Goal: Information Seeking & Learning: Compare options

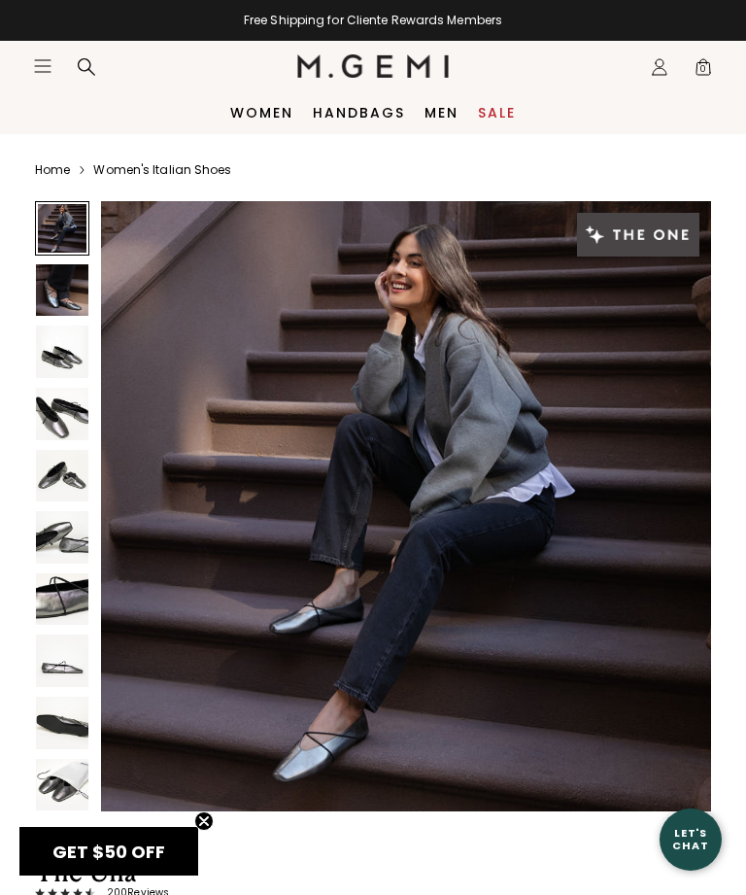
scroll to position [1, 0]
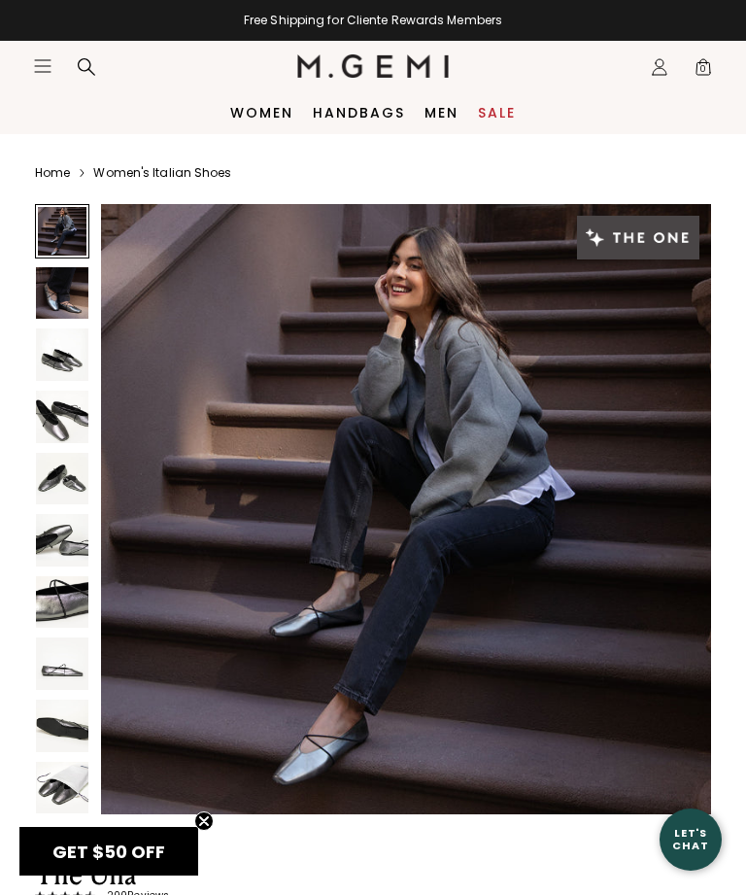
click at [70, 420] on img at bounding box center [62, 417] width 52 height 52
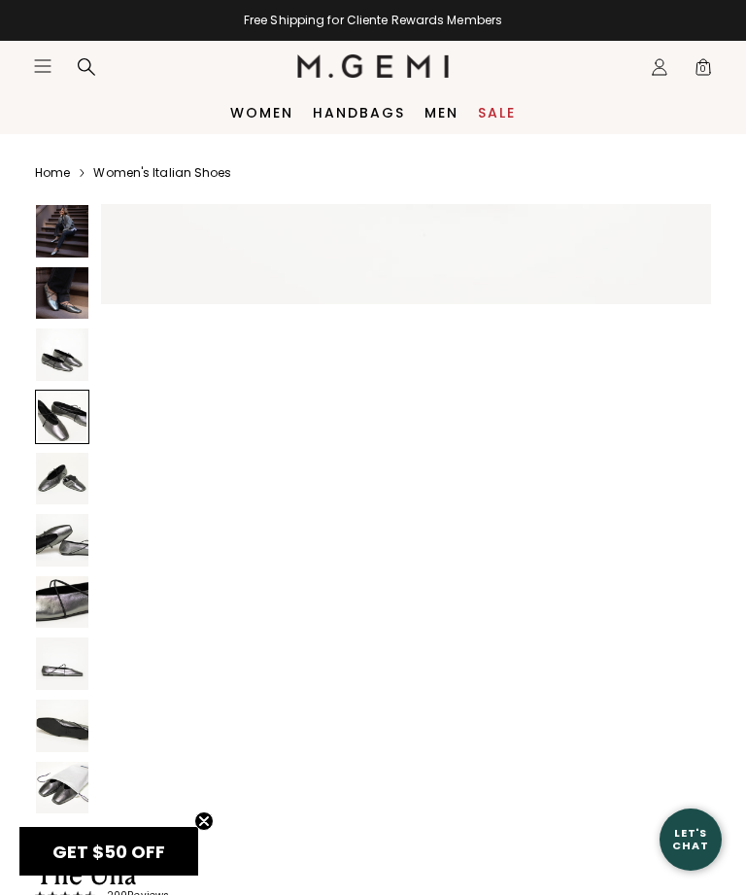
scroll to position [1890, 0]
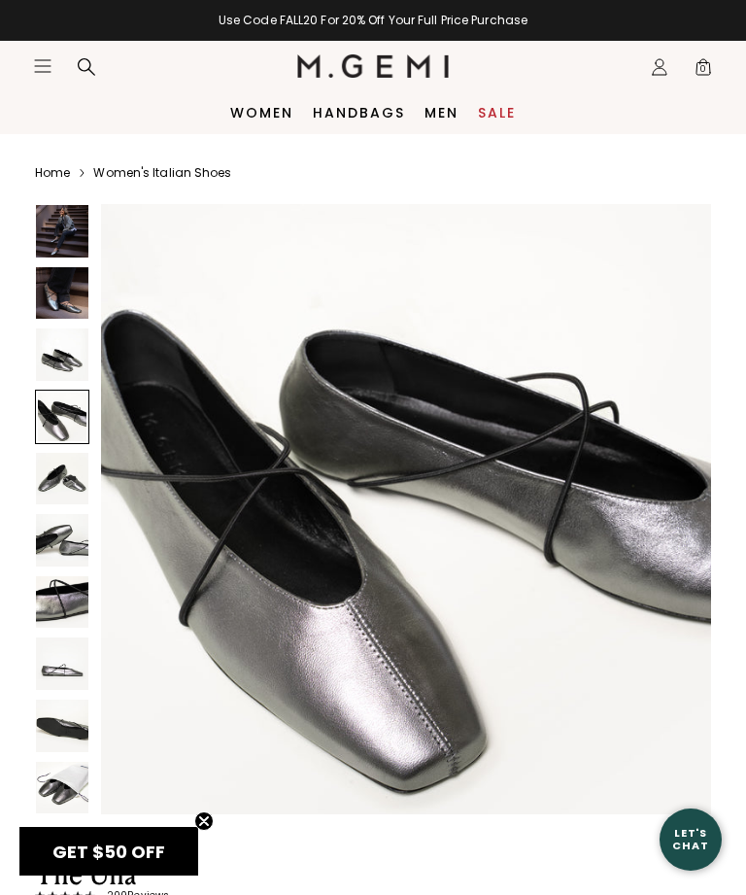
click at [58, 475] on img at bounding box center [62, 479] width 52 height 52
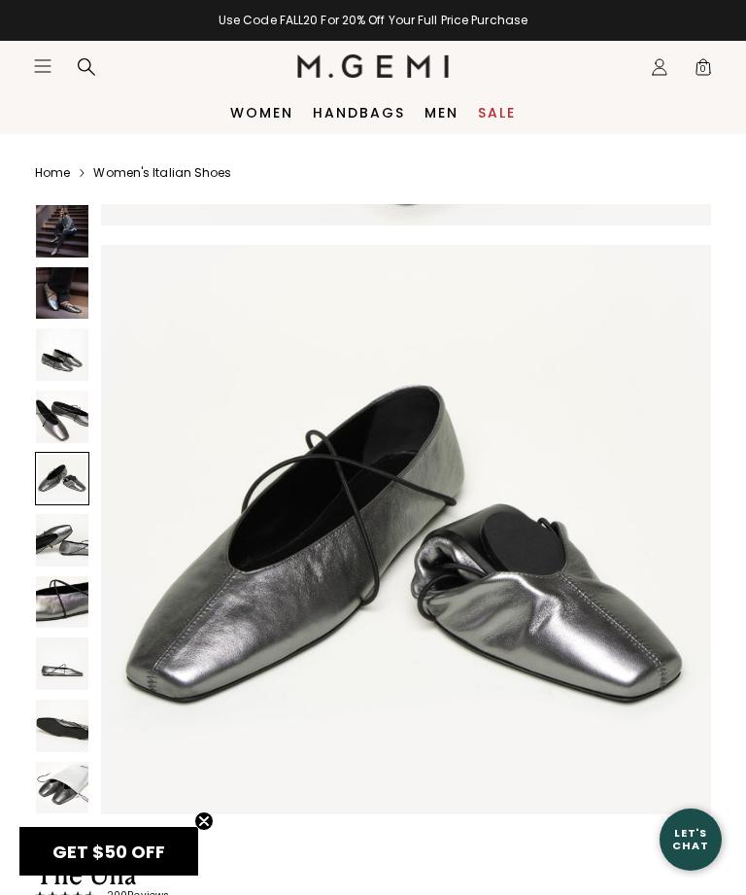
scroll to position [2521, 0]
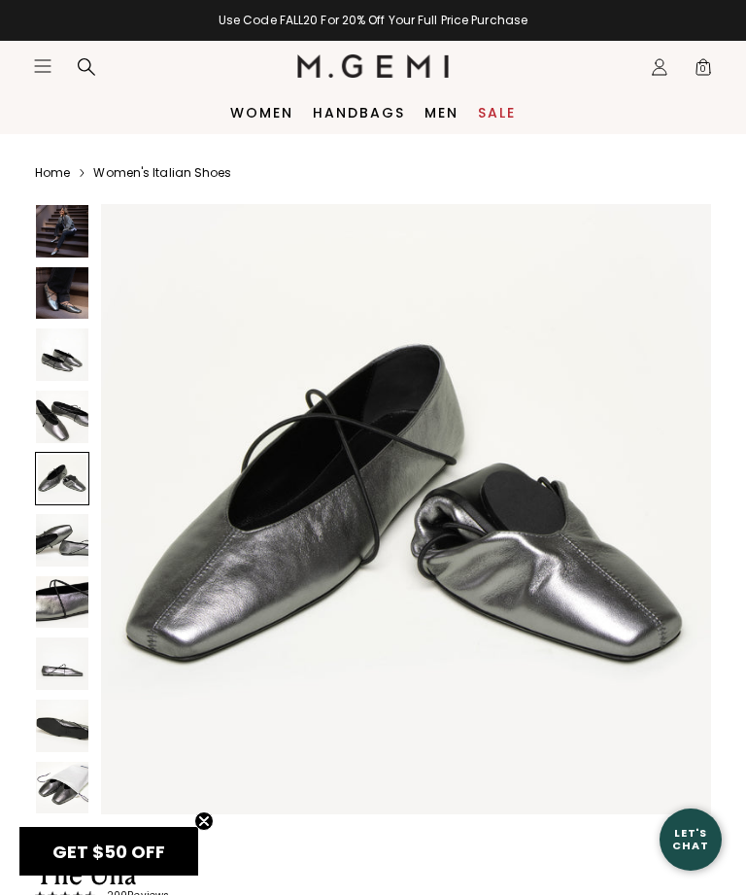
click at [59, 529] on img at bounding box center [62, 540] width 52 height 52
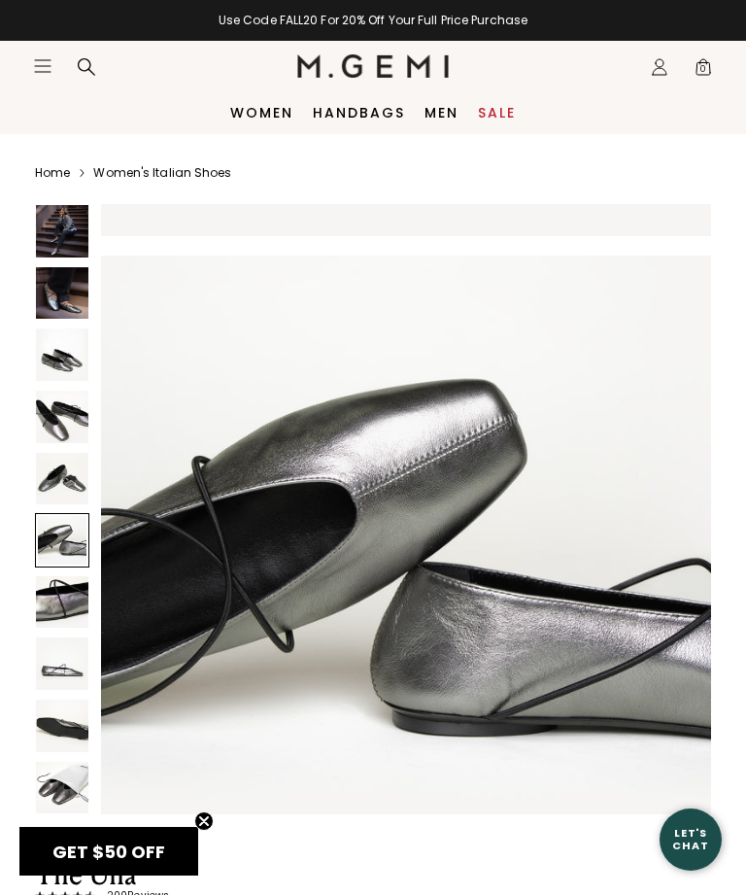
scroll to position [3151, 0]
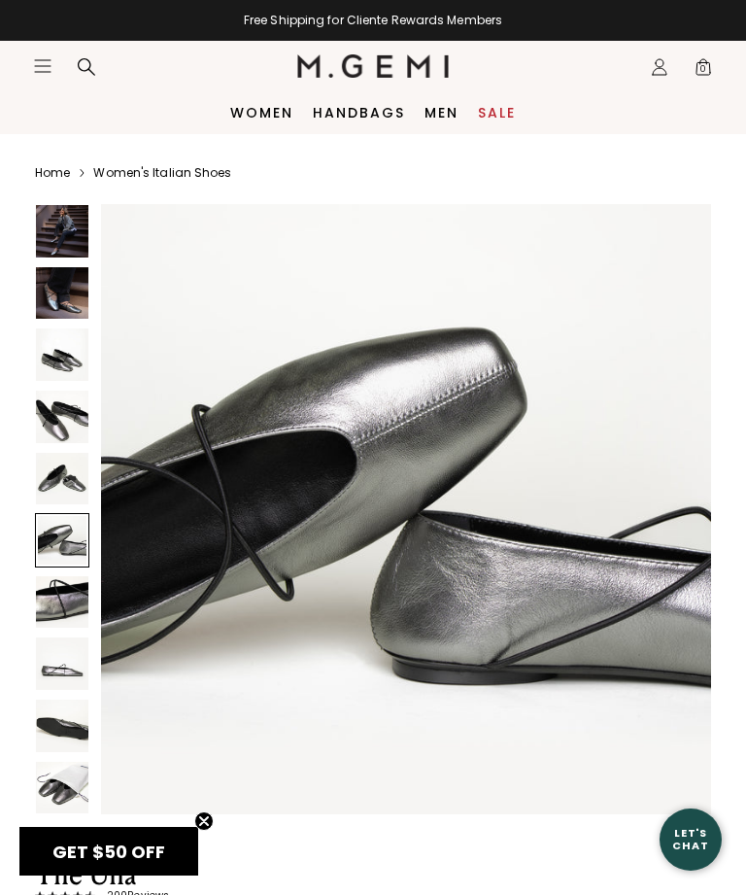
click at [58, 600] on img at bounding box center [62, 602] width 52 height 52
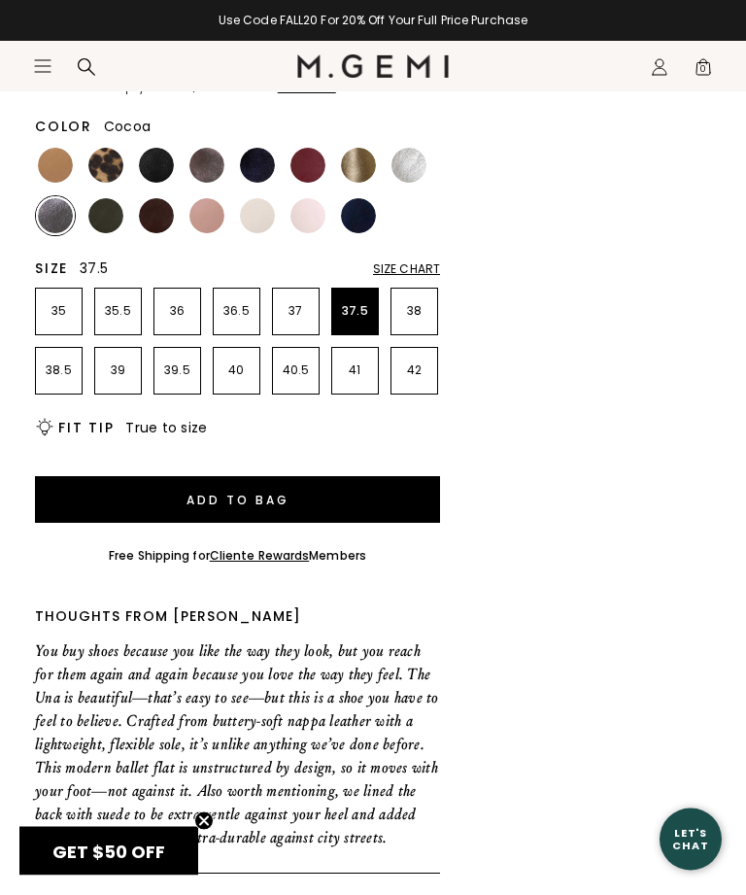
scroll to position [850, 0]
click at [209, 172] on img at bounding box center [207, 165] width 35 height 35
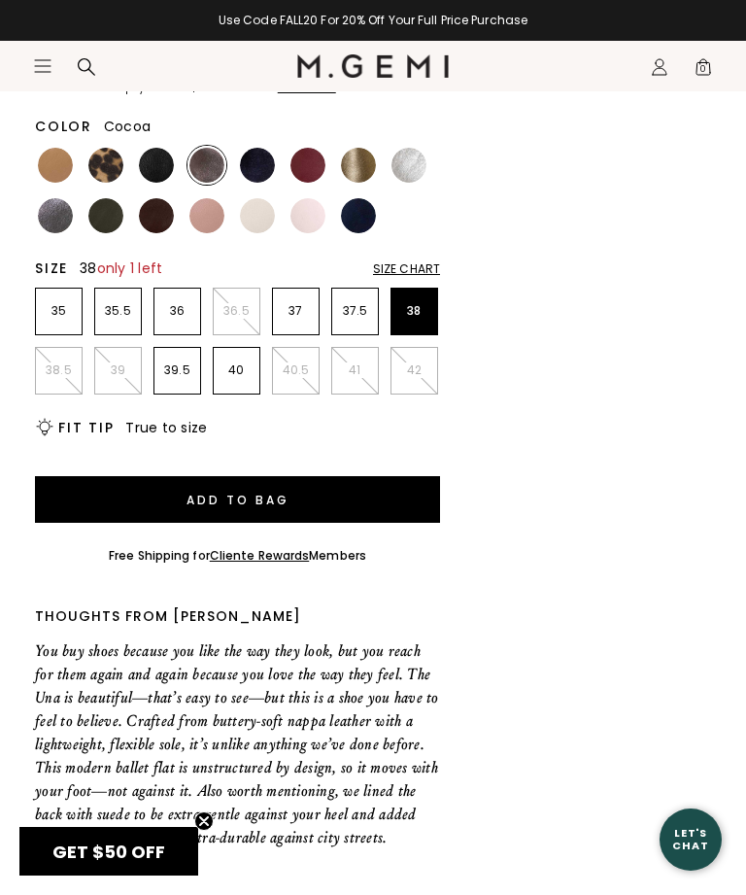
click at [406, 311] on p "38" at bounding box center [415, 311] width 46 height 16
click at [353, 309] on p "37.5" at bounding box center [355, 311] width 46 height 16
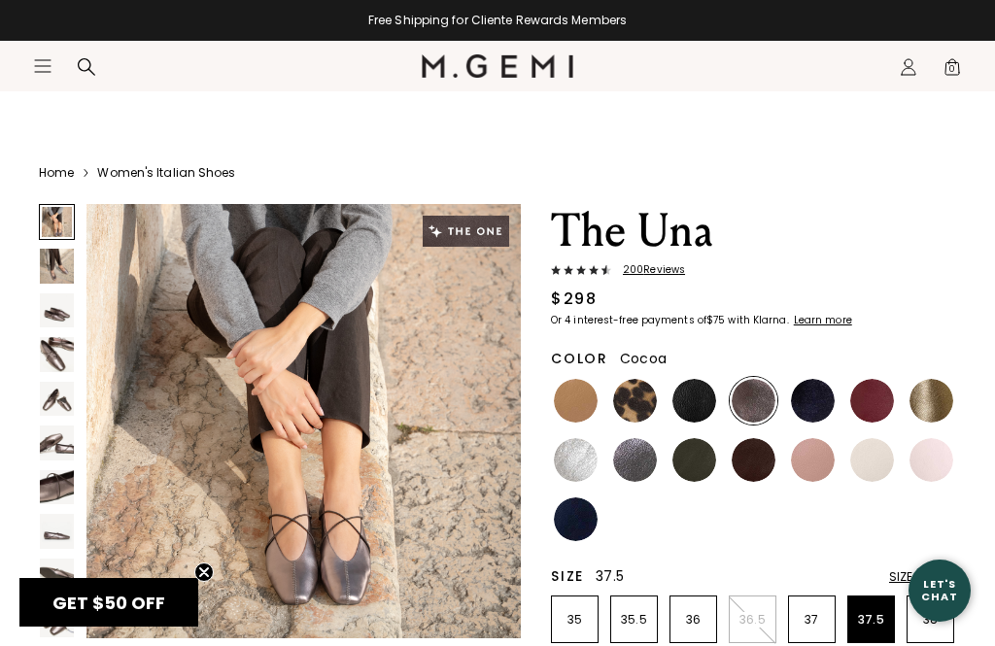
scroll to position [75, 0]
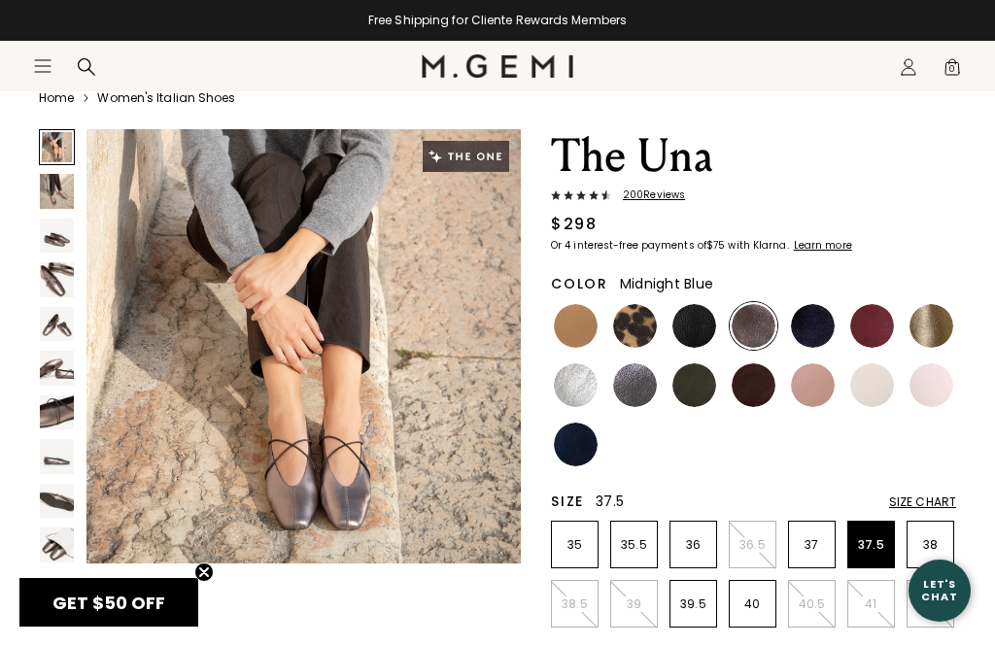
click at [745, 325] on img at bounding box center [813, 326] width 44 height 44
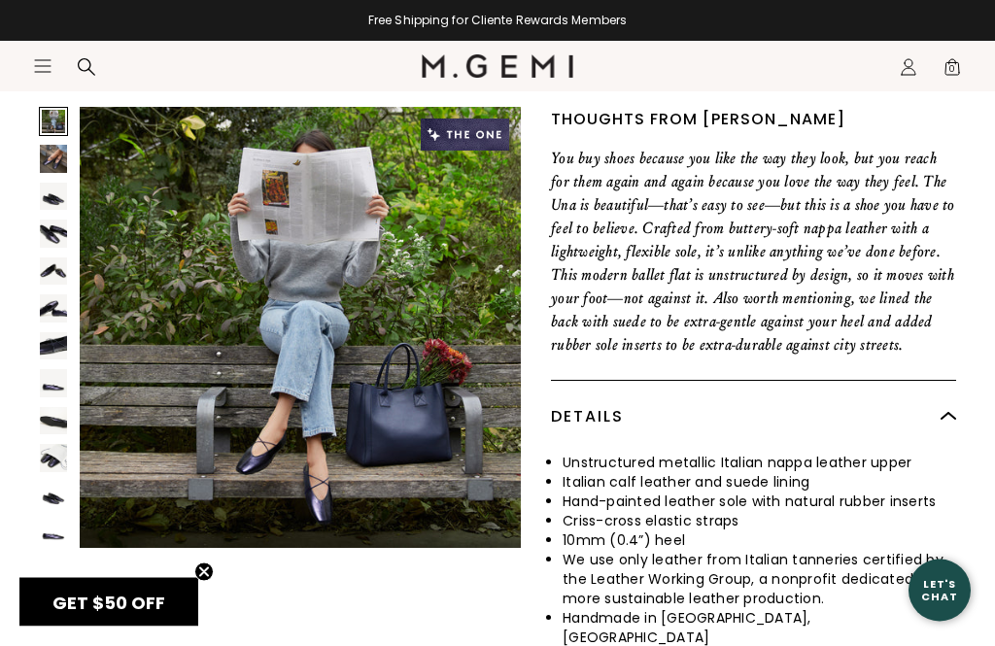
scroll to position [851, 0]
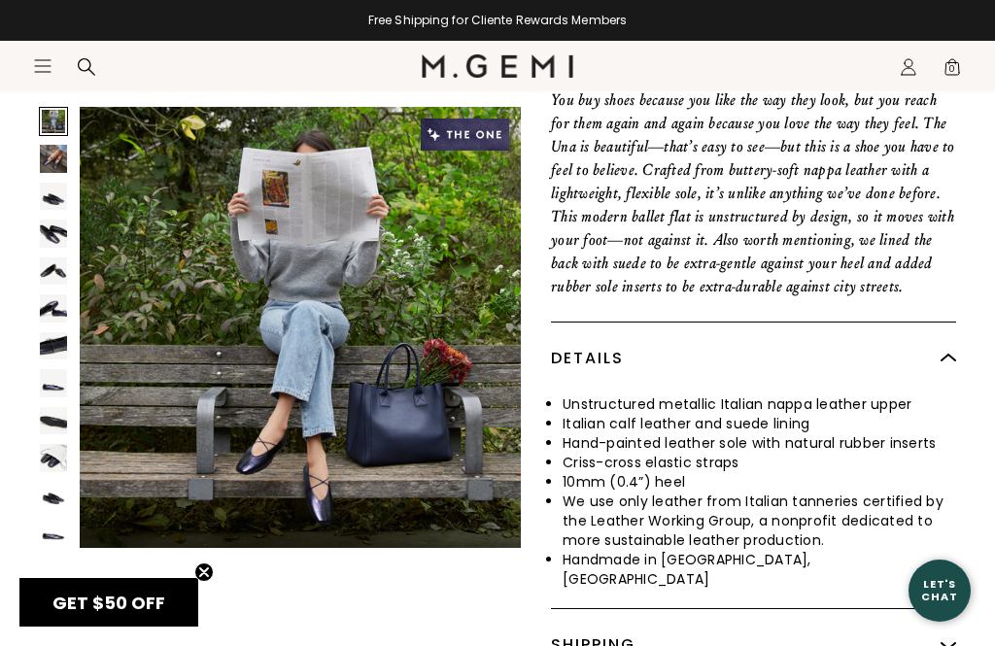
click at [41, 248] on div at bounding box center [53, 233] width 29 height 29
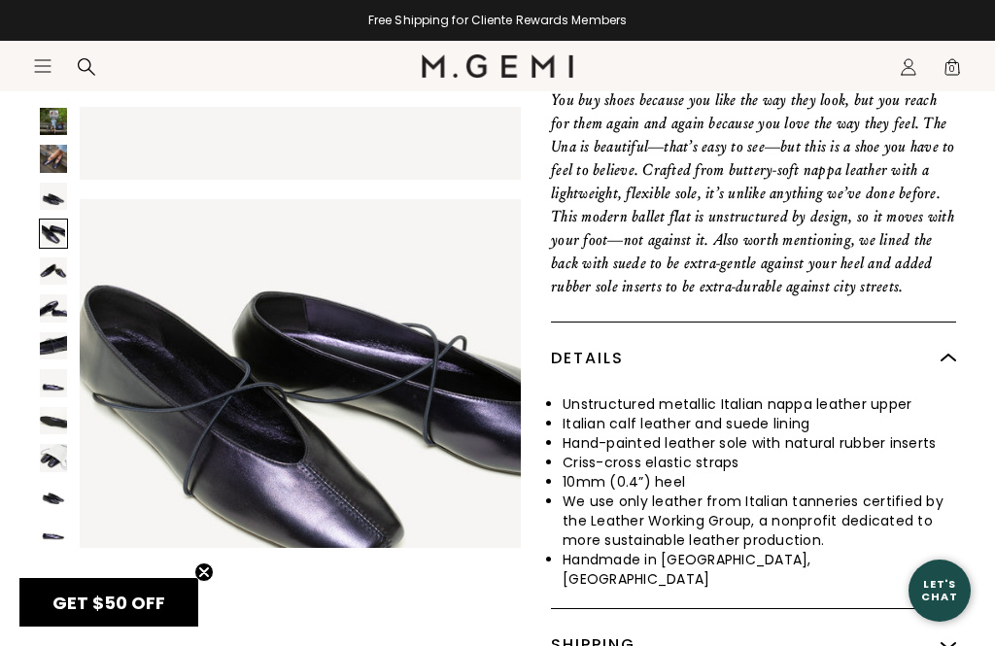
scroll to position [1381, 0]
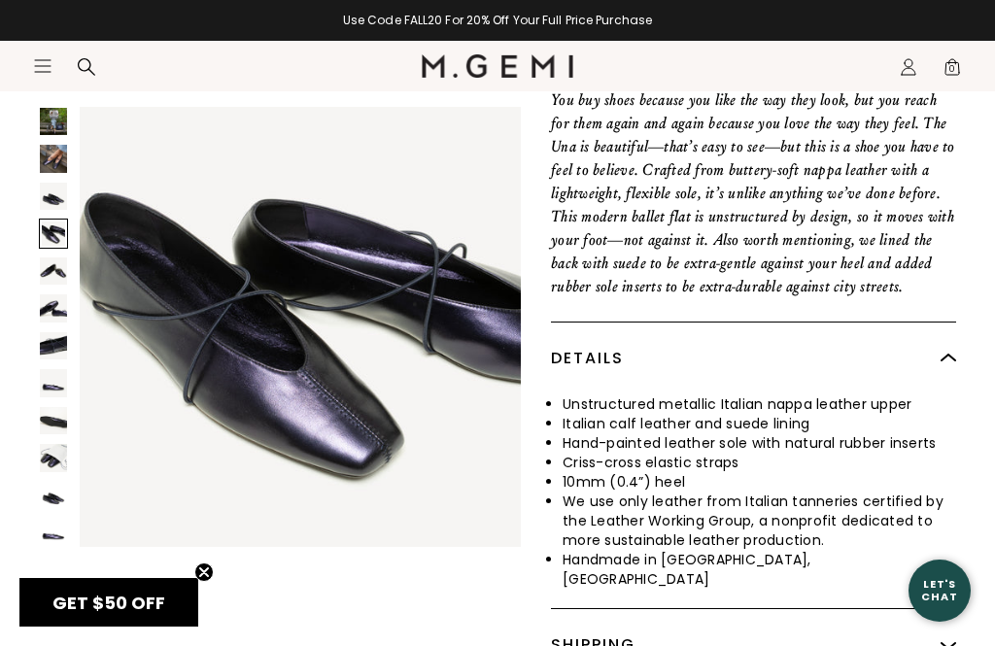
click at [43, 285] on img at bounding box center [53, 271] width 27 height 27
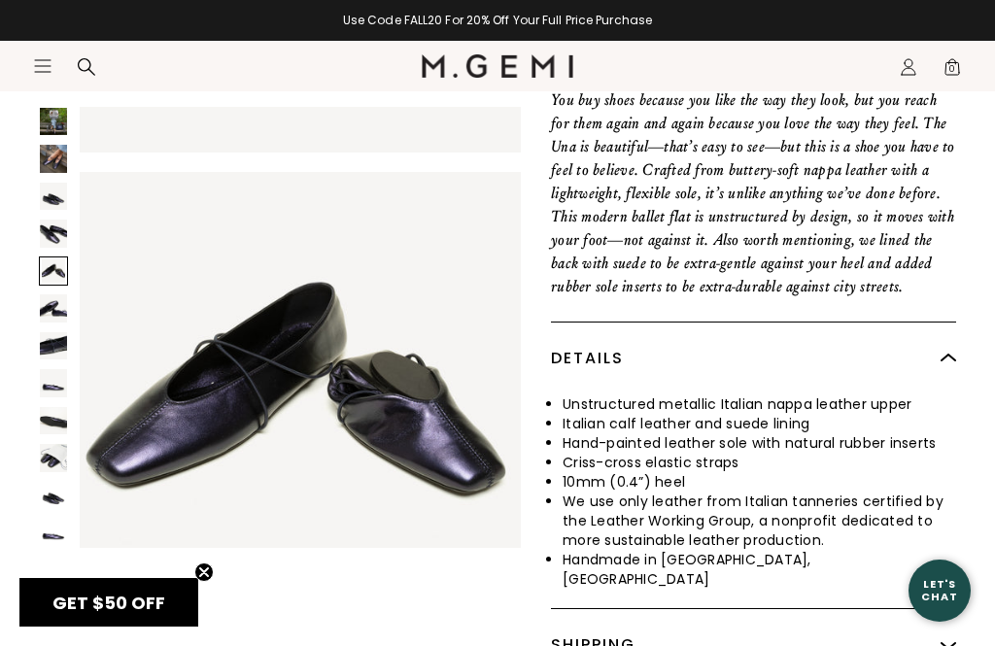
scroll to position [1841, 0]
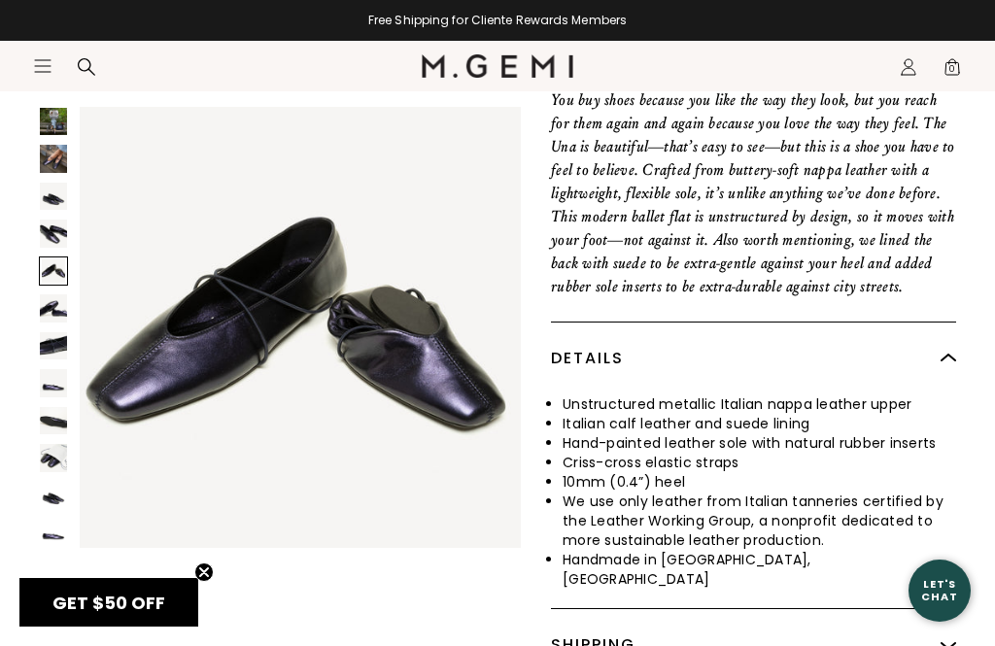
click at [54, 319] on img at bounding box center [53, 308] width 27 height 27
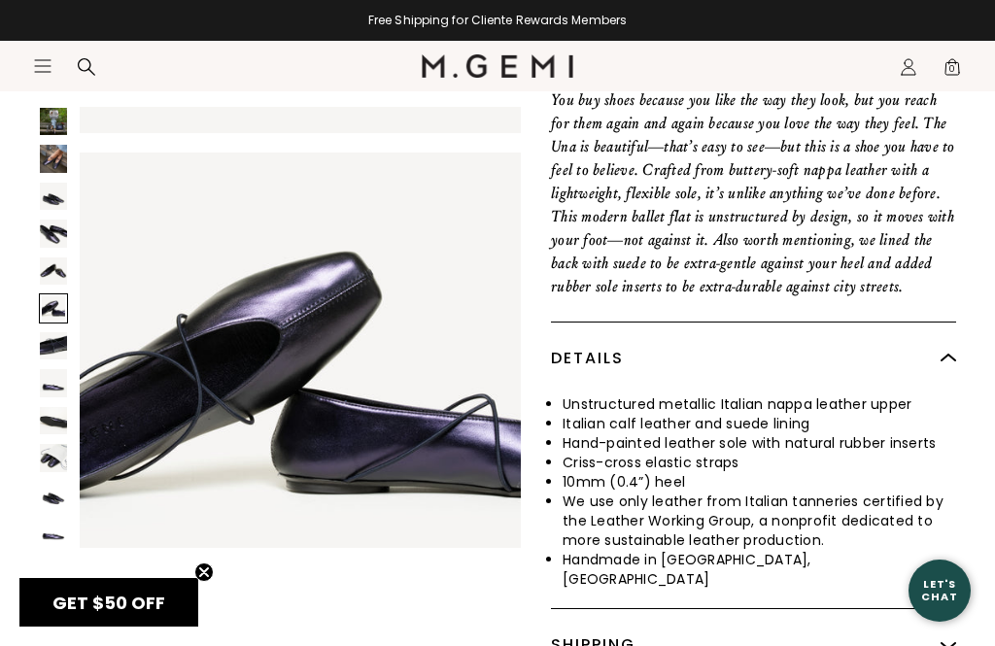
scroll to position [2302, 0]
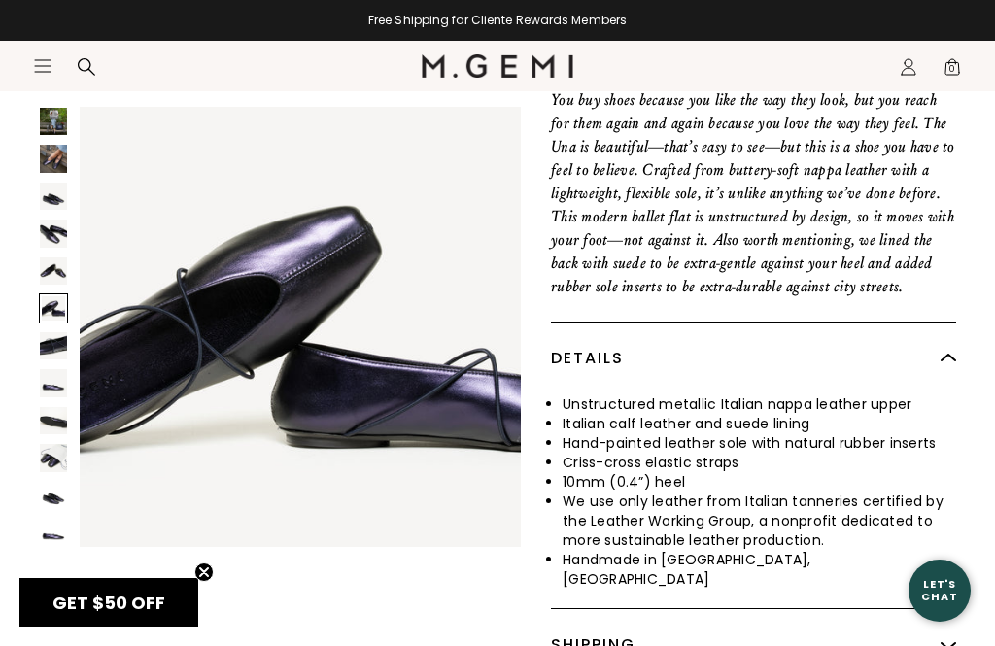
click at [49, 355] on img at bounding box center [53, 345] width 27 height 27
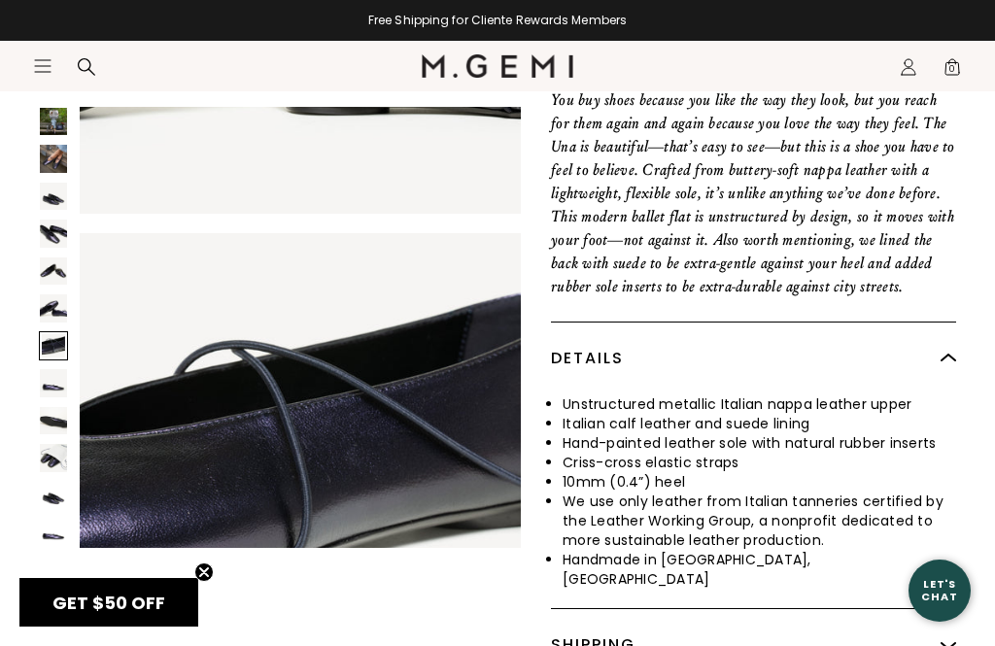
scroll to position [2761, 0]
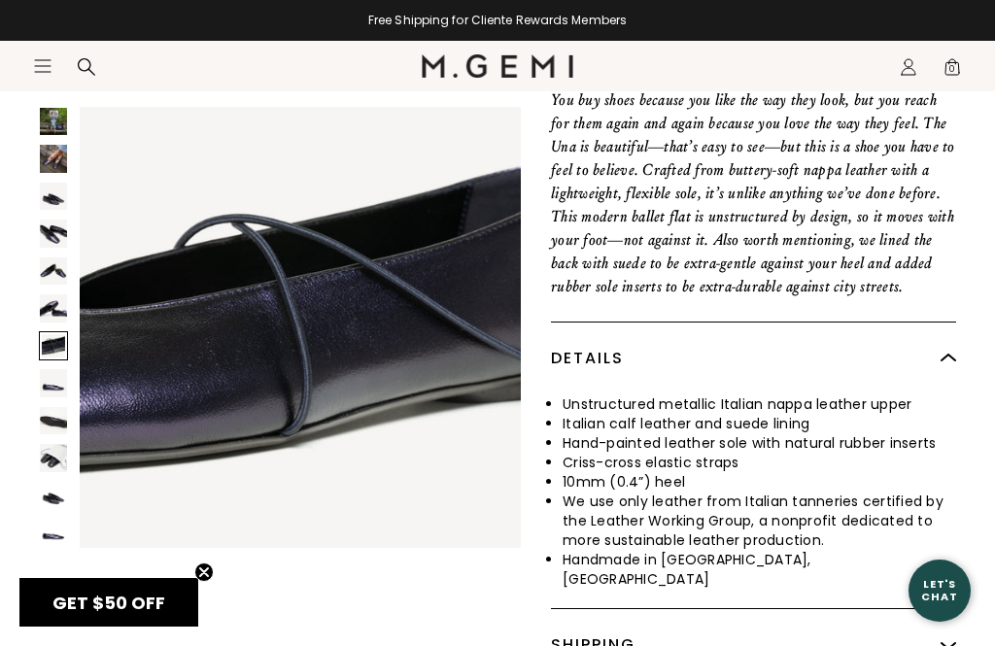
click at [47, 395] on img at bounding box center [53, 382] width 27 height 27
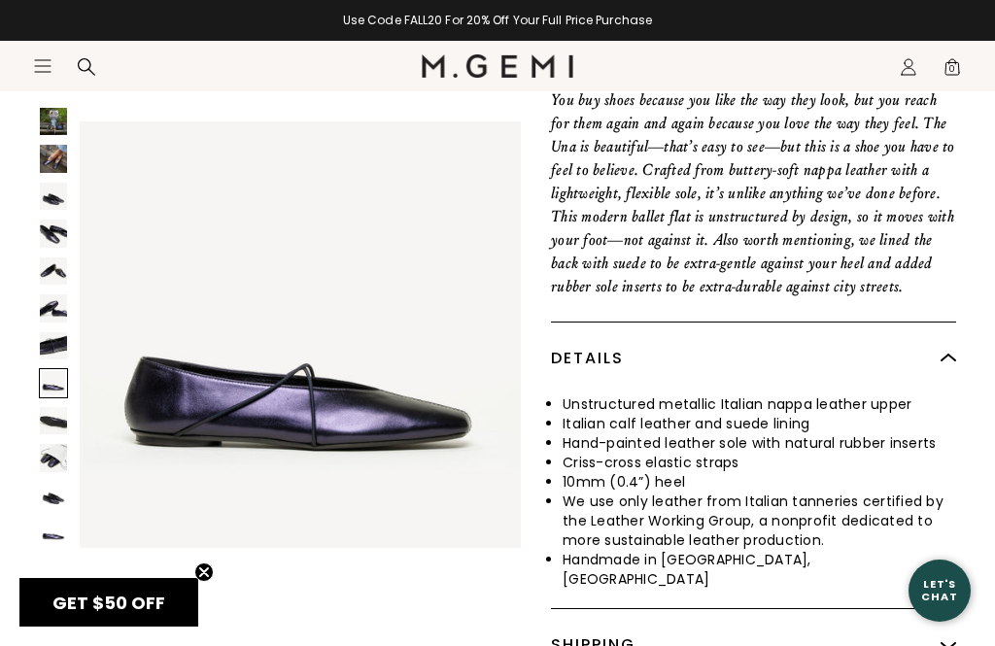
scroll to position [3222, 0]
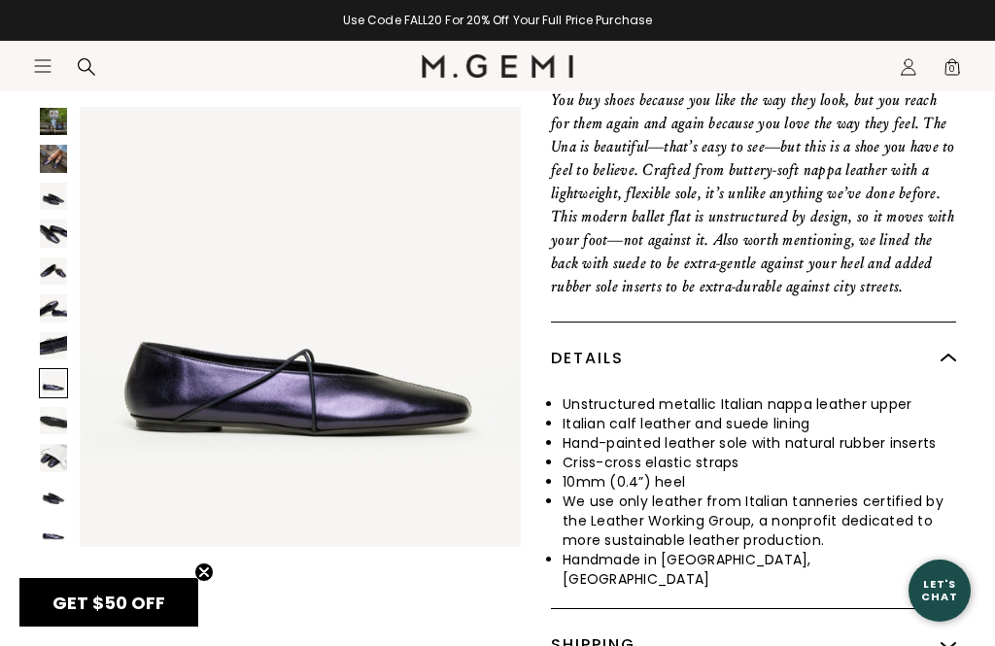
click at [51, 428] on img at bounding box center [53, 420] width 27 height 27
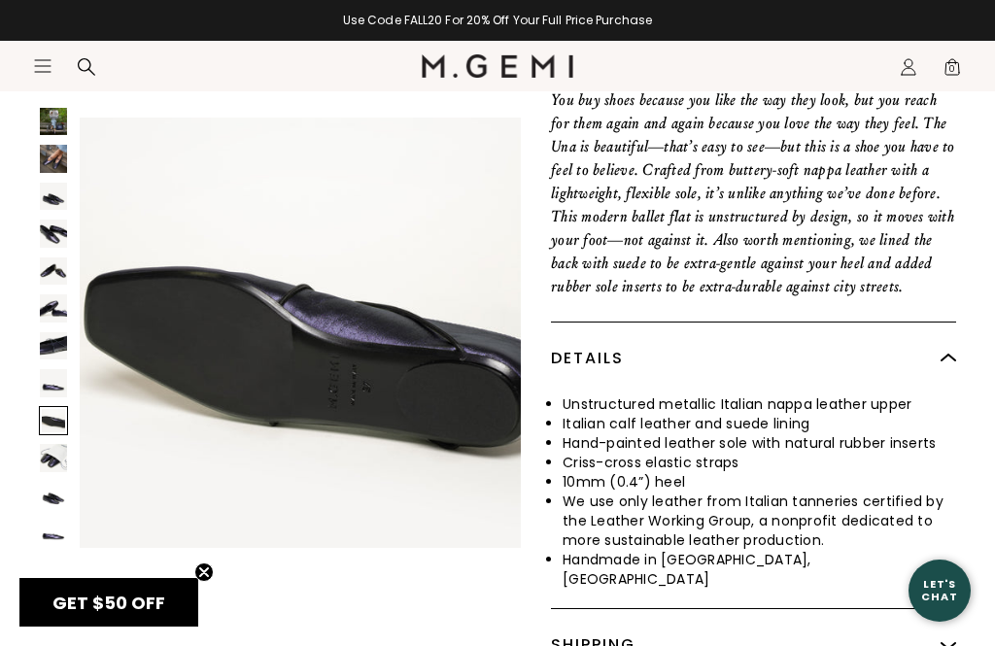
scroll to position [3682, 0]
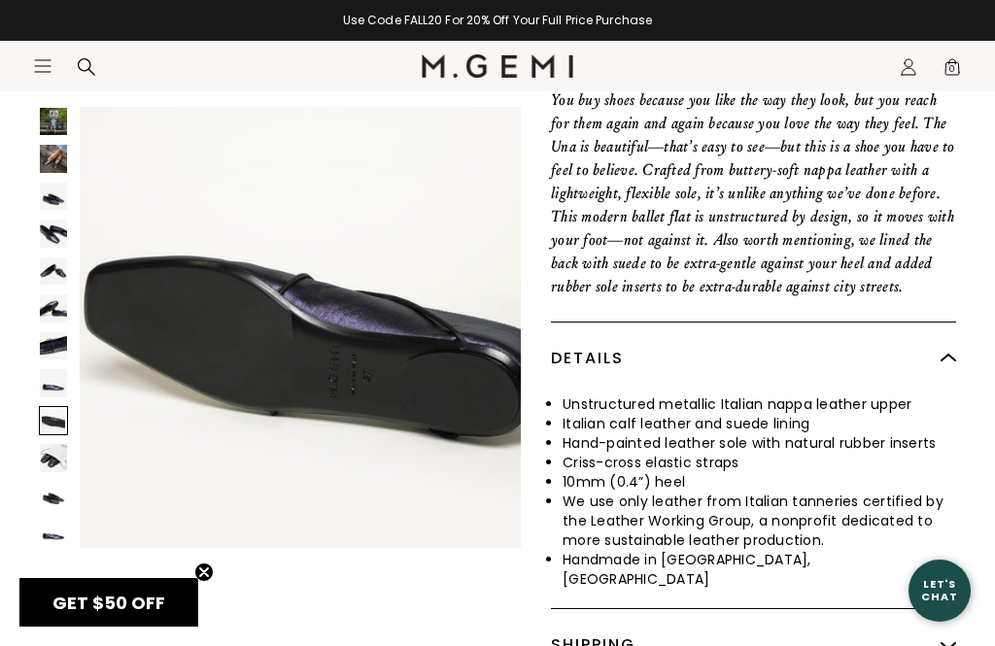
click at [48, 459] on img at bounding box center [53, 457] width 27 height 27
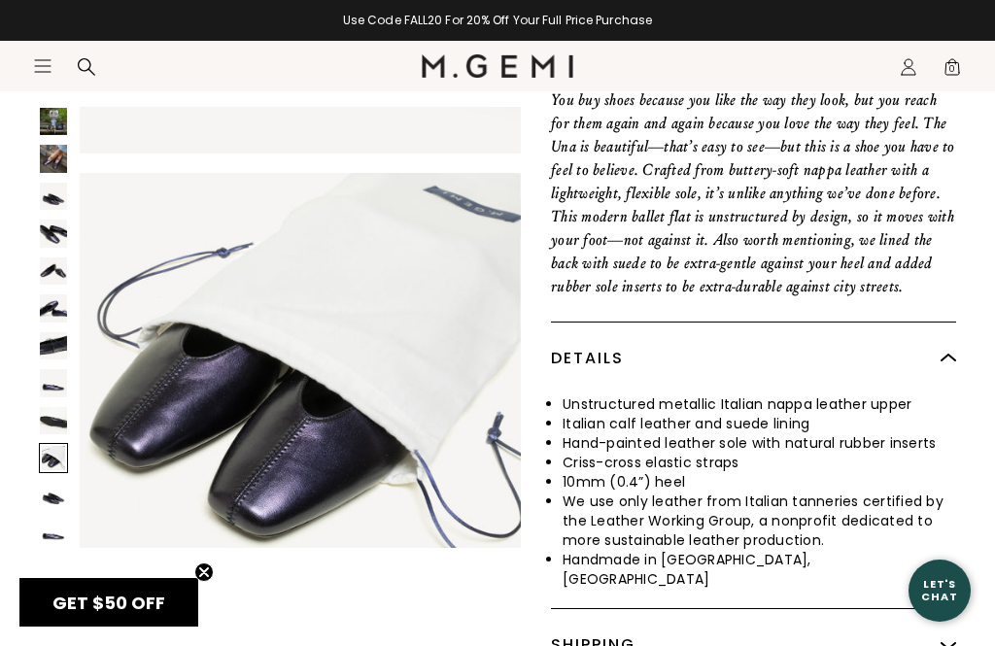
scroll to position [4143, 0]
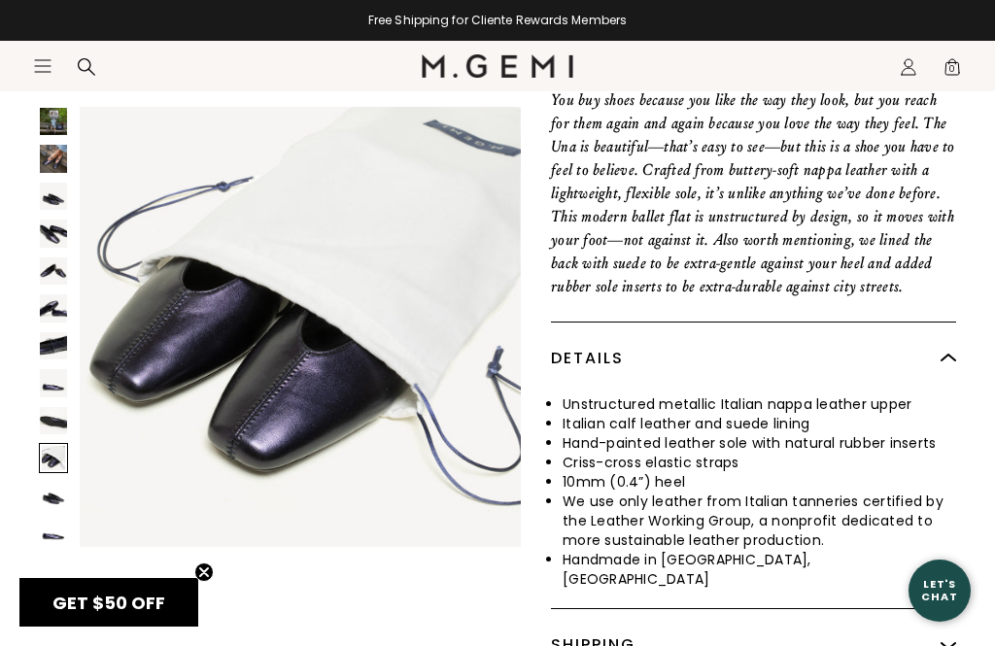
click at [52, 159] on img at bounding box center [53, 158] width 27 height 27
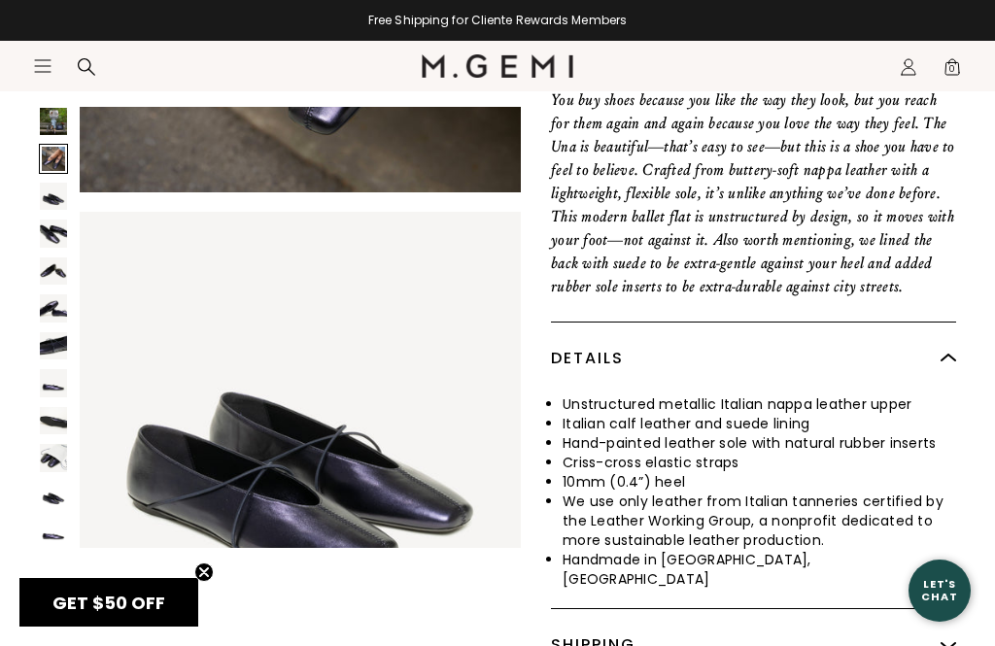
scroll to position [461, 0]
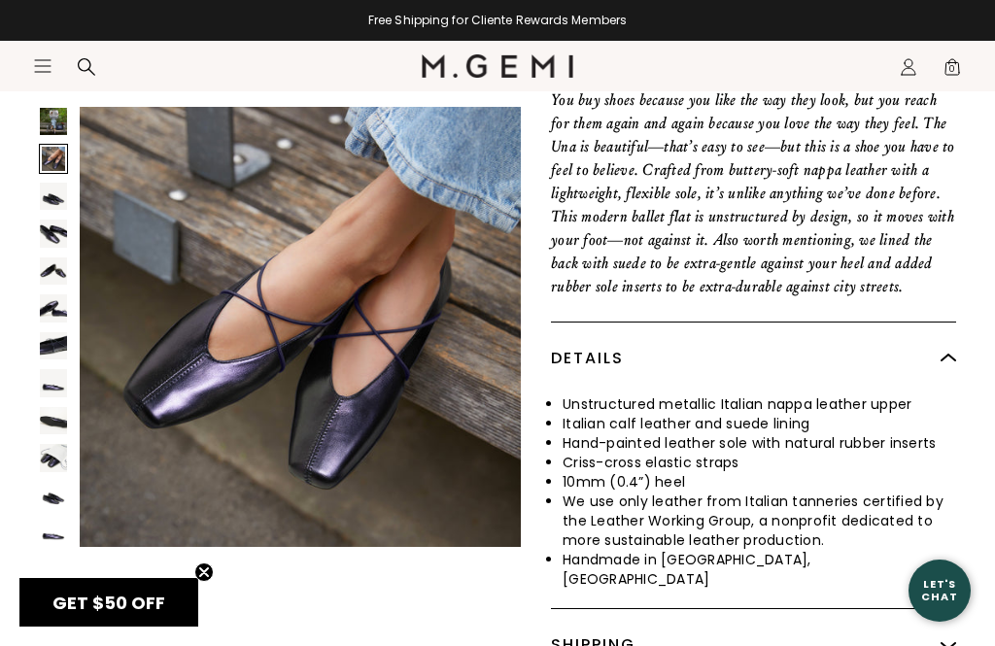
click at [58, 201] on img at bounding box center [53, 196] width 27 height 27
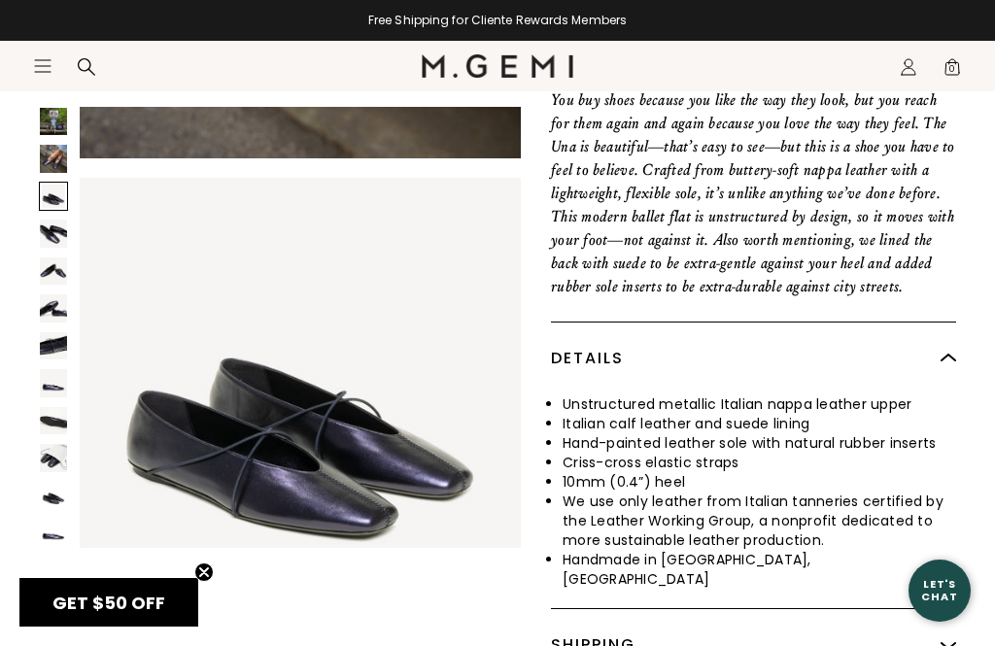
scroll to position [920, 0]
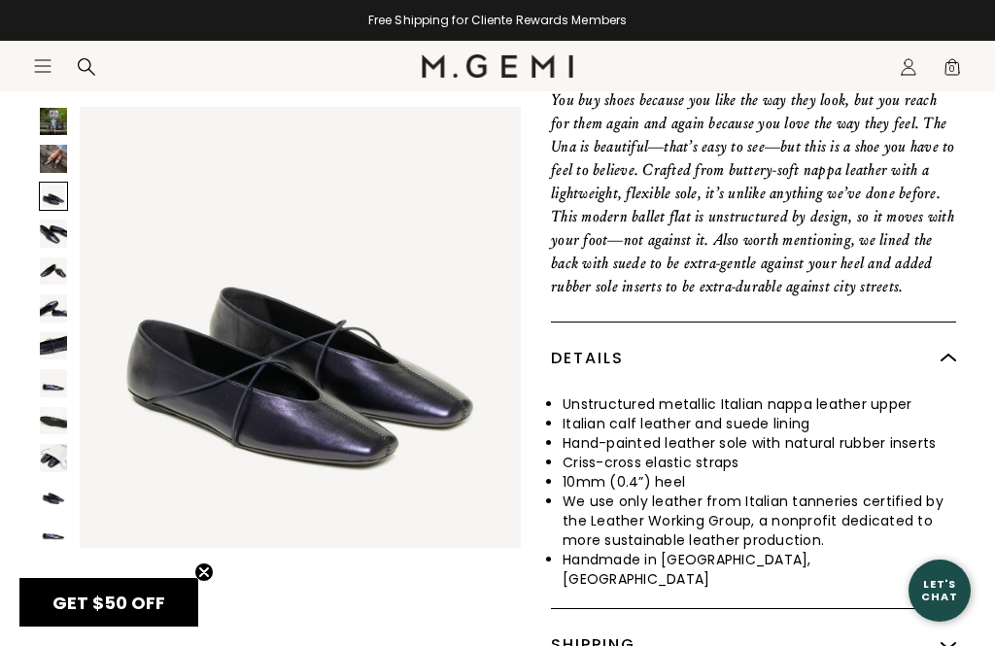
click at [59, 234] on img at bounding box center [53, 233] width 27 height 27
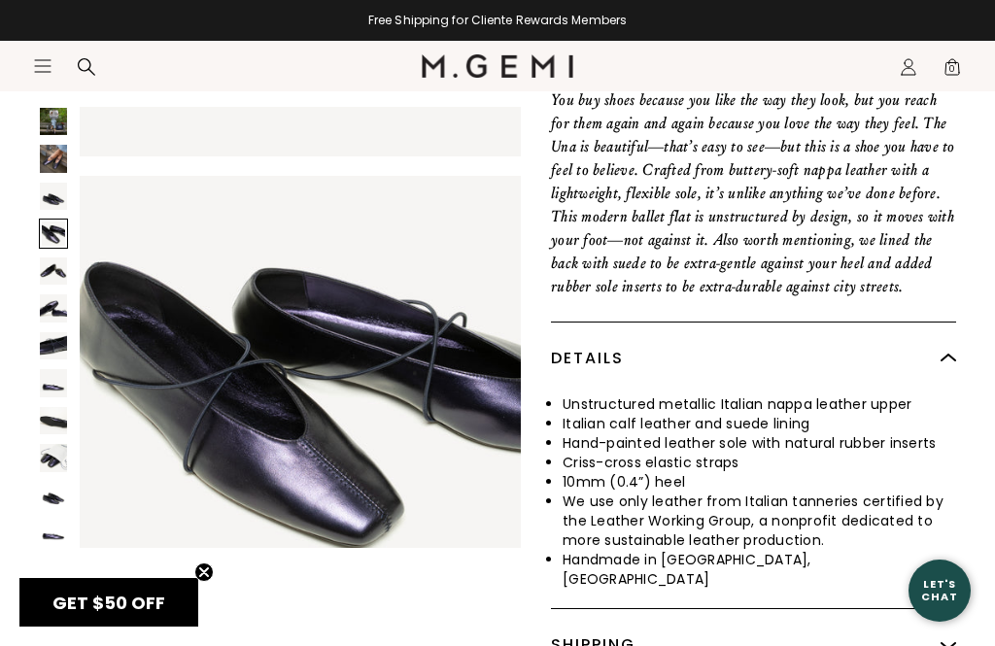
scroll to position [1381, 0]
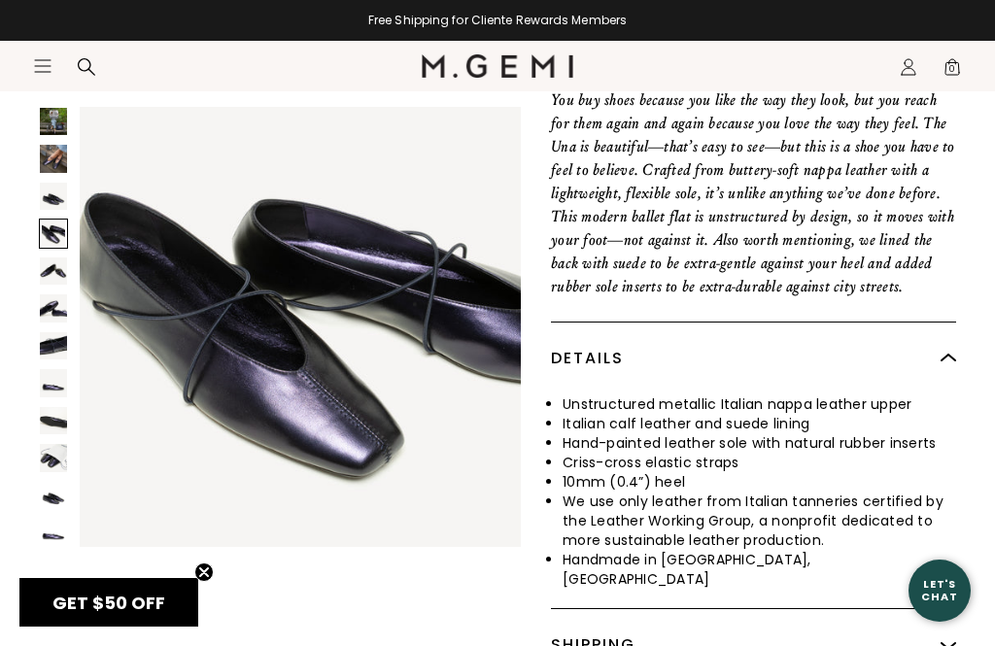
click at [56, 276] on img at bounding box center [53, 271] width 27 height 27
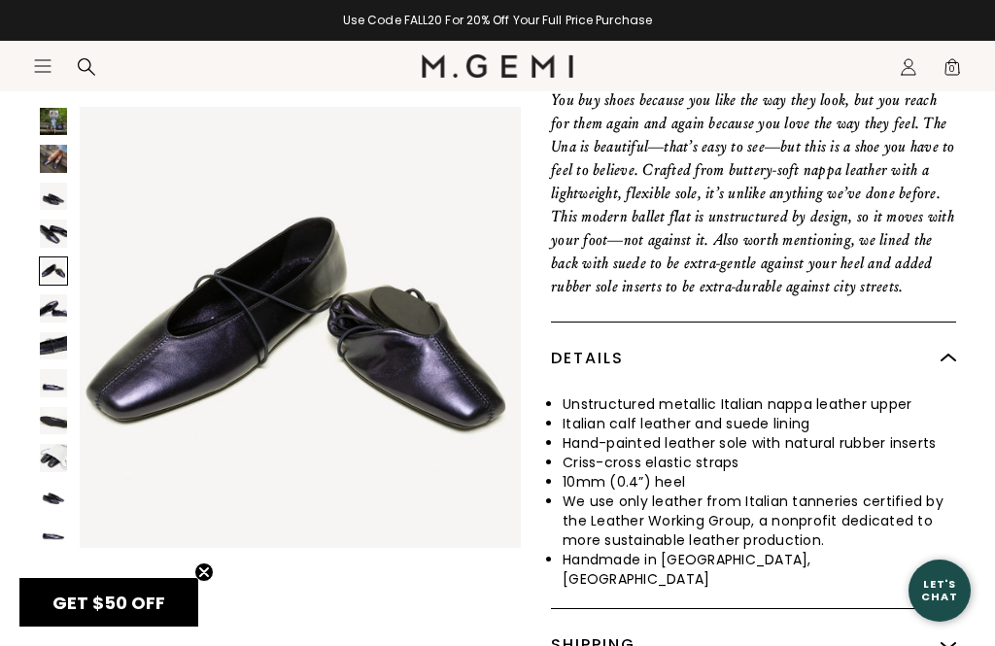
click at [50, 315] on img at bounding box center [53, 308] width 27 height 27
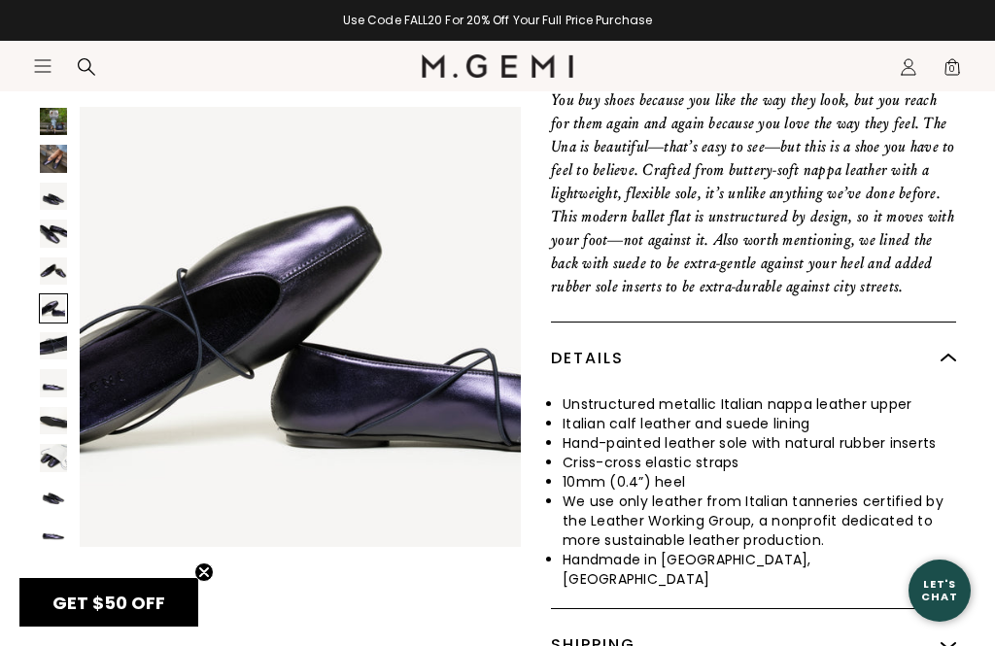
click at [52, 353] on img at bounding box center [53, 345] width 27 height 27
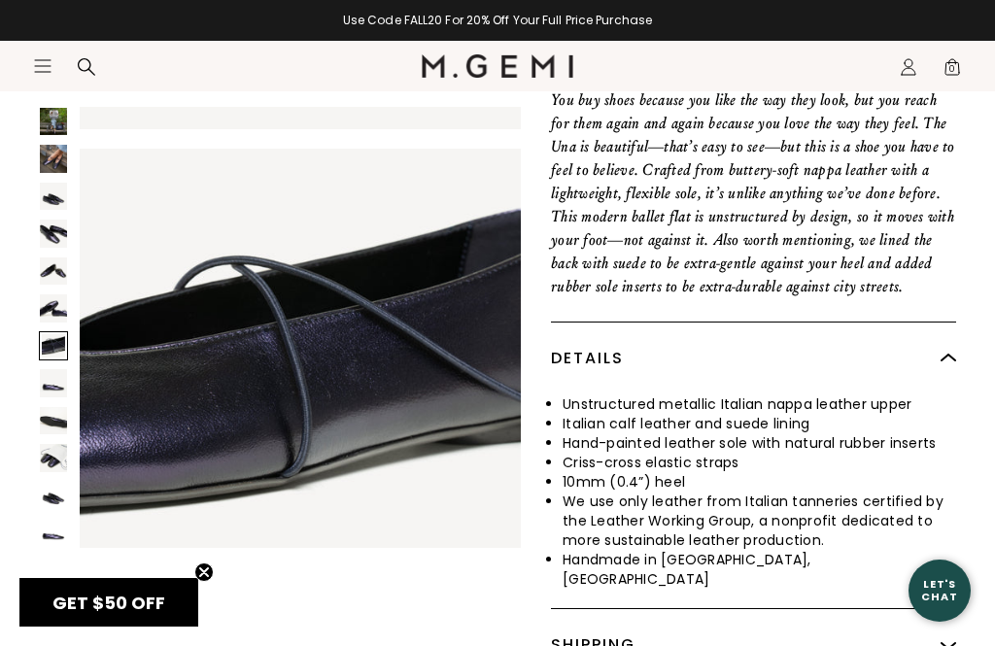
scroll to position [2761, 0]
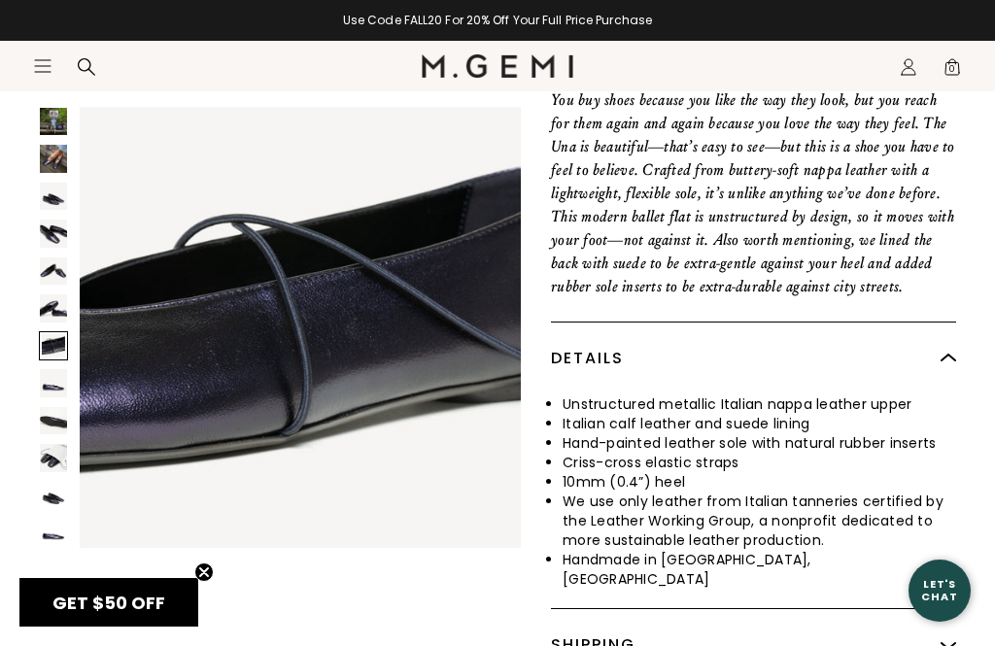
click at [53, 385] on img at bounding box center [53, 382] width 27 height 27
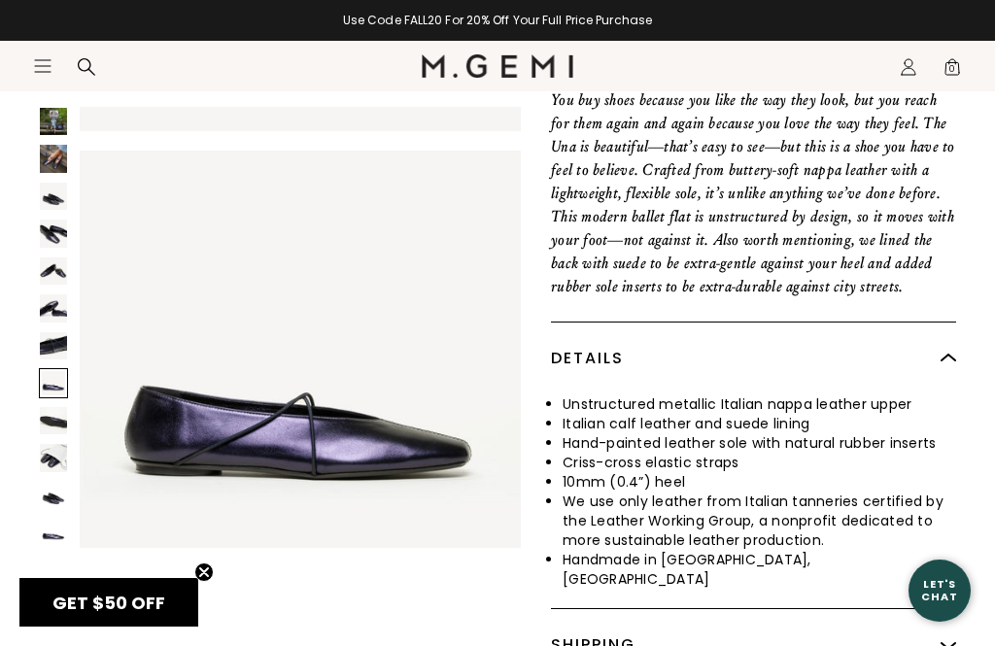
scroll to position [3222, 0]
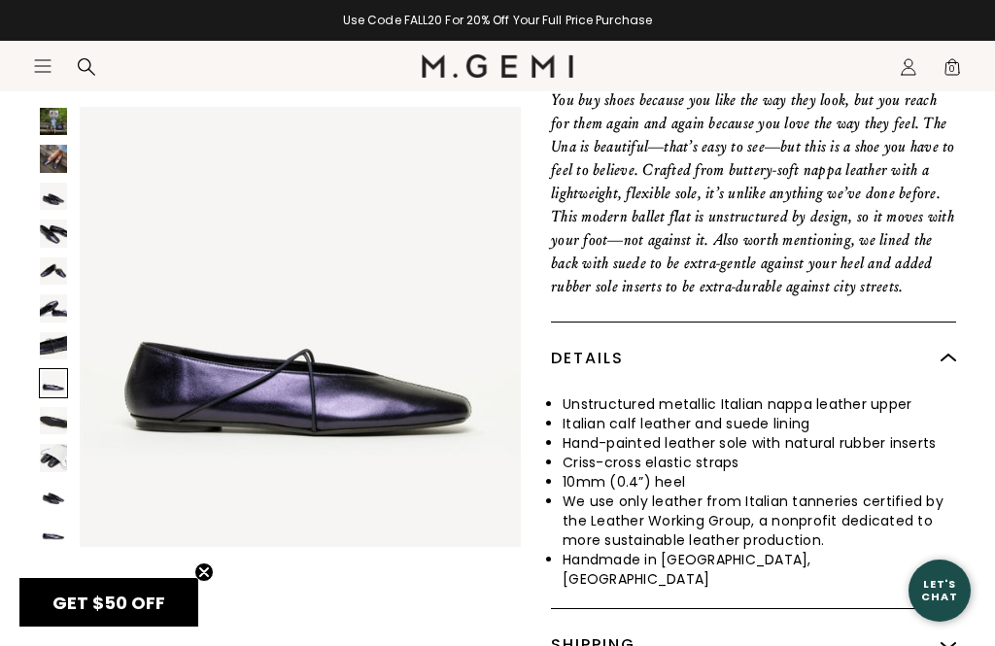
click at [57, 432] on img at bounding box center [53, 420] width 27 height 27
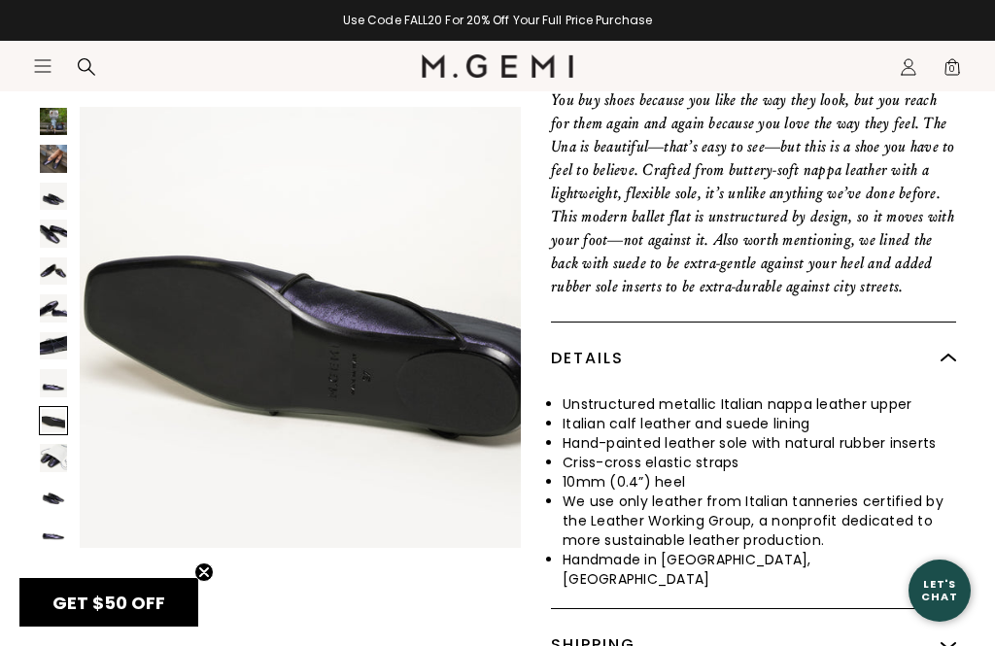
click at [57, 463] on img at bounding box center [53, 457] width 27 height 27
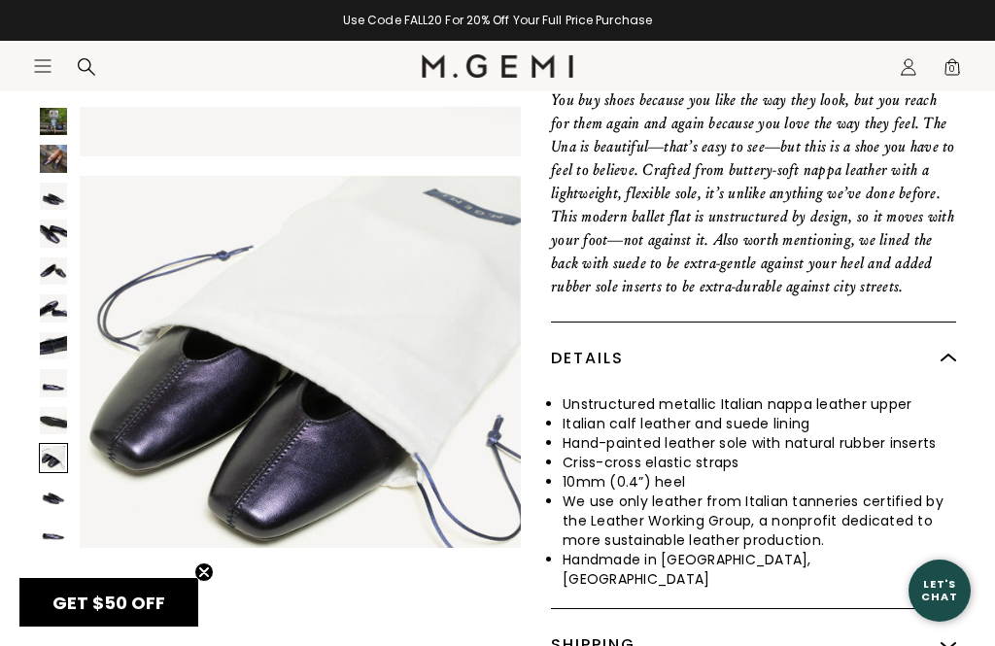
scroll to position [4143, 0]
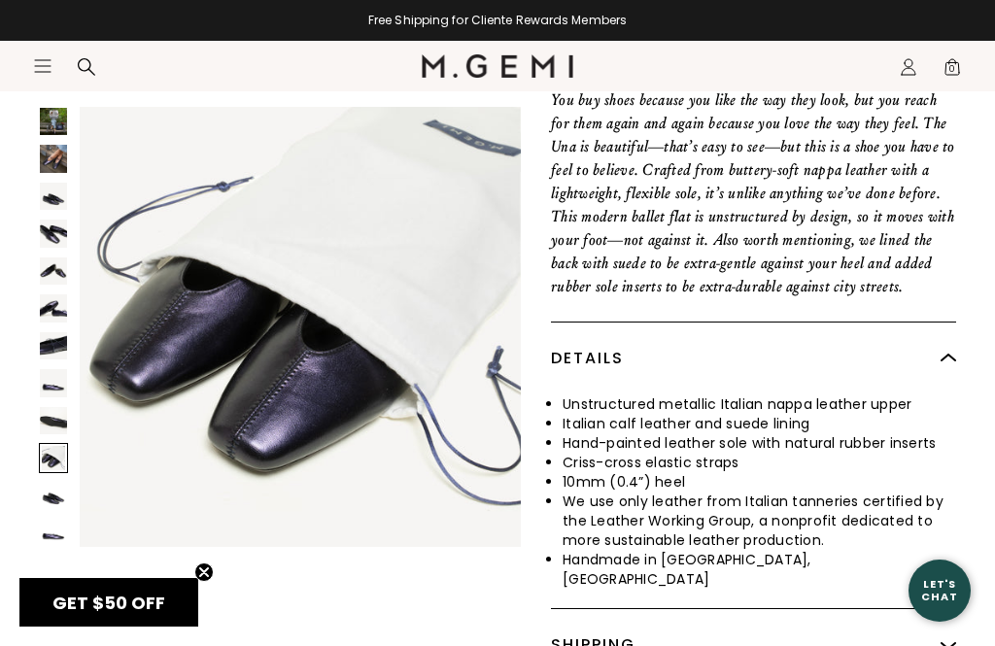
click at [53, 497] on img at bounding box center [53, 495] width 27 height 27
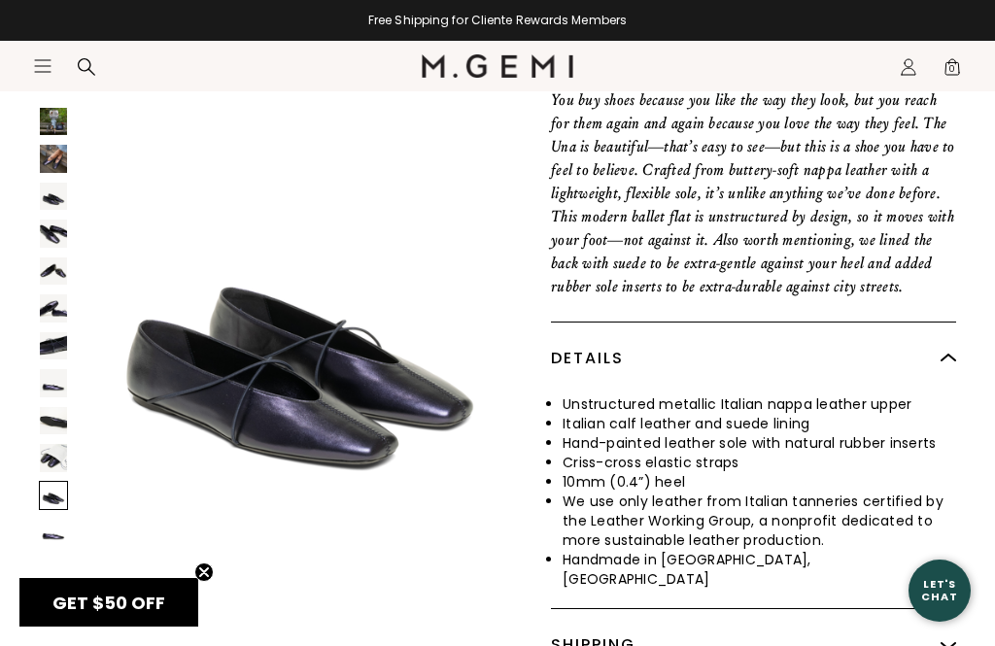
click at [64, 533] on img at bounding box center [53, 532] width 27 height 27
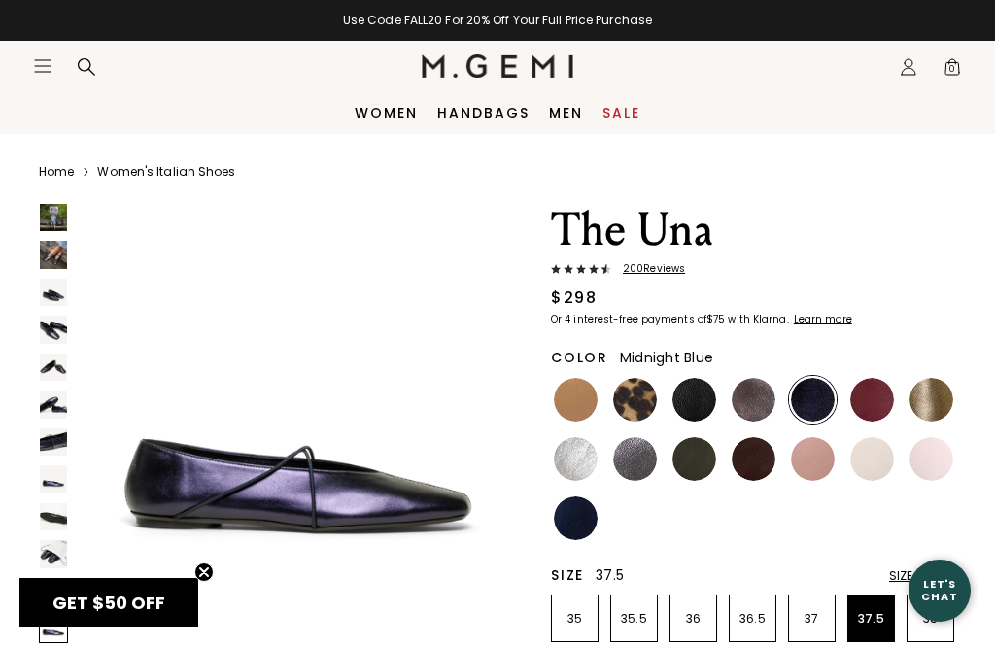
scroll to position [0, 0]
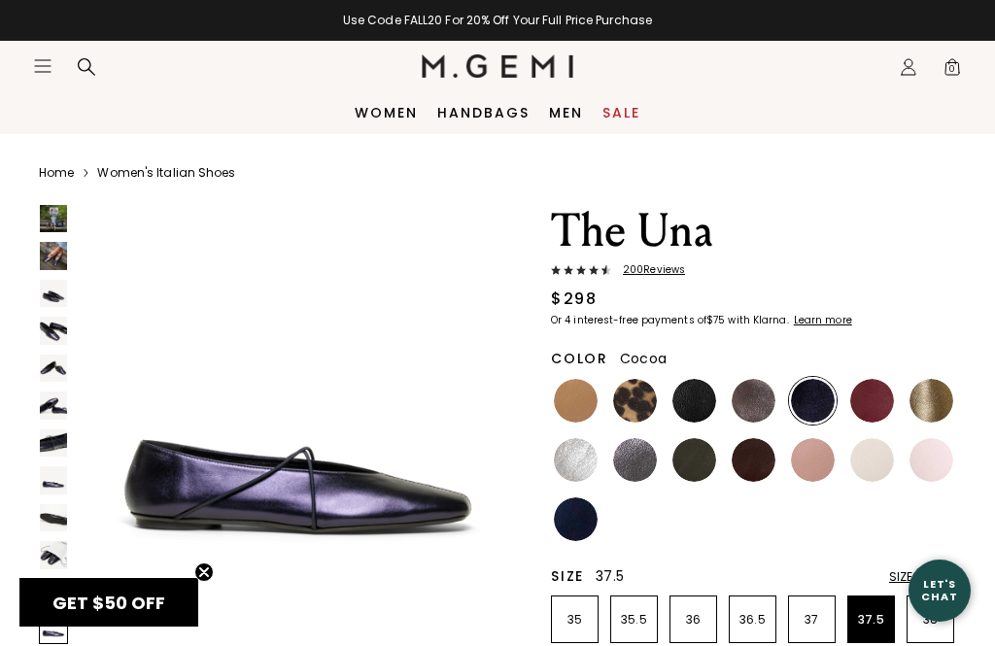
click at [745, 402] on img at bounding box center [754, 401] width 44 height 44
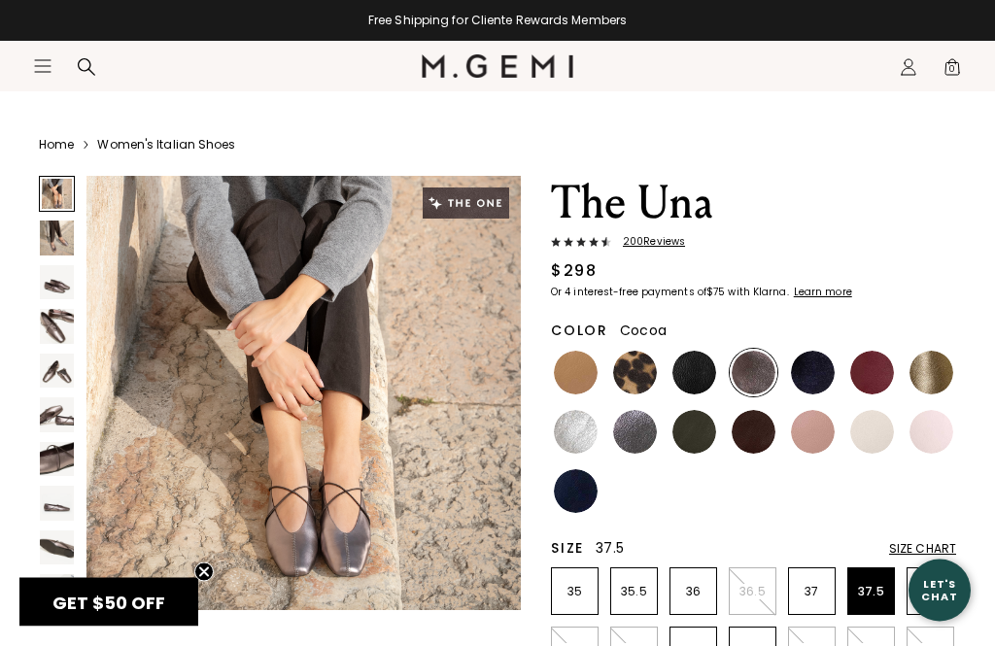
scroll to position [29, 0]
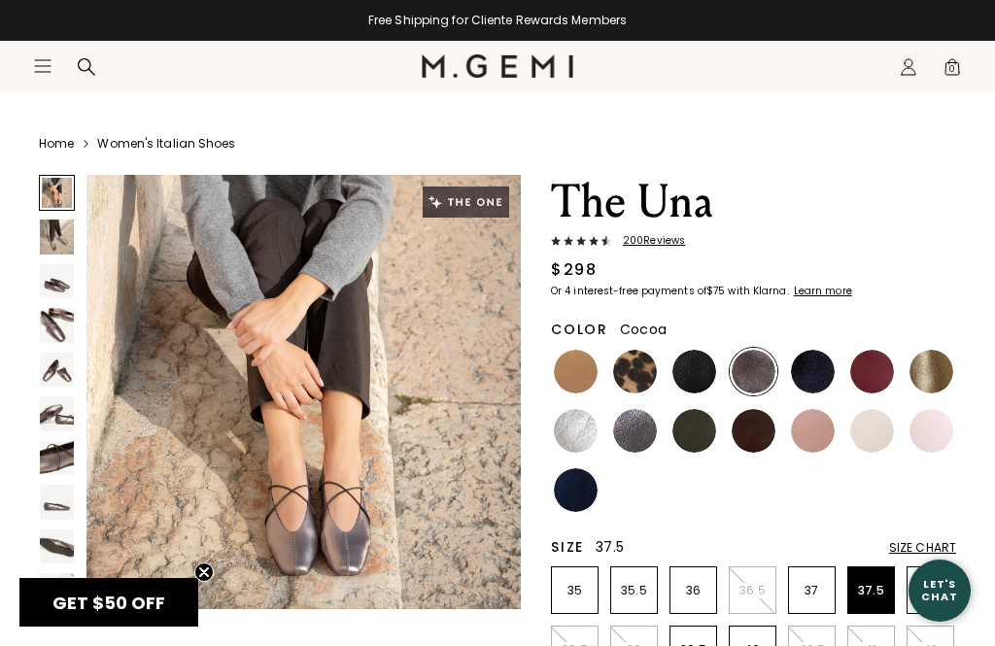
click at [67, 592] on img at bounding box center [57, 590] width 34 height 34
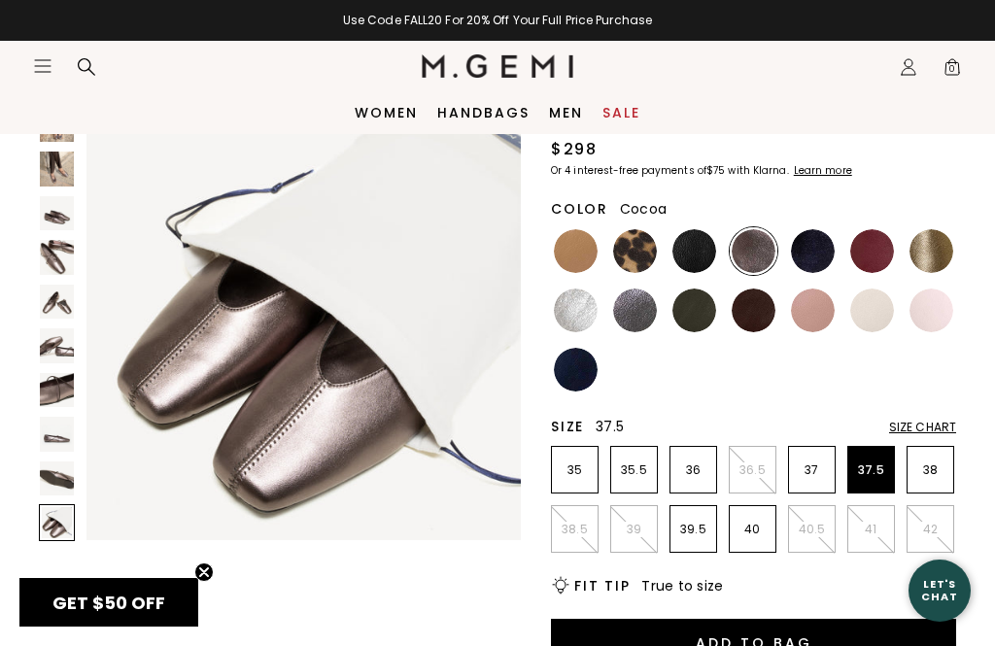
scroll to position [0, 0]
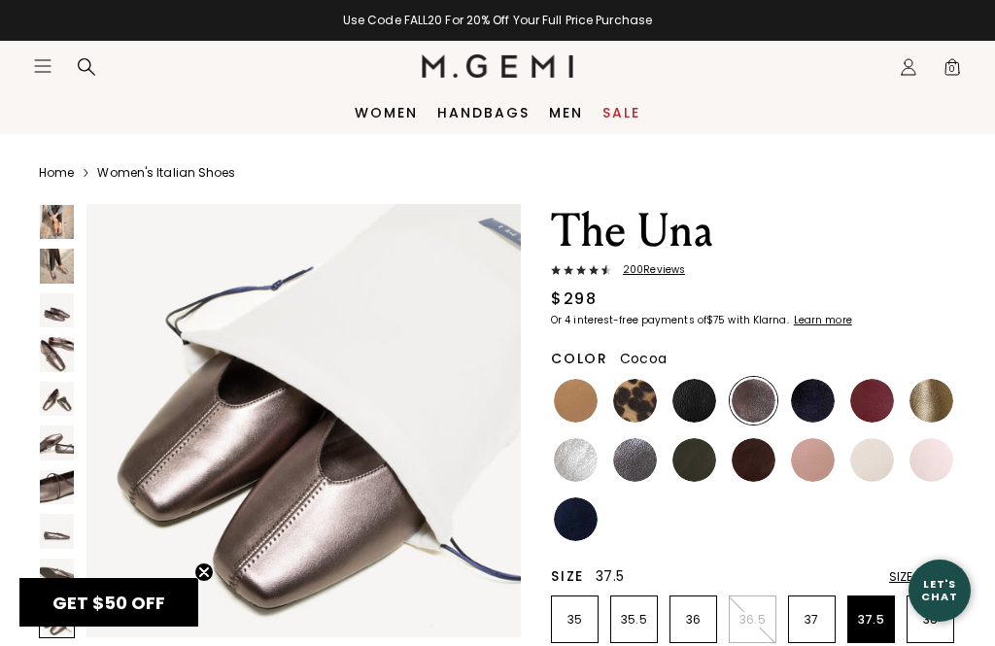
click at [63, 221] on img at bounding box center [57, 222] width 34 height 34
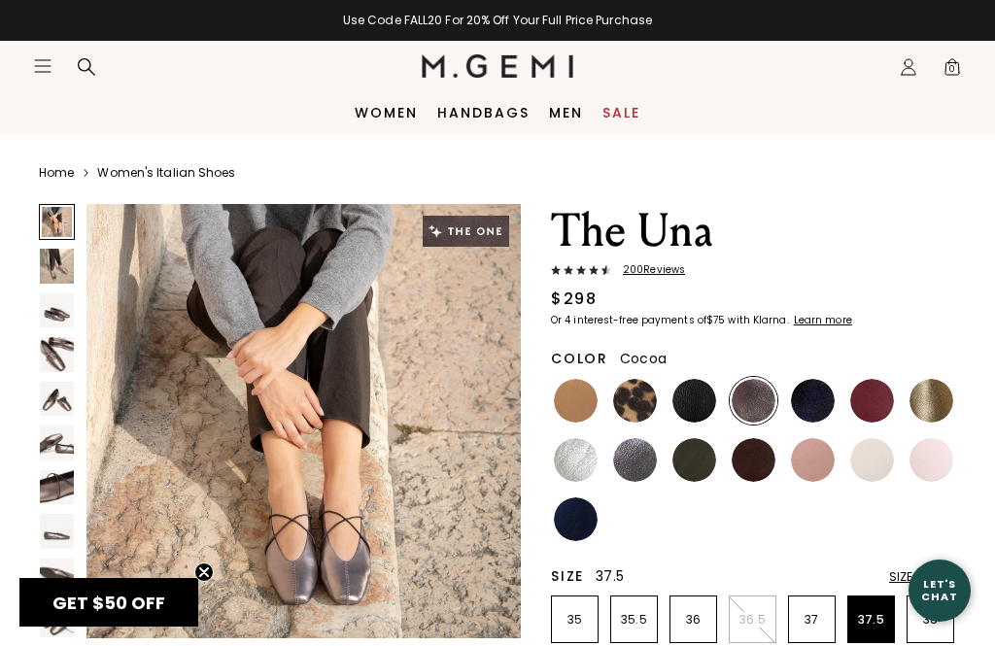
click at [52, 273] on img at bounding box center [57, 266] width 34 height 34
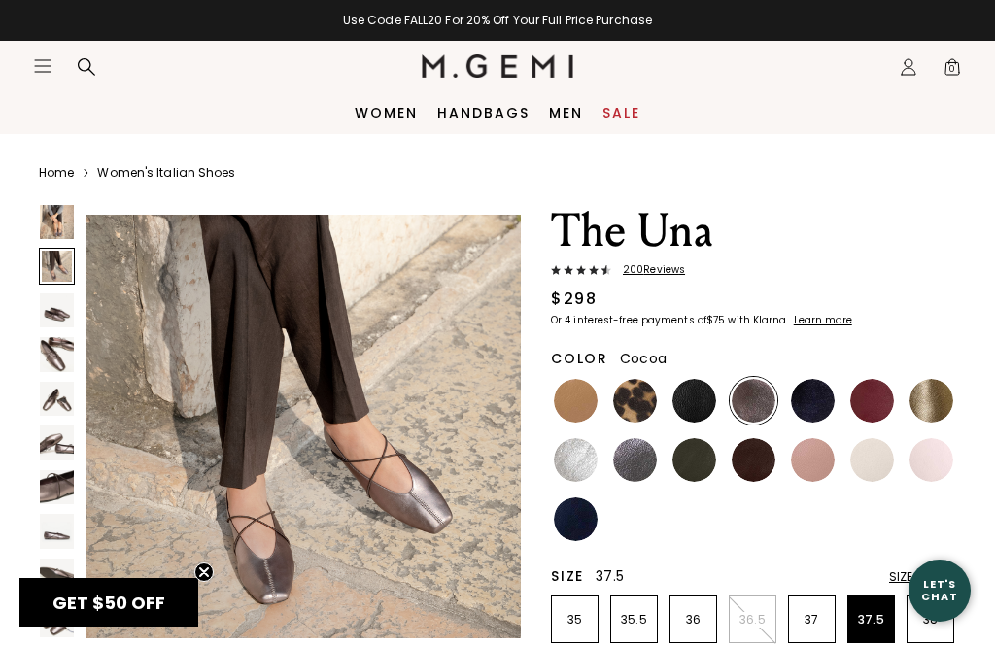
scroll to position [454, 0]
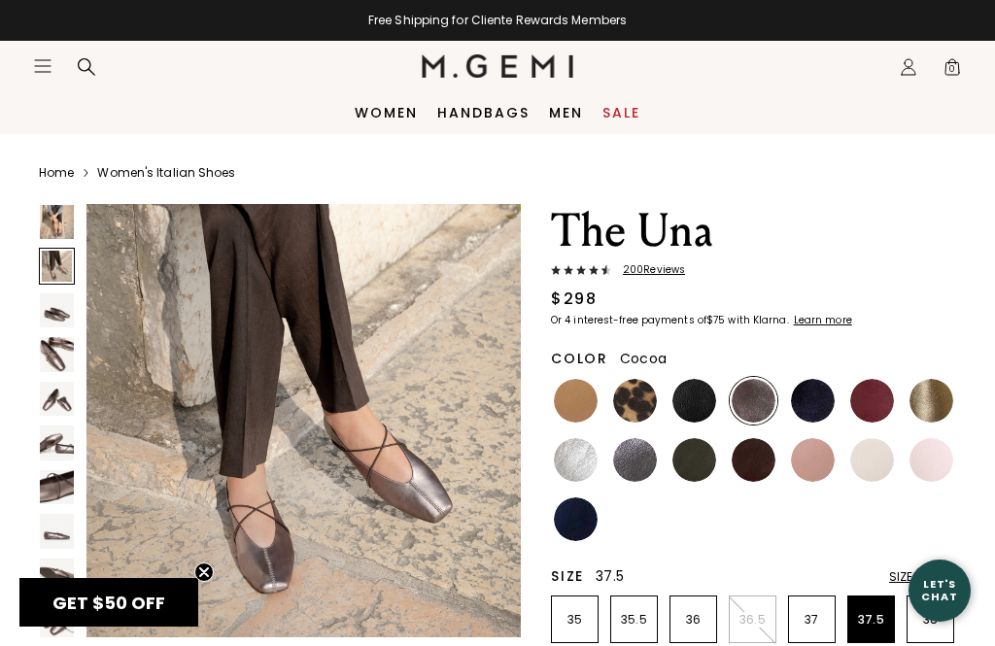
click at [67, 315] on img at bounding box center [57, 311] width 34 height 34
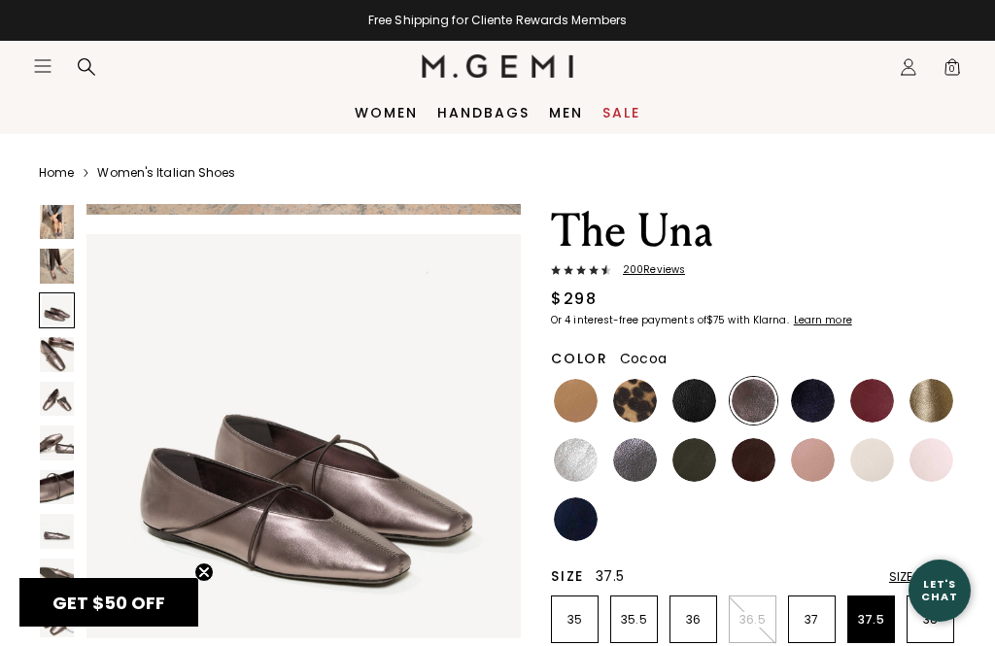
scroll to position [907, 0]
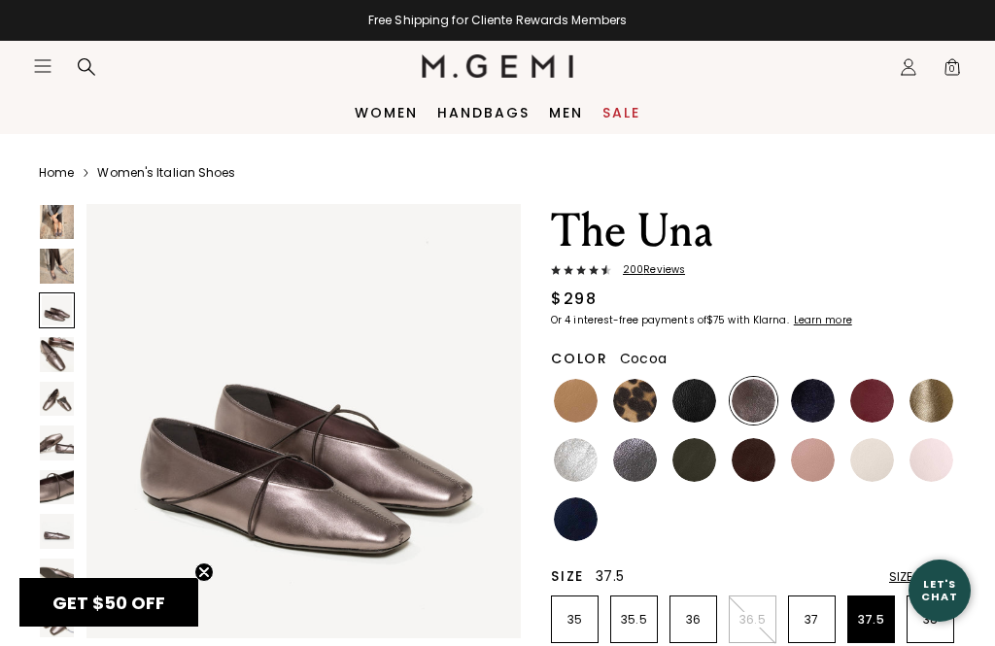
click at [62, 344] on img at bounding box center [57, 354] width 34 height 34
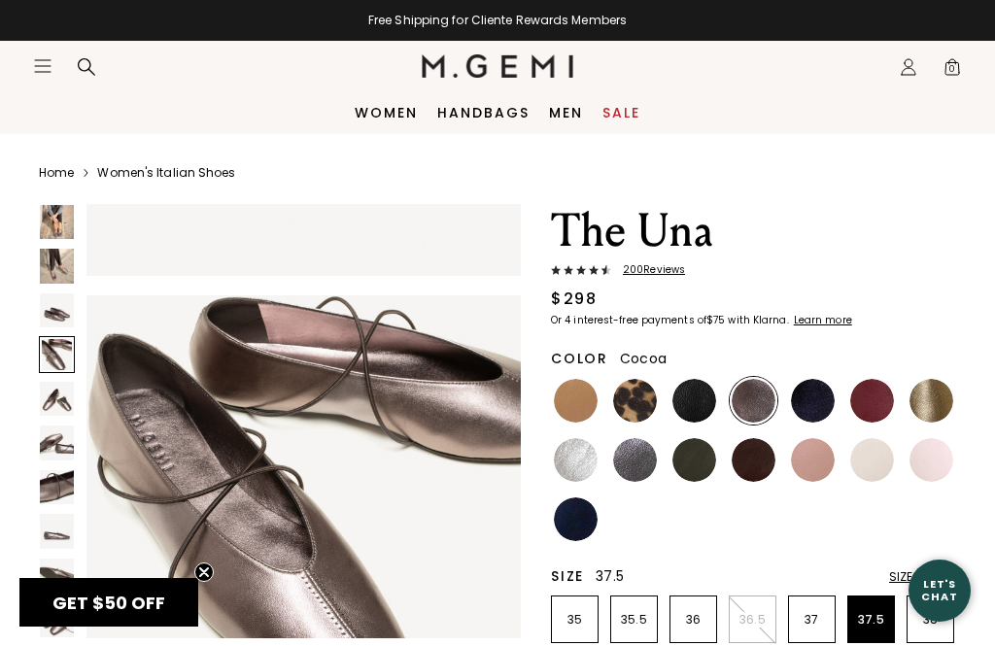
scroll to position [1361, 0]
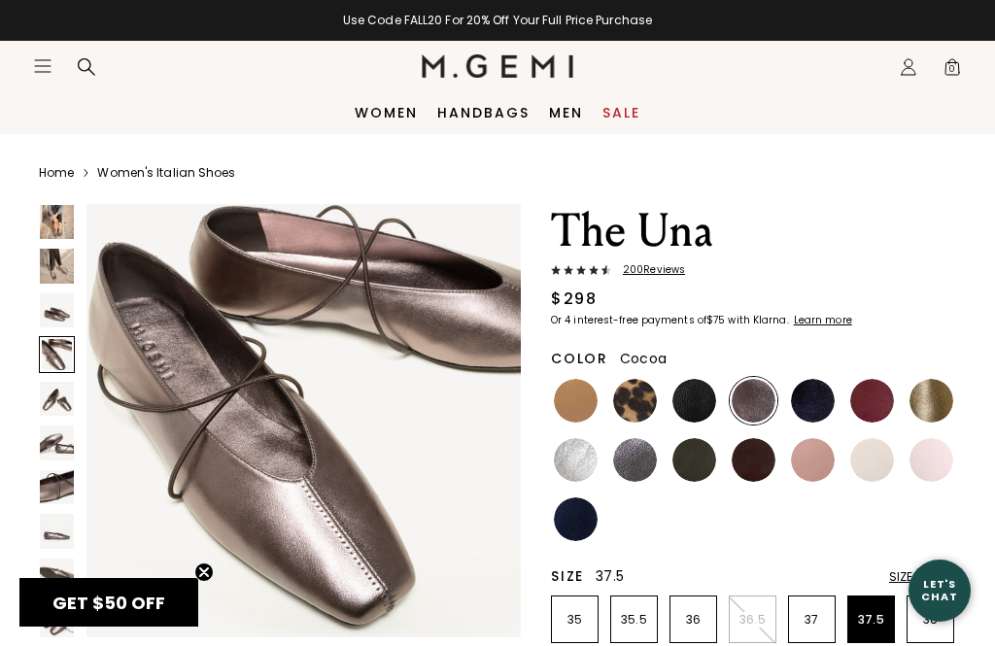
click at [63, 400] on img at bounding box center [57, 399] width 34 height 34
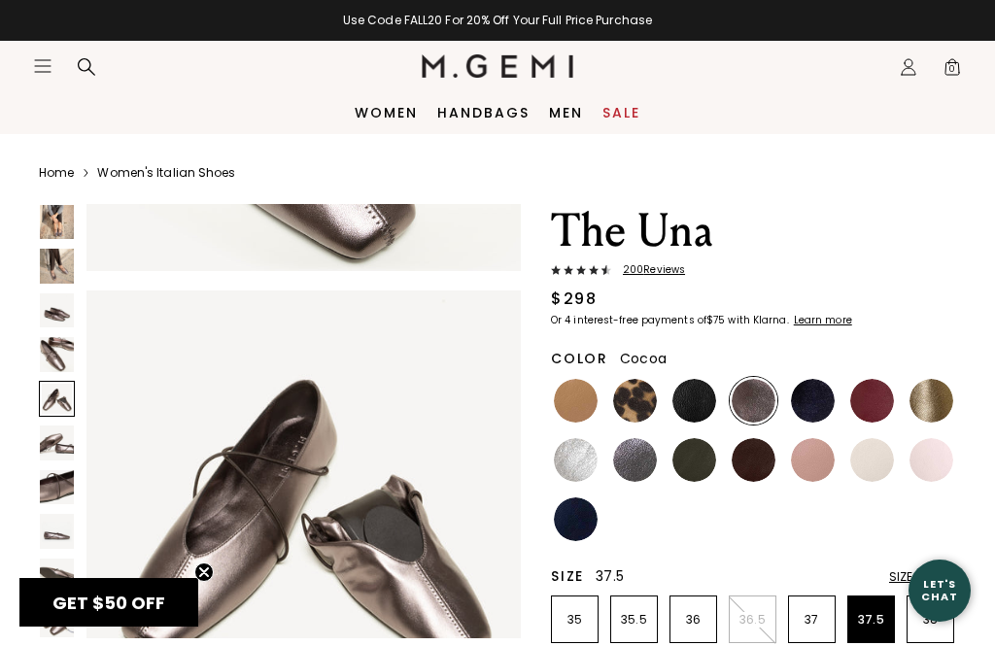
scroll to position [1814, 0]
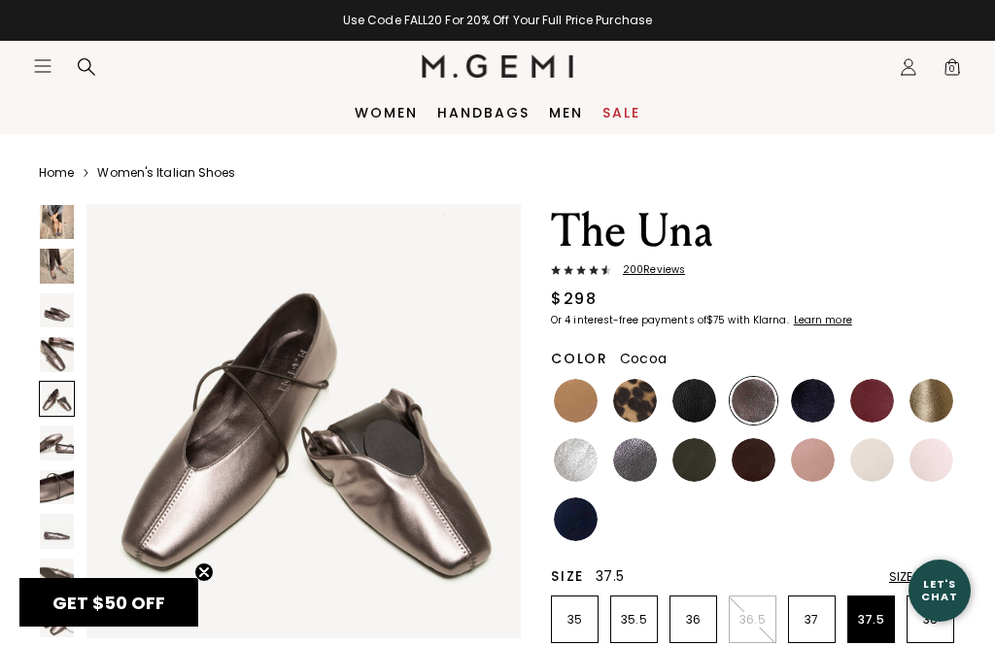
click at [63, 435] on img at bounding box center [57, 443] width 34 height 34
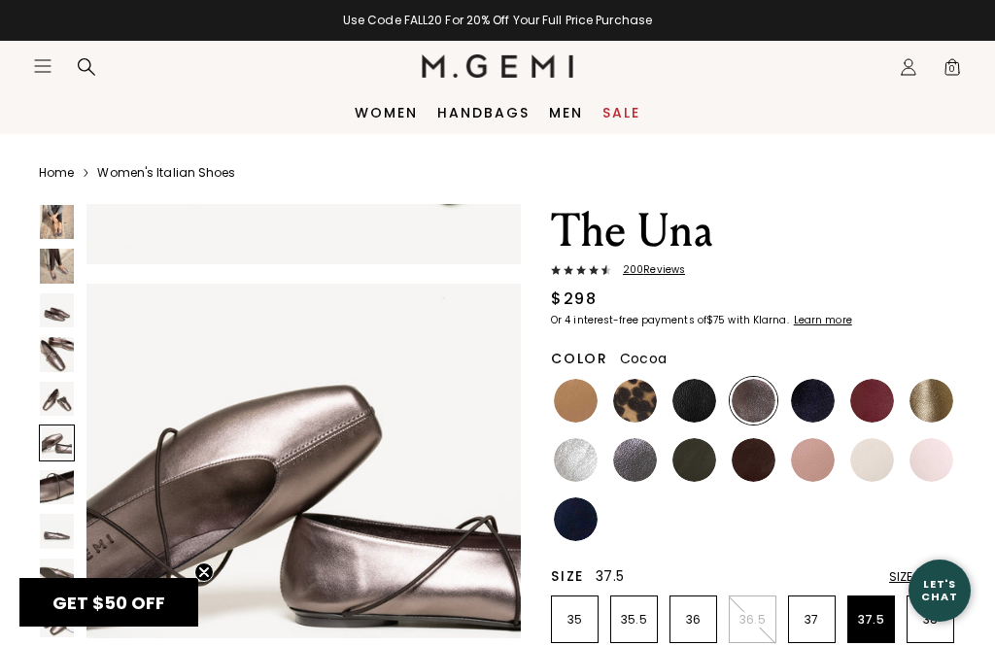
scroll to position [2268, 0]
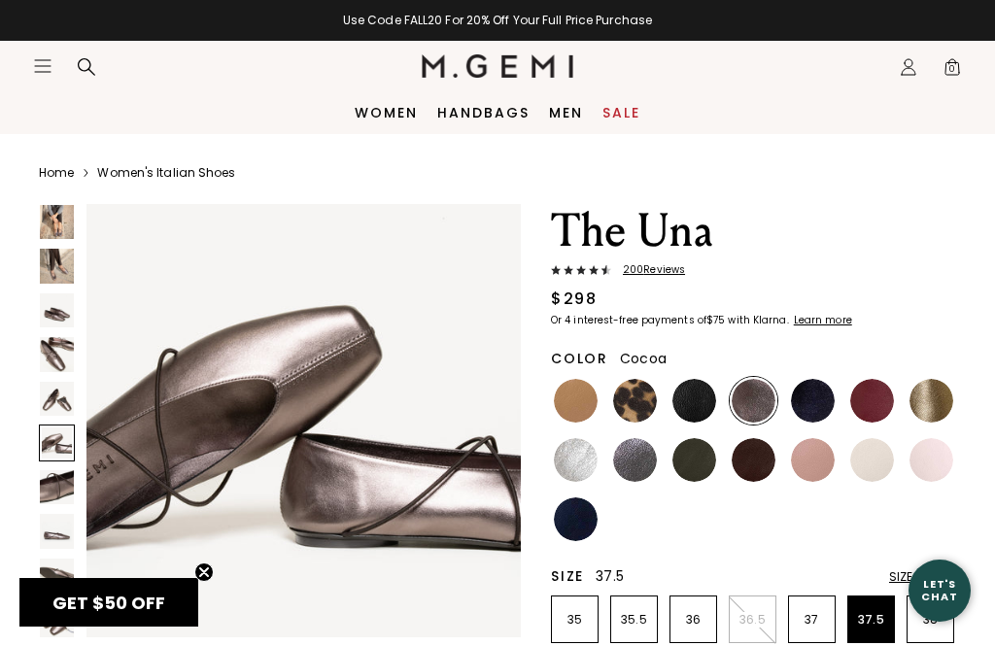
click at [63, 488] on img at bounding box center [57, 487] width 34 height 34
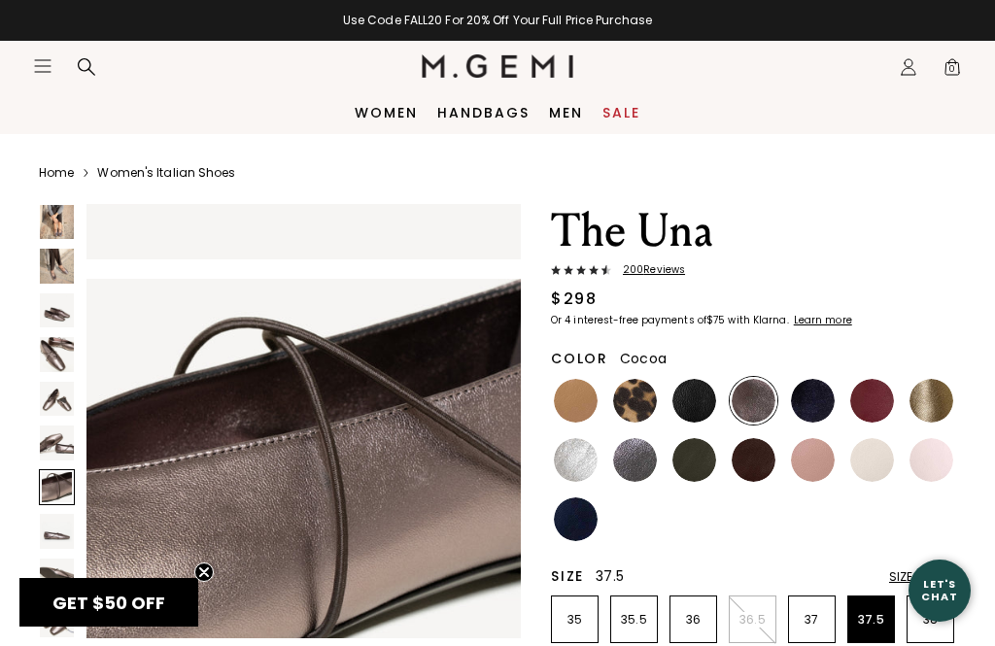
scroll to position [2721, 0]
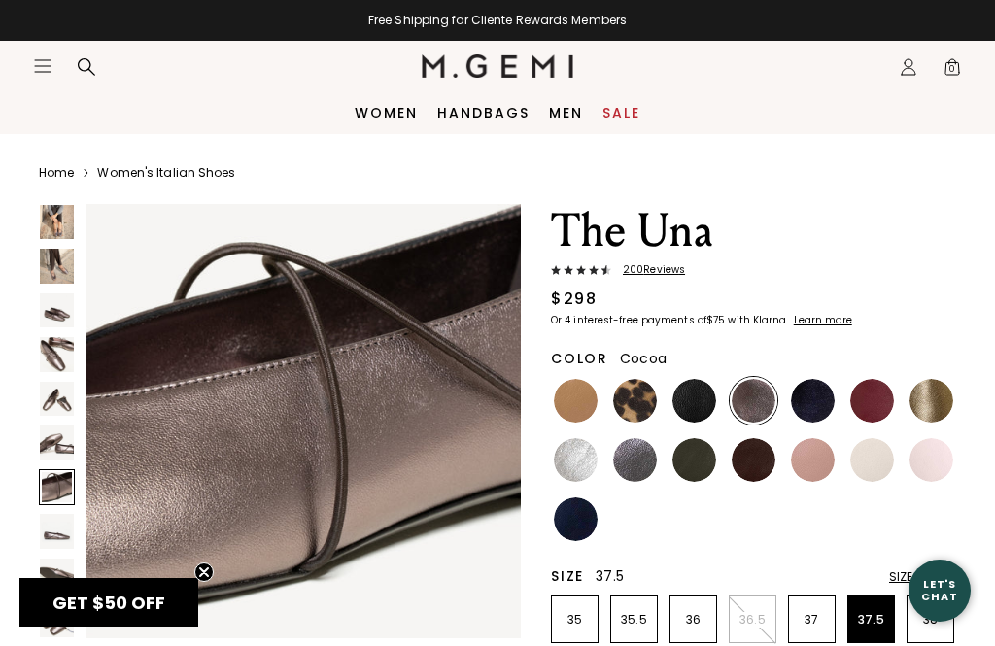
click at [57, 531] on img at bounding box center [57, 531] width 34 height 34
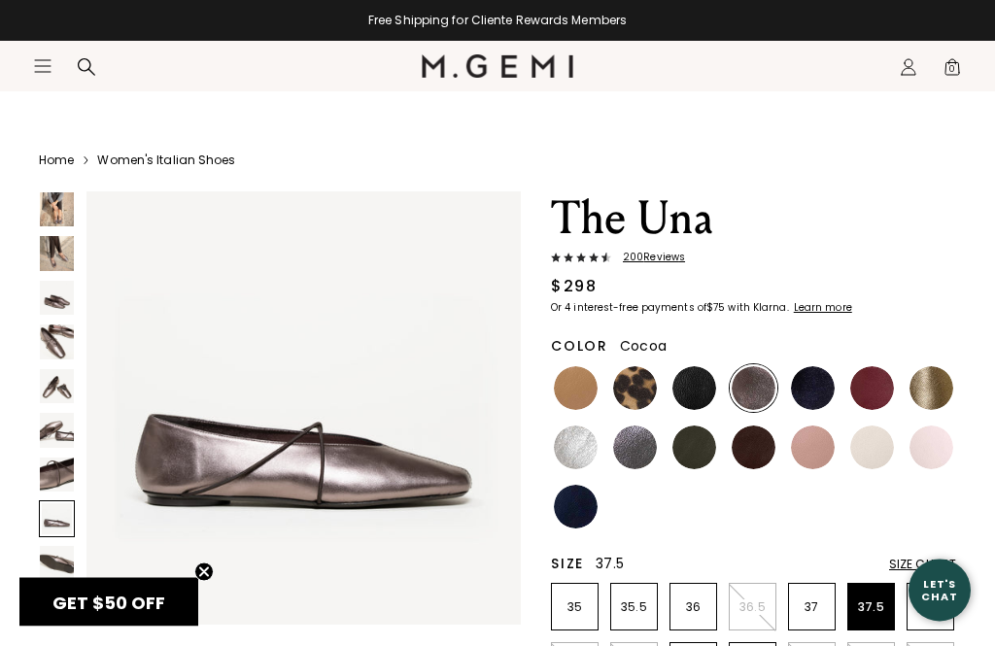
scroll to position [13, 0]
click at [63, 553] on img at bounding box center [57, 563] width 34 height 34
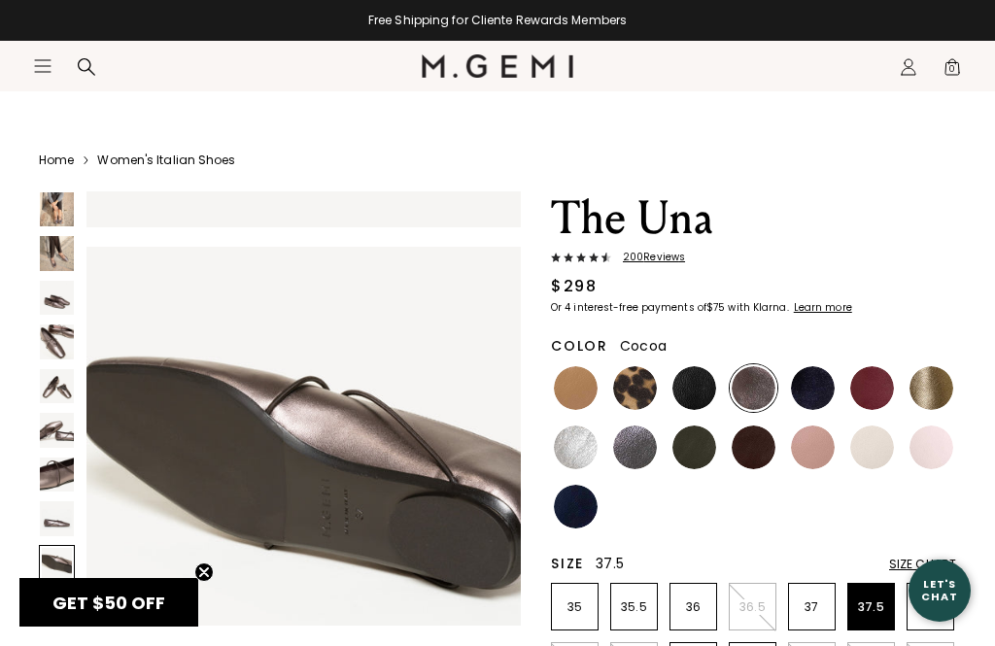
scroll to position [3627, 0]
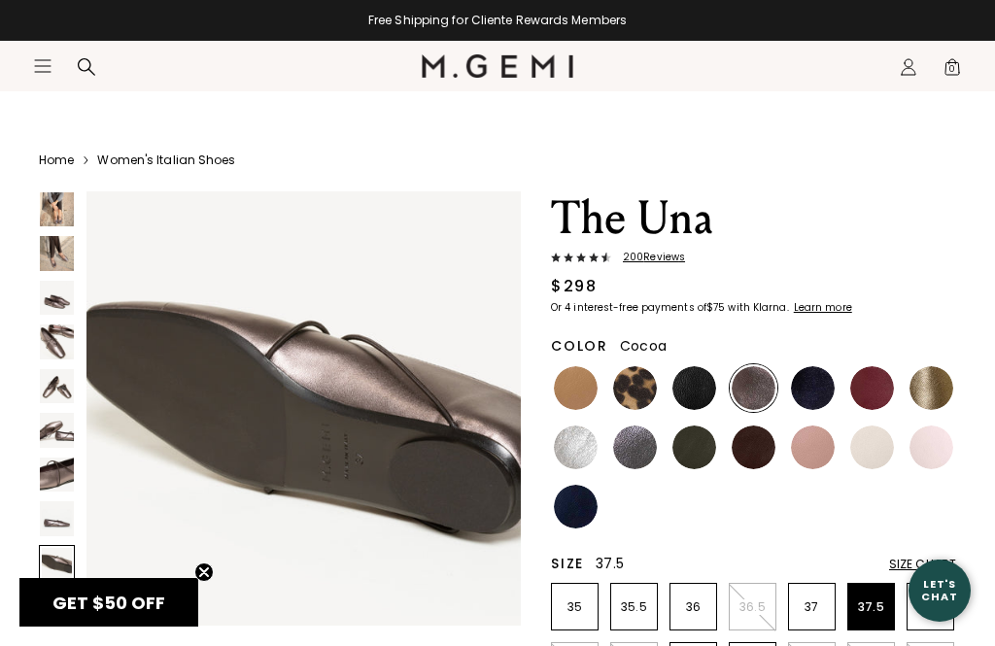
click at [62, 603] on img at bounding box center [57, 607] width 34 height 34
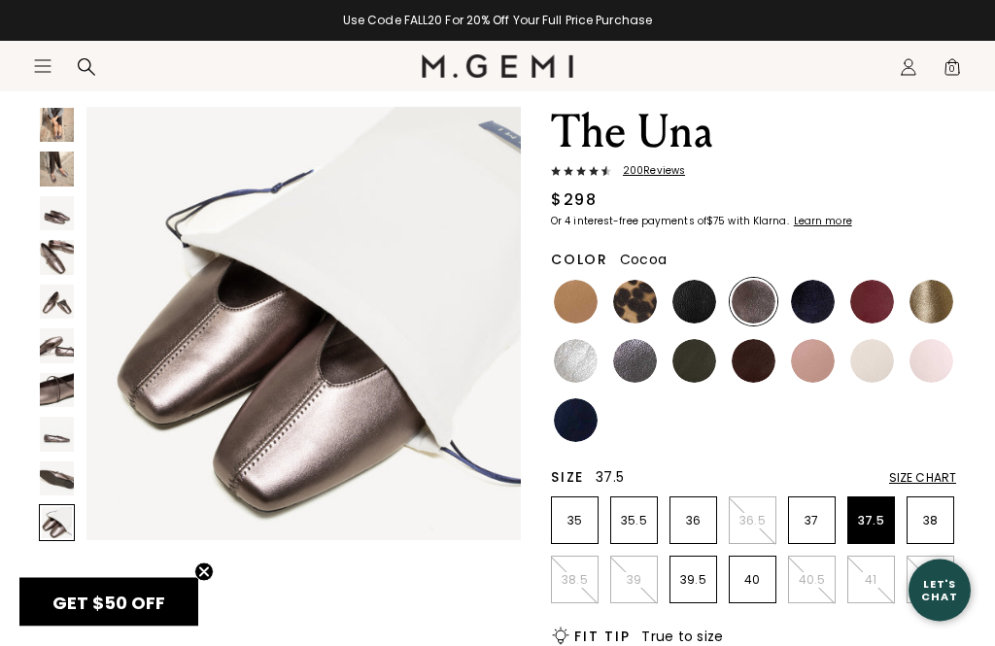
scroll to position [105, 0]
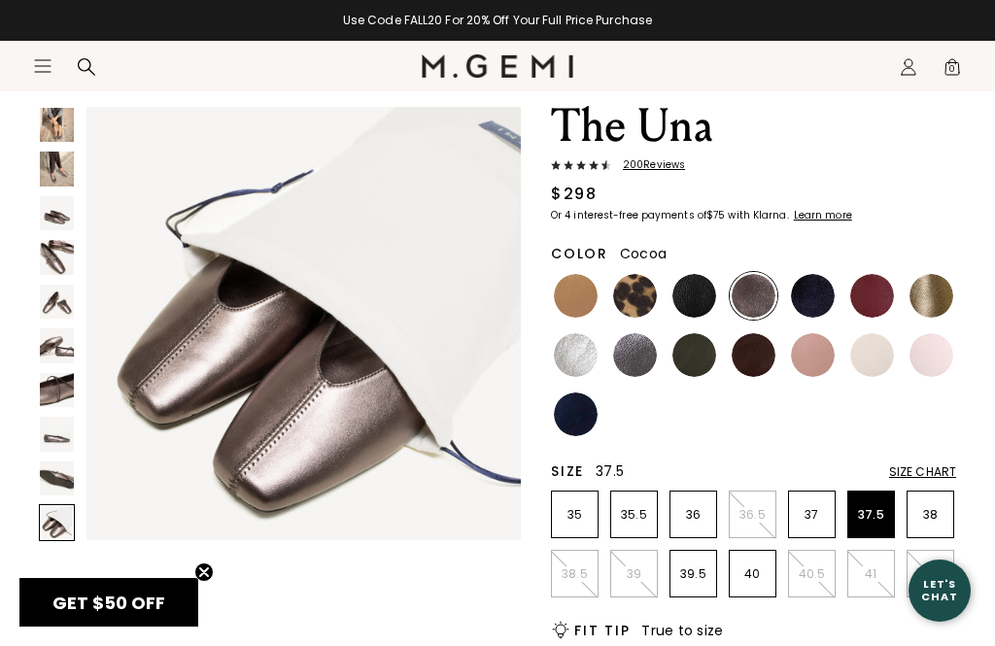
click at [745, 306] on img at bounding box center [813, 296] width 44 height 44
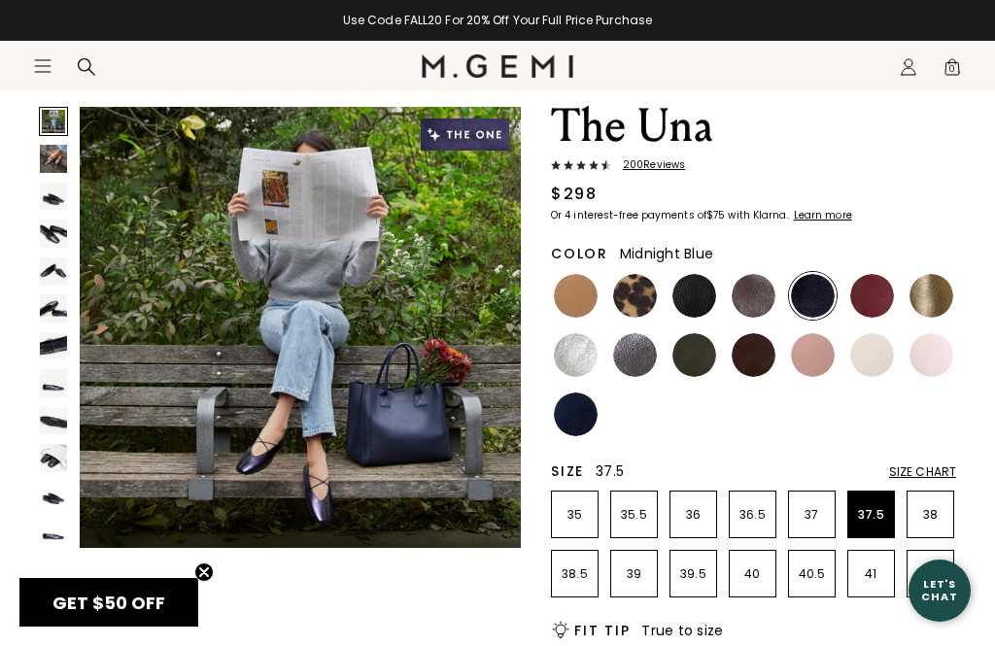
click at [43, 407] on img at bounding box center [53, 420] width 27 height 27
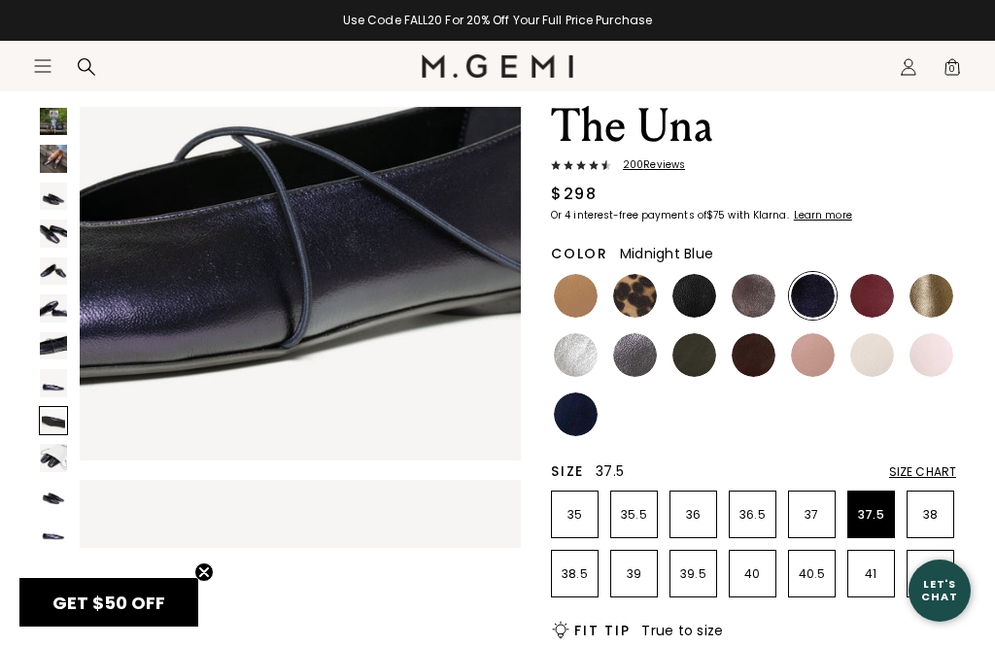
scroll to position [3682, 0]
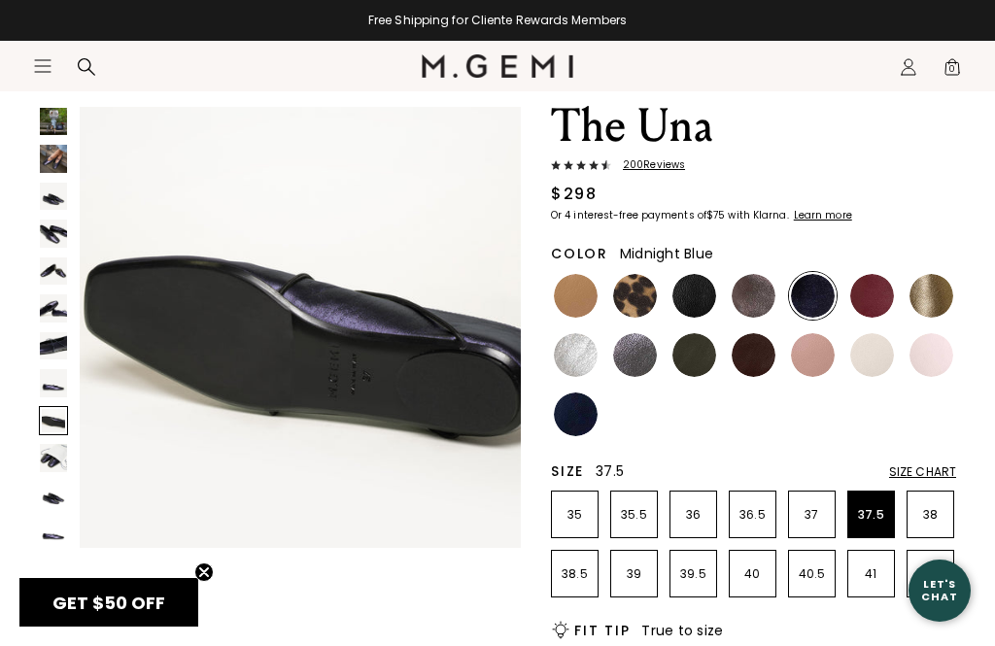
click at [54, 536] on img at bounding box center [53, 532] width 27 height 27
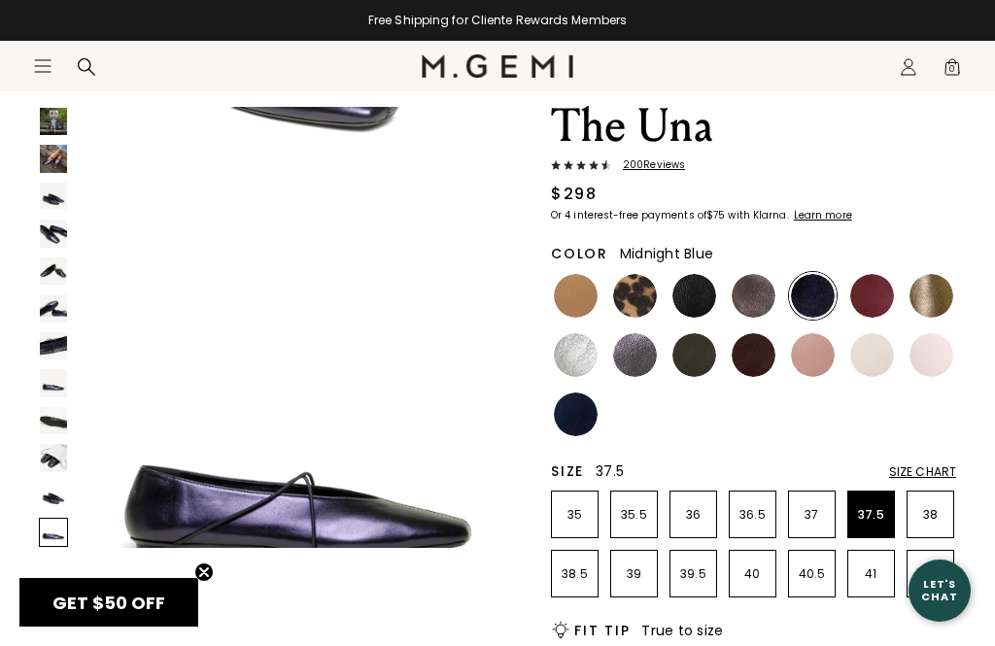
scroll to position [5063, 0]
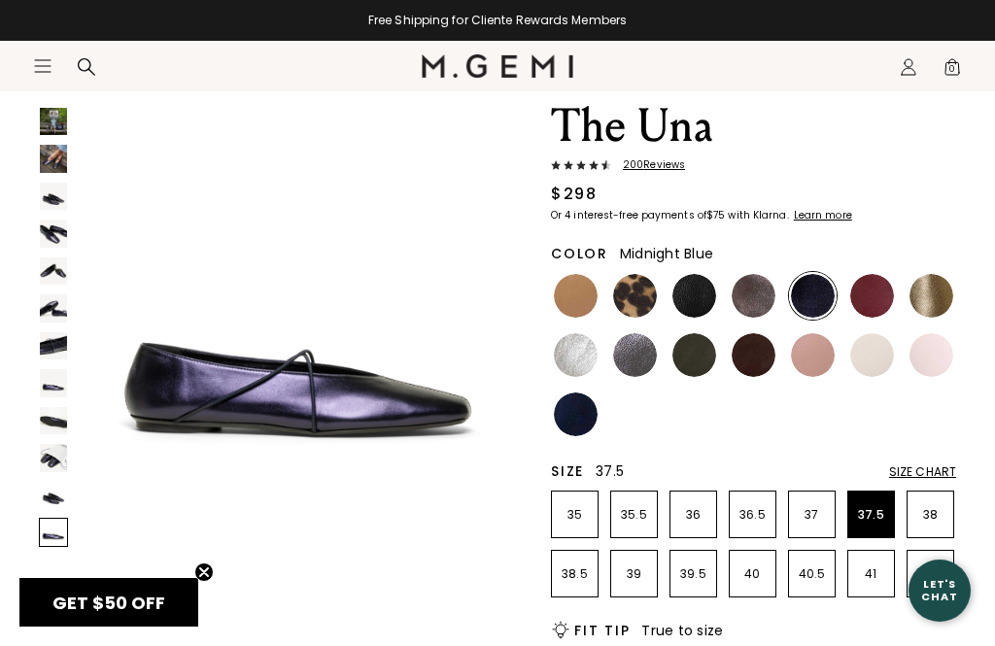
click at [53, 310] on img at bounding box center [53, 308] width 27 height 27
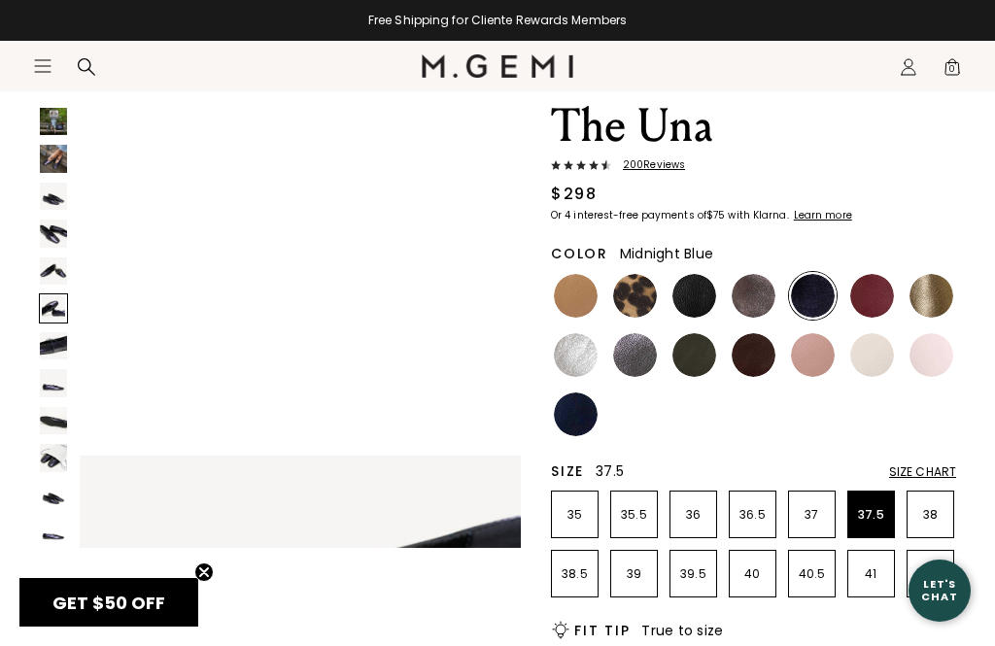
scroll to position [2302, 0]
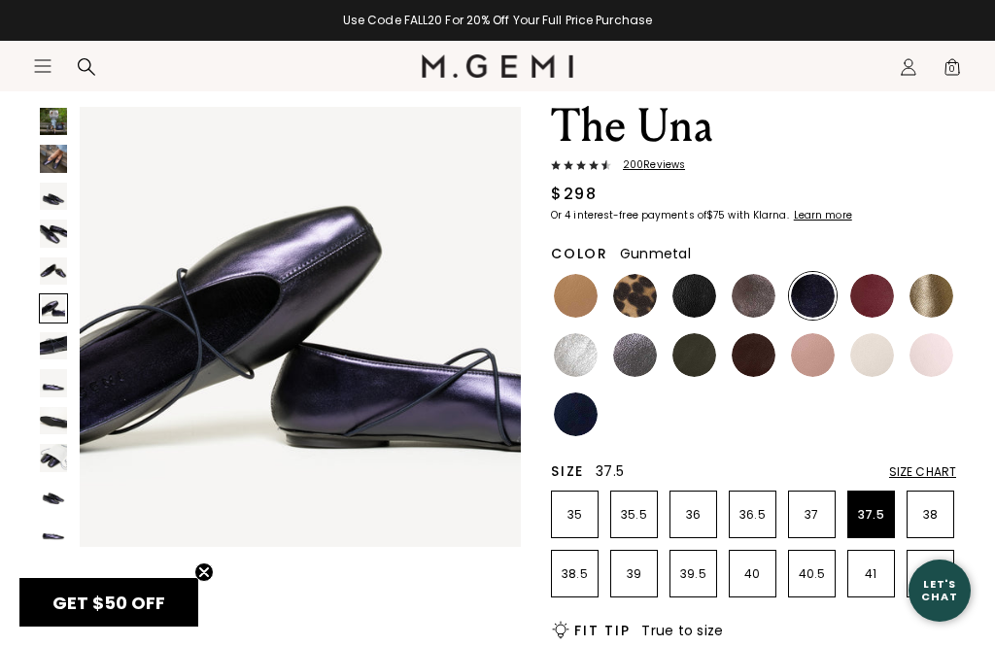
click at [634, 364] on img at bounding box center [635, 355] width 44 height 44
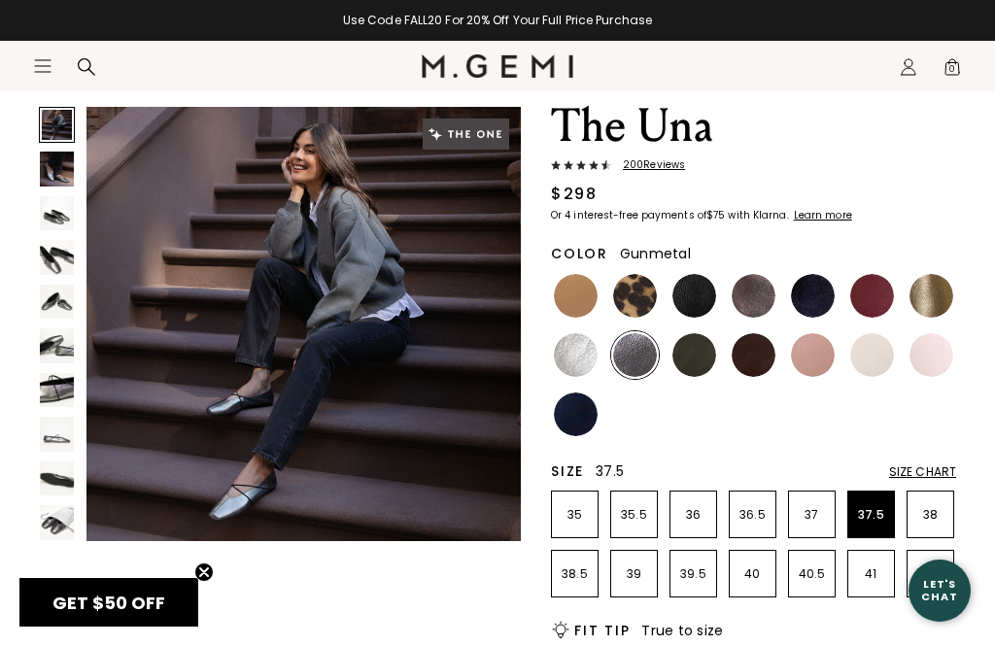
click at [63, 435] on img at bounding box center [57, 434] width 34 height 34
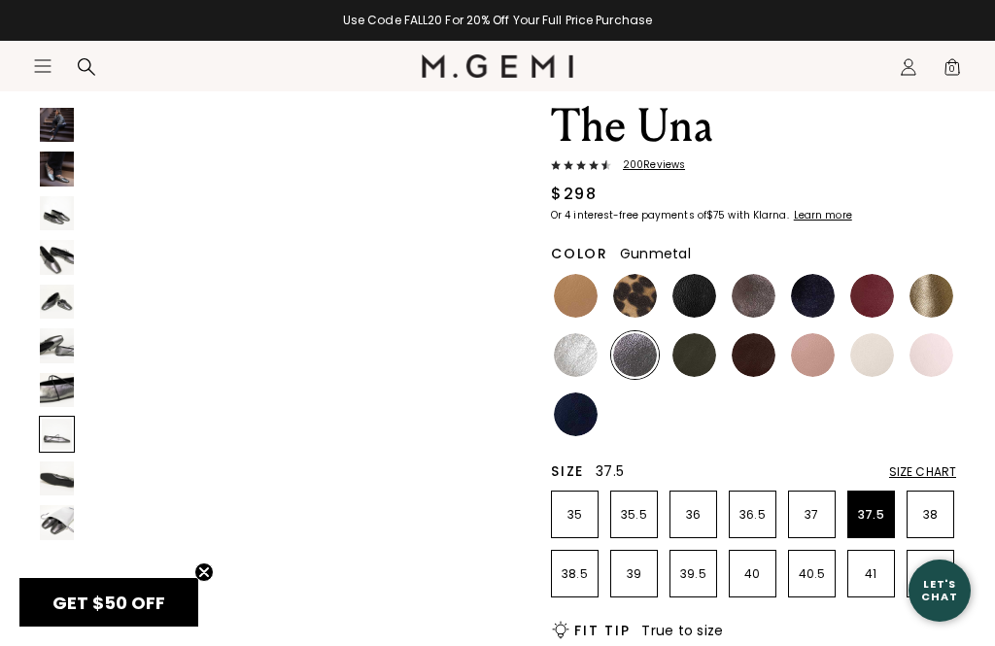
scroll to position [3174, 0]
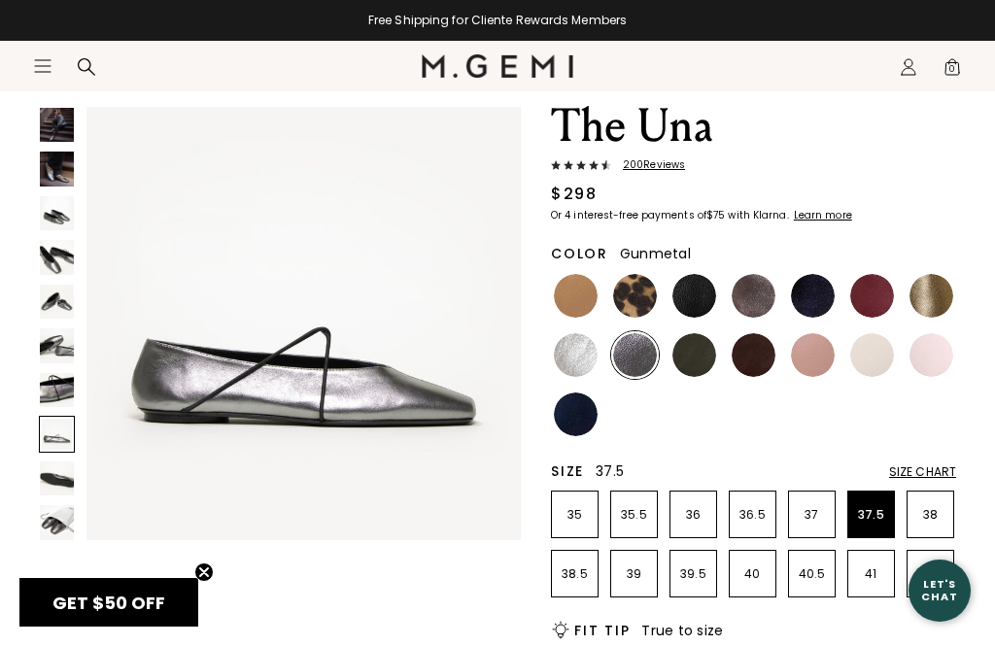
click at [58, 523] on img at bounding box center [57, 522] width 34 height 34
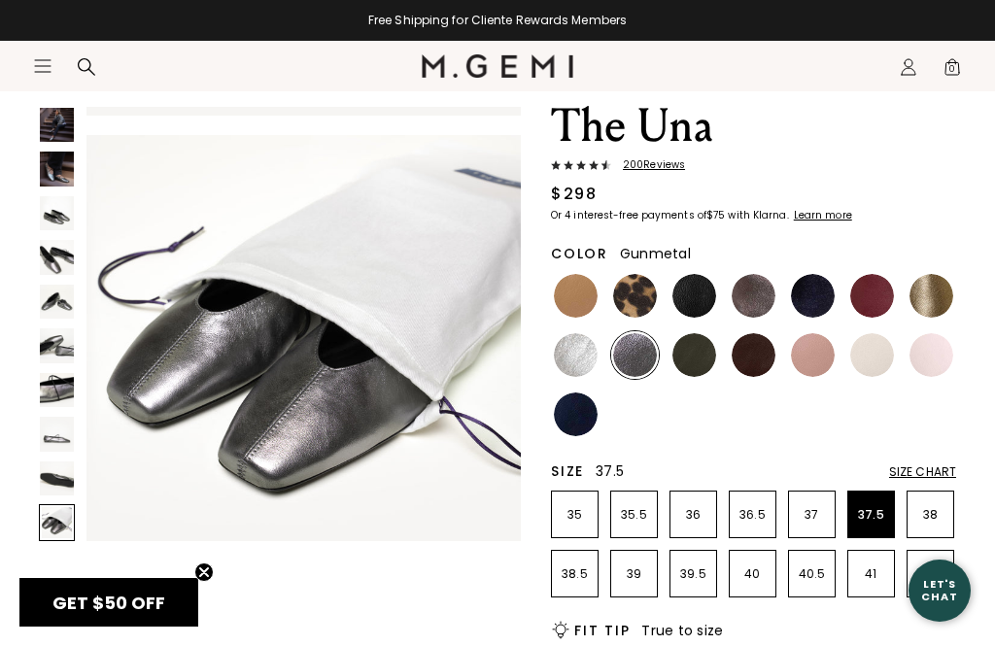
scroll to position [4081, 0]
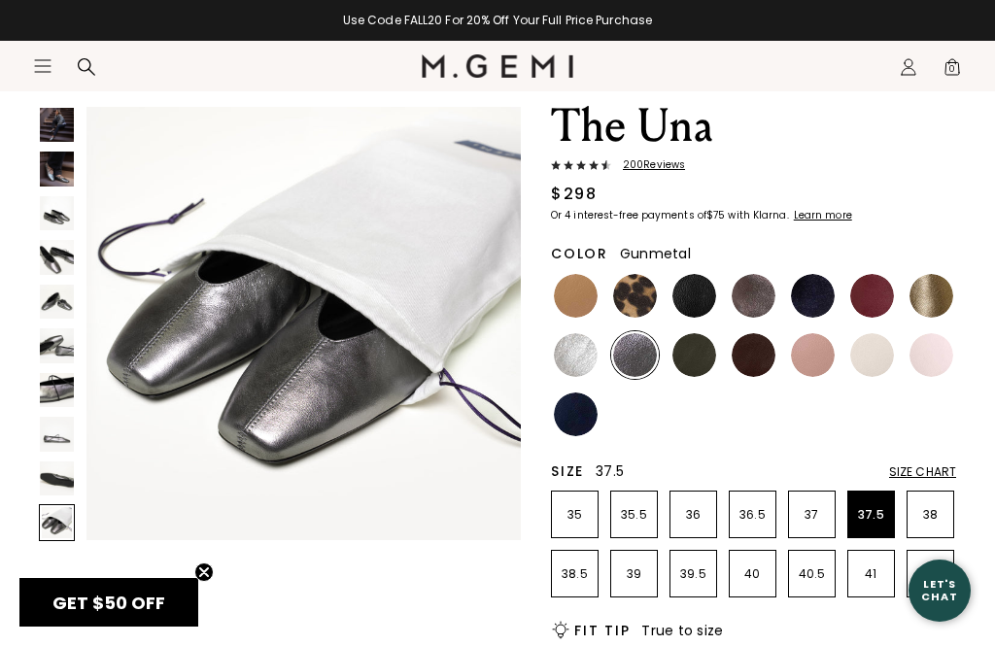
click at [60, 220] on img at bounding box center [57, 213] width 34 height 34
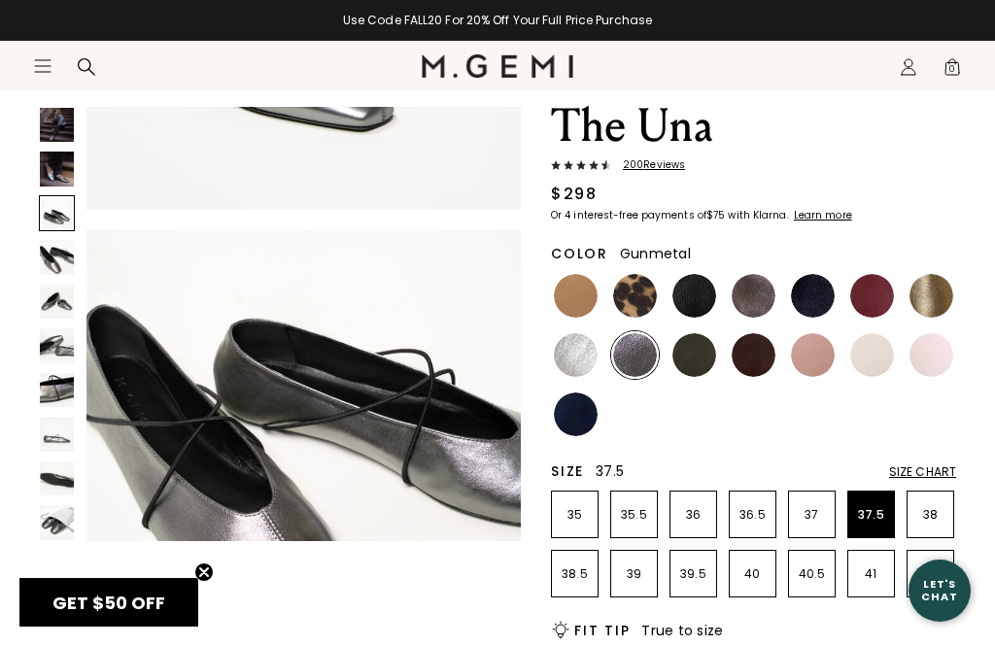
scroll to position [907, 0]
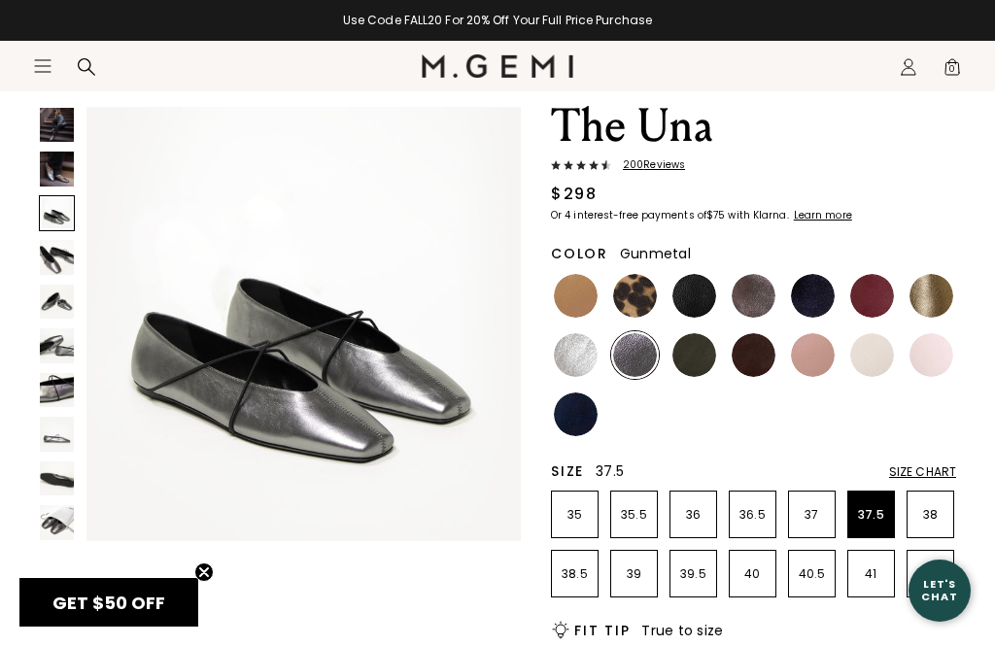
click at [73, 166] on img at bounding box center [57, 169] width 34 height 34
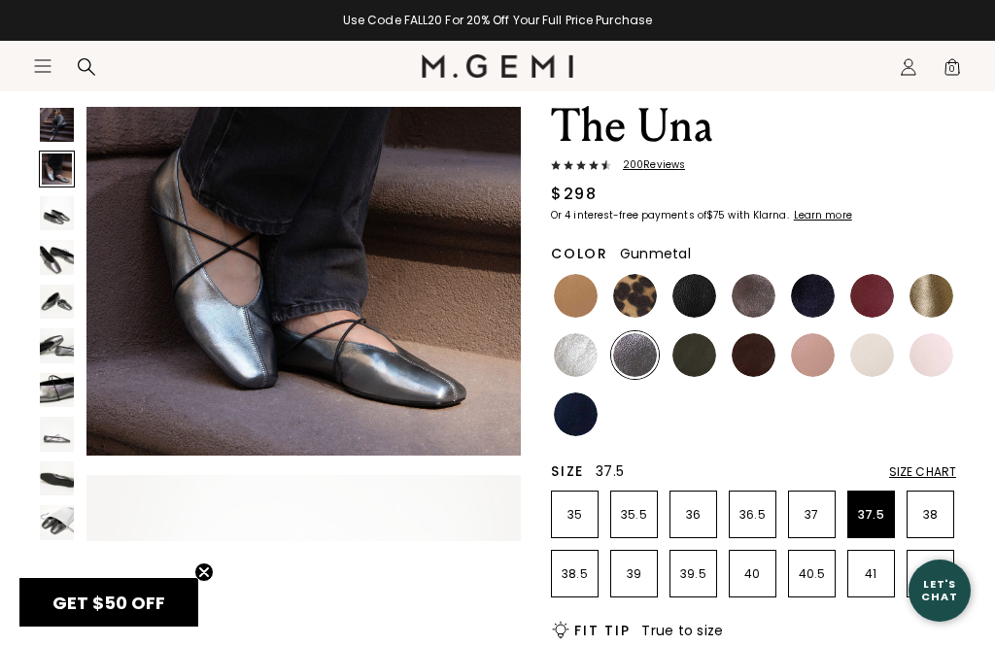
scroll to position [454, 0]
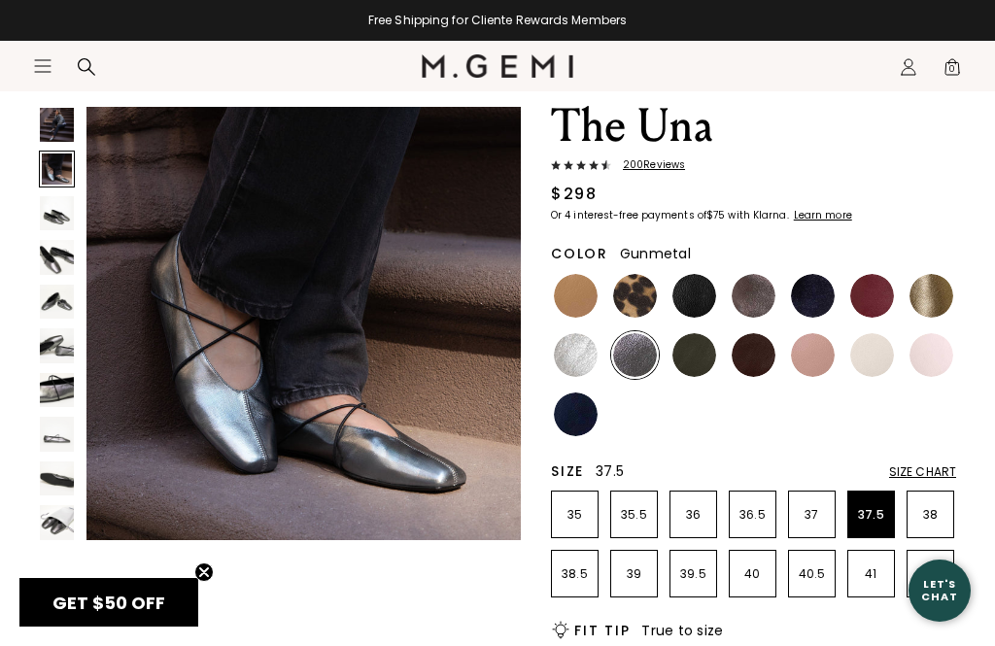
click at [54, 136] on img at bounding box center [57, 125] width 34 height 34
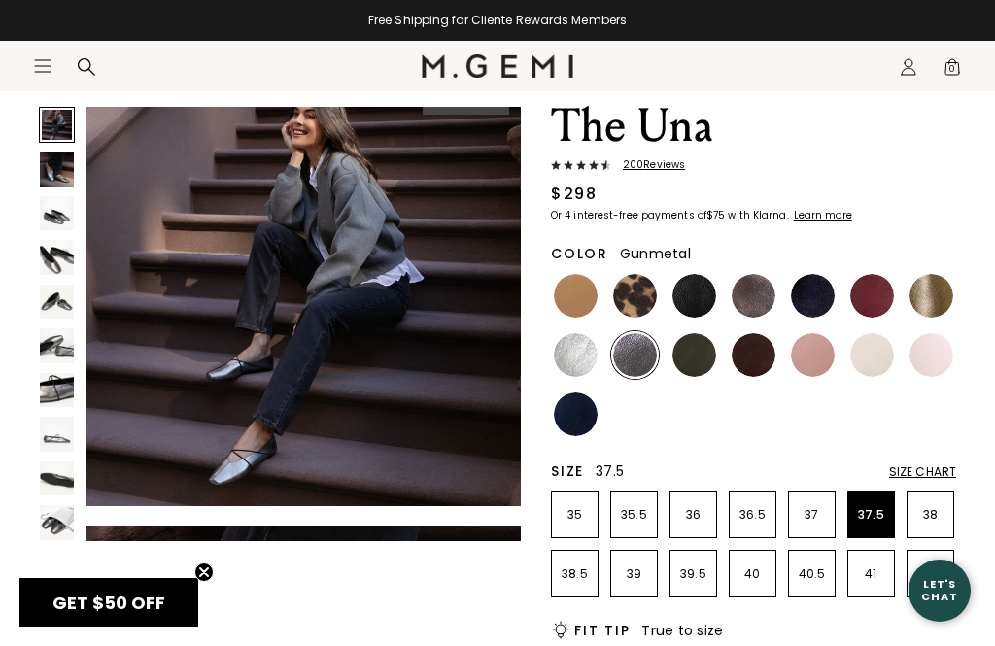
scroll to position [0, 0]
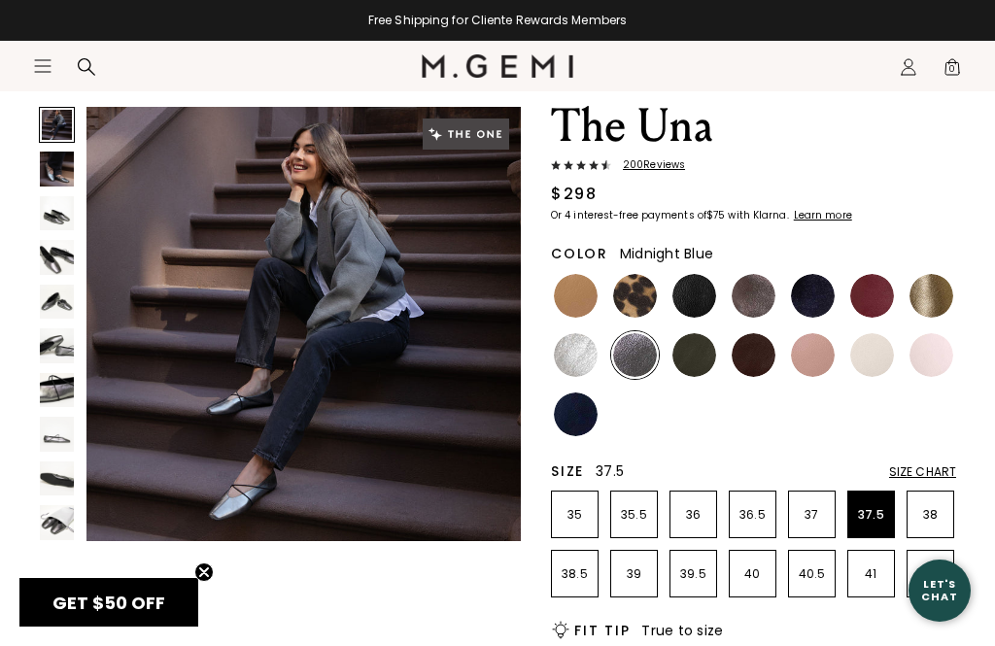
click at [745, 291] on img at bounding box center [813, 296] width 44 height 44
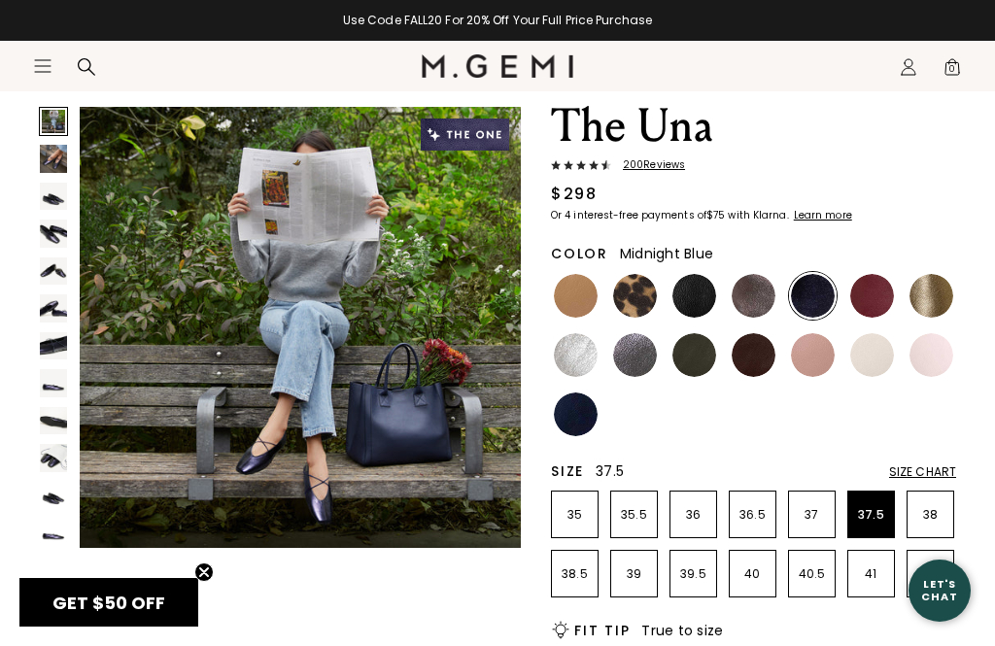
click at [66, 156] on img at bounding box center [53, 158] width 27 height 27
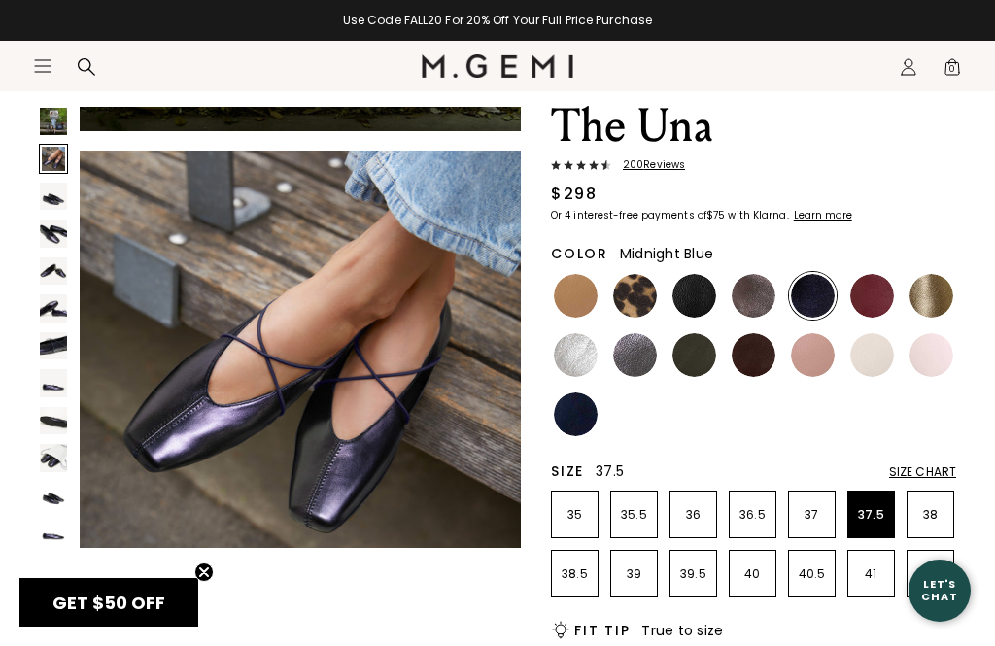
scroll to position [461, 0]
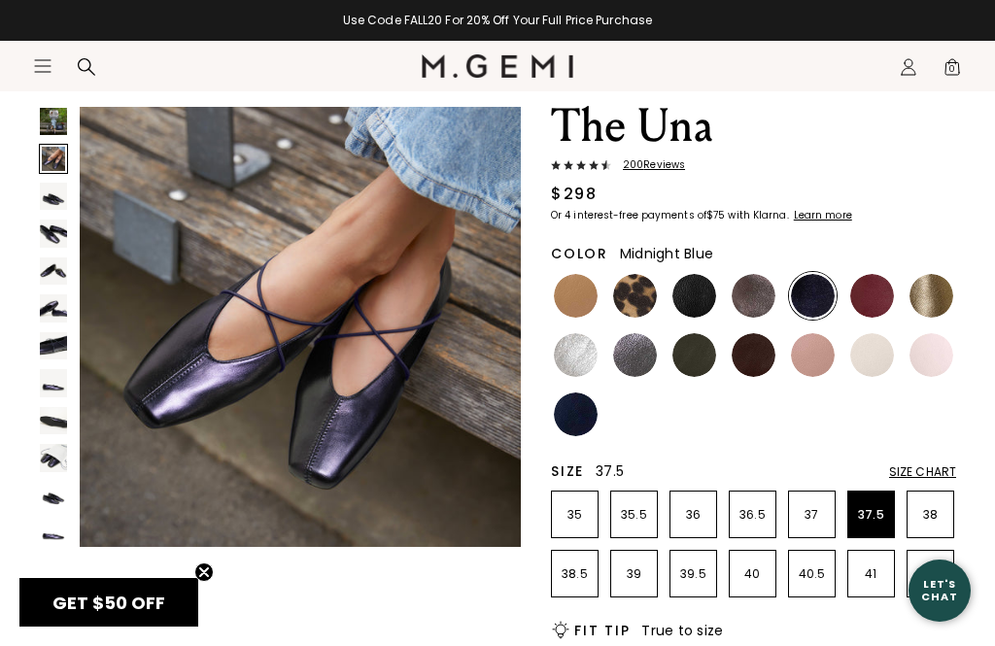
click at [50, 204] on img at bounding box center [53, 196] width 27 height 27
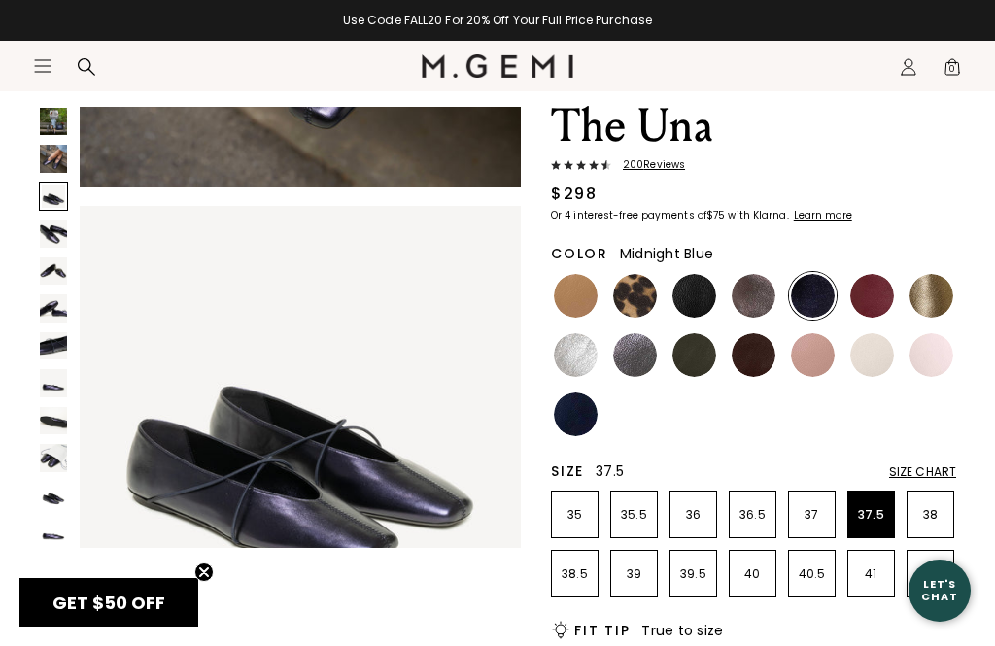
scroll to position [920, 0]
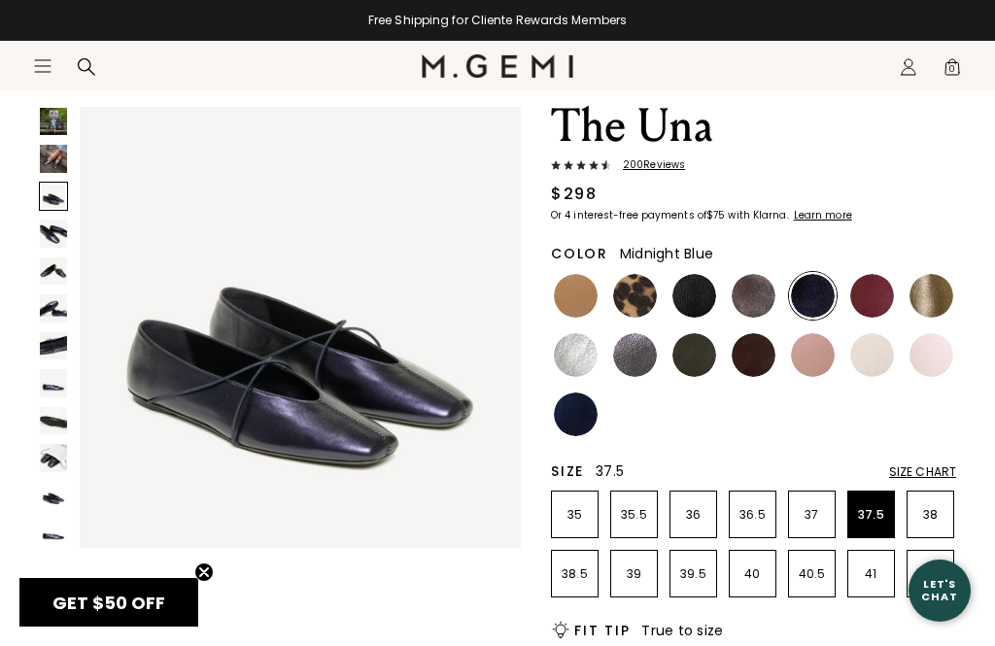
click at [745, 298] on img at bounding box center [754, 296] width 44 height 44
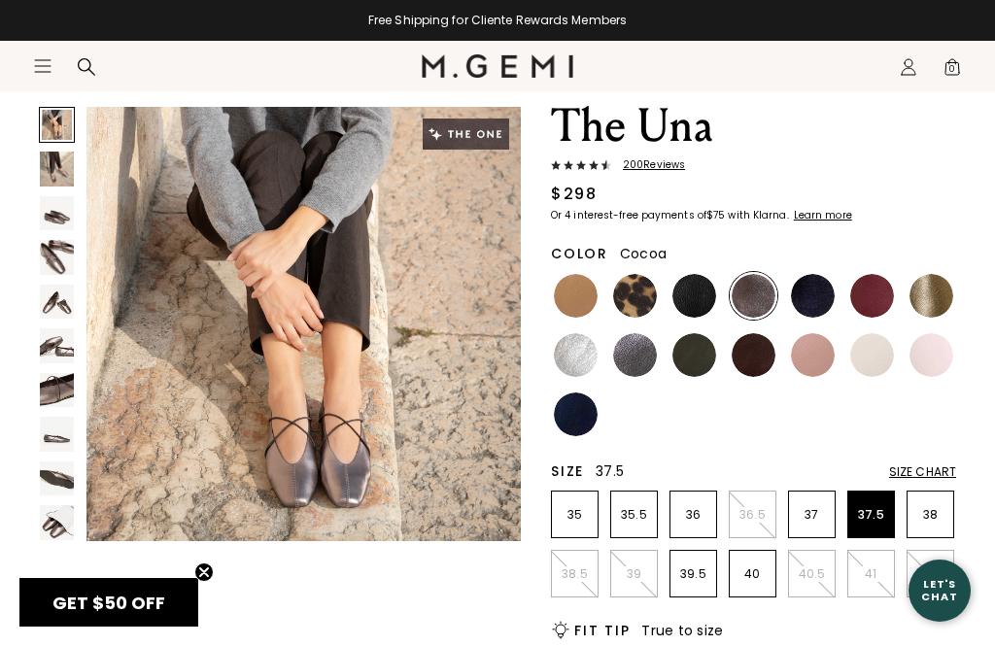
click at [60, 482] on img at bounding box center [57, 479] width 34 height 34
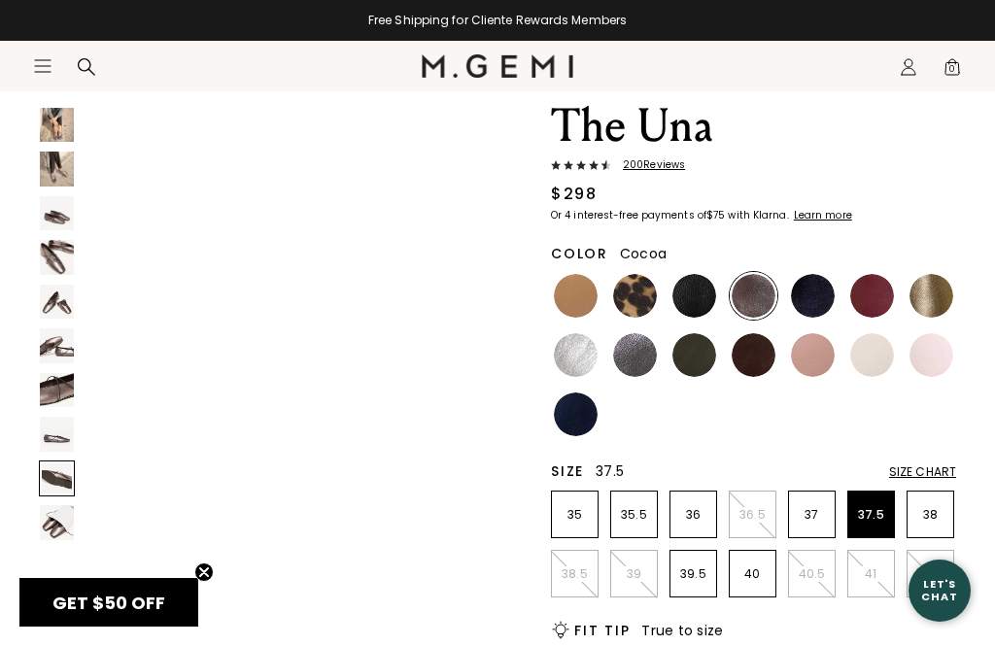
scroll to position [3627, 0]
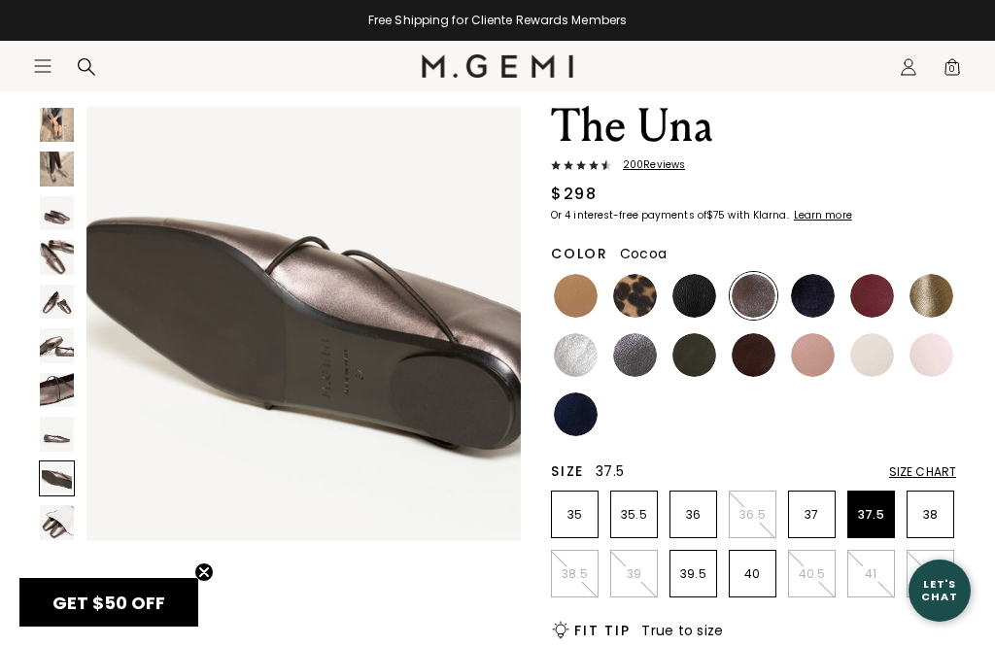
click at [53, 441] on img at bounding box center [57, 434] width 34 height 34
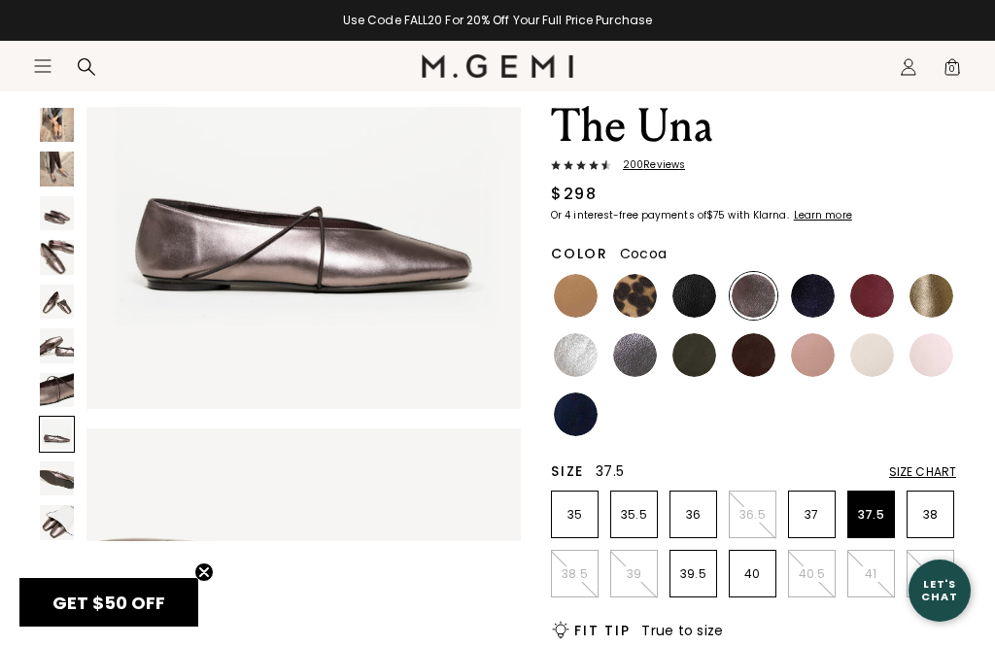
scroll to position [3174, 0]
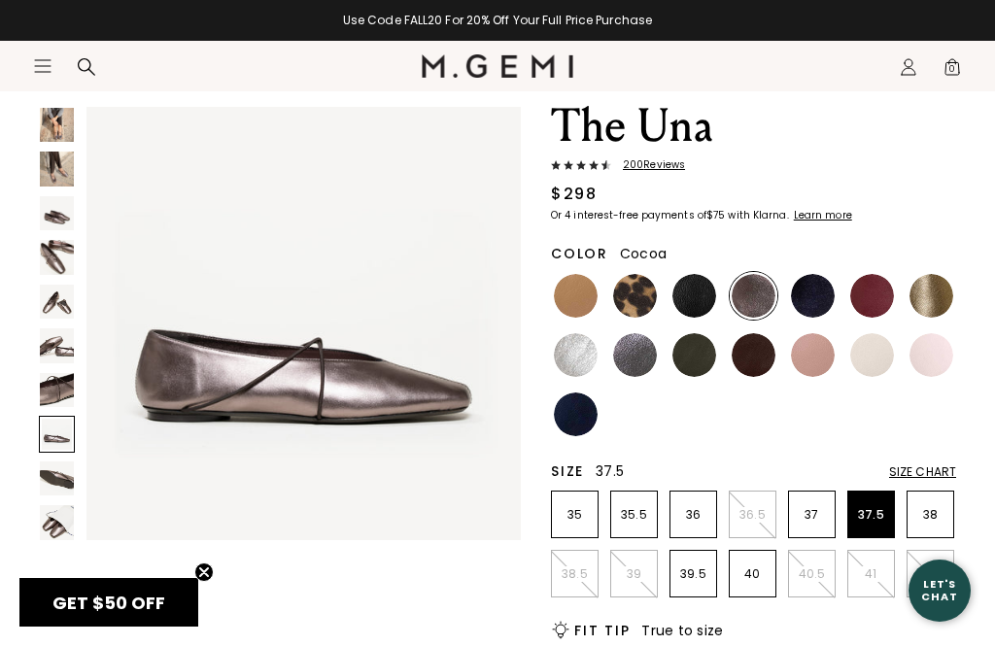
click at [58, 399] on img at bounding box center [57, 390] width 34 height 34
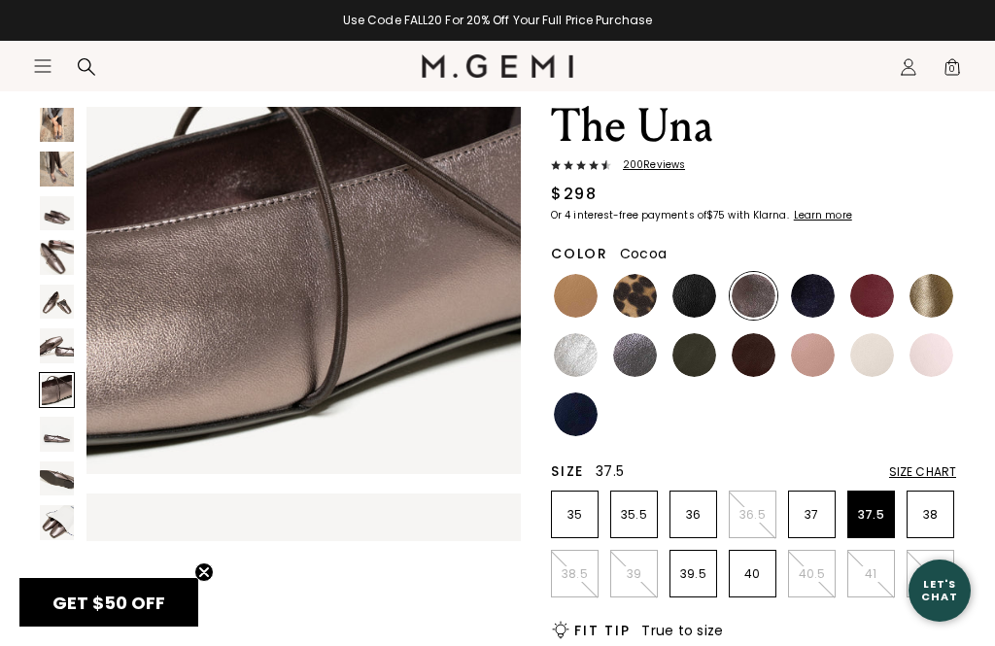
scroll to position [2721, 0]
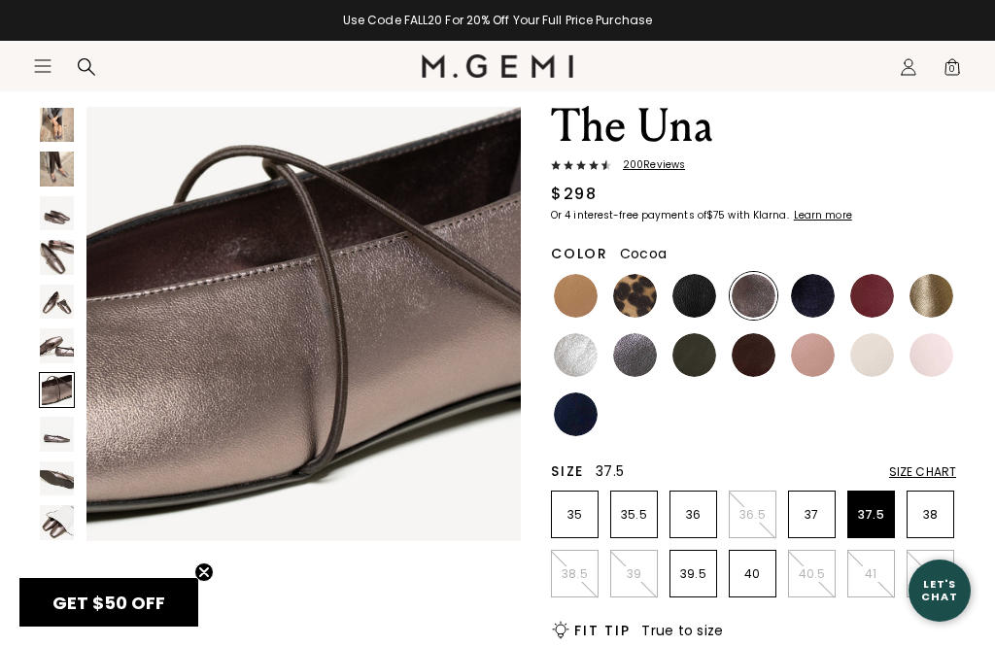
click at [745, 348] on img at bounding box center [813, 355] width 44 height 44
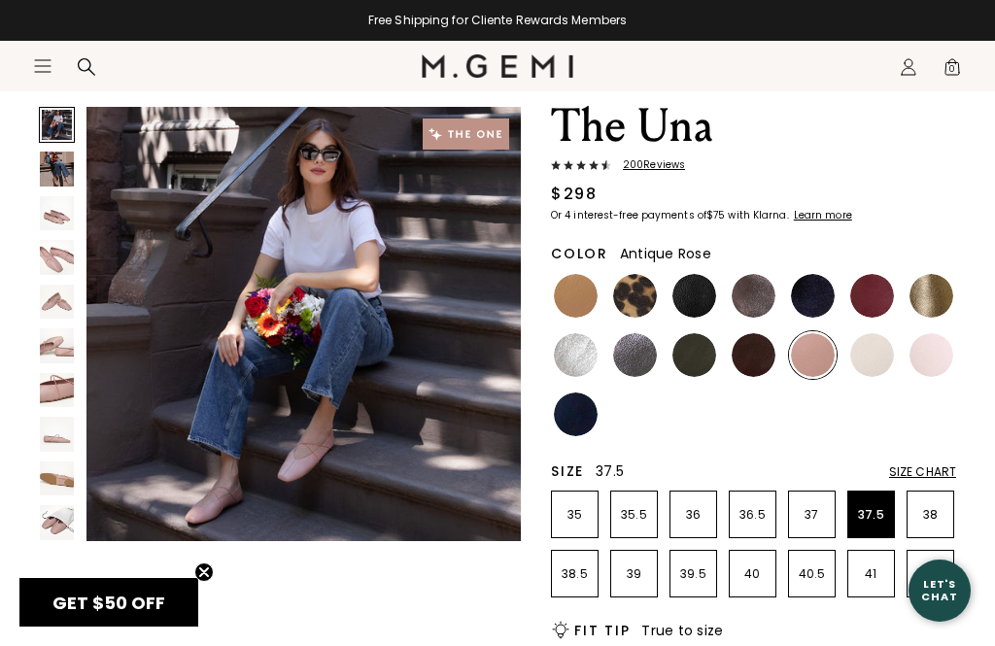
click at [43, 386] on img at bounding box center [57, 390] width 34 height 34
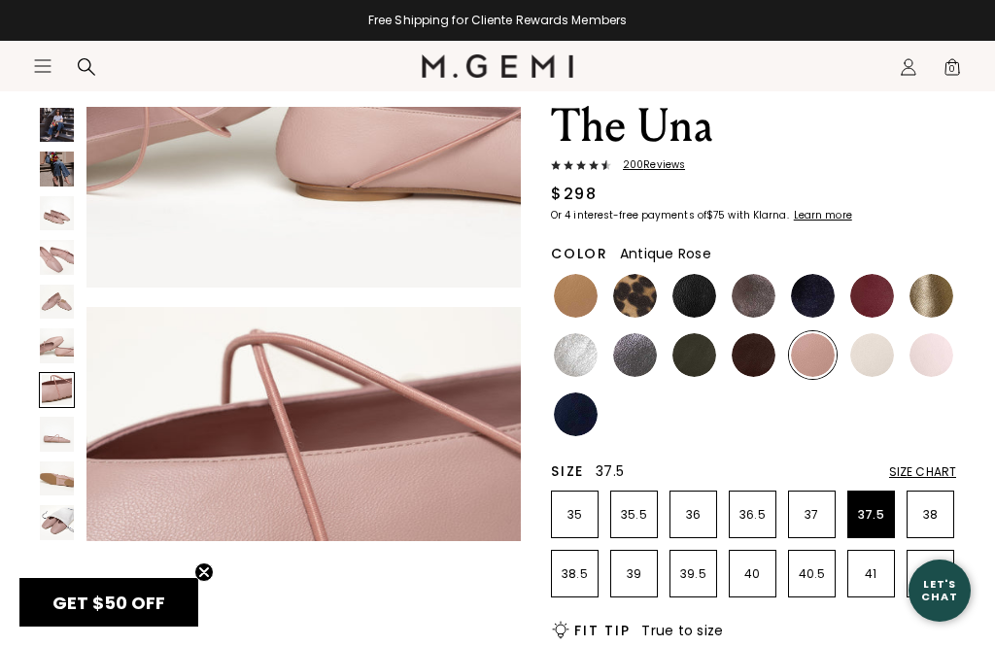
scroll to position [2721, 0]
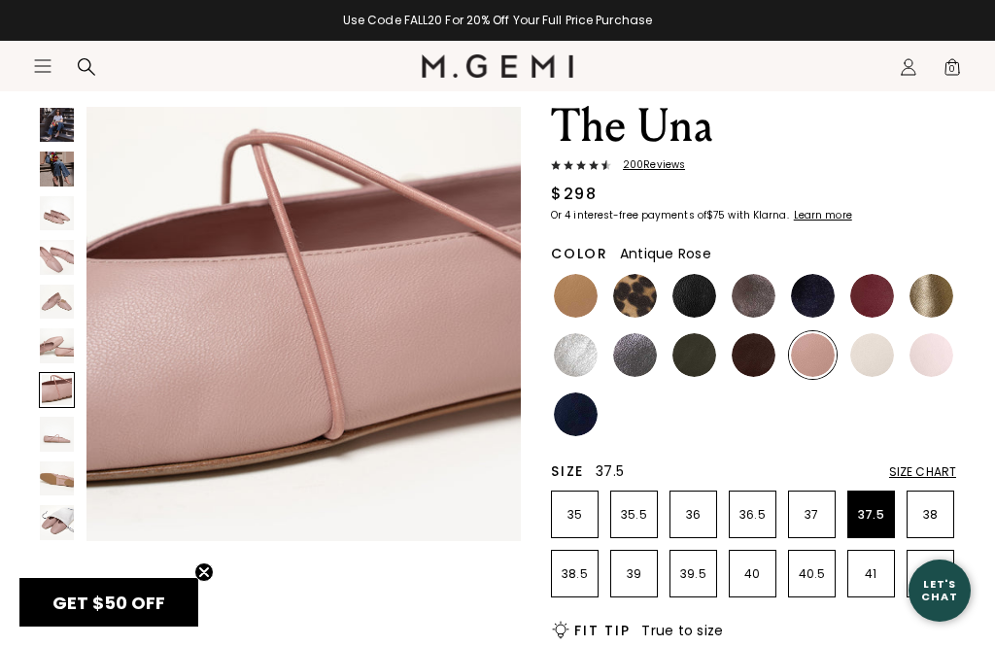
click at [65, 483] on img at bounding box center [57, 479] width 34 height 34
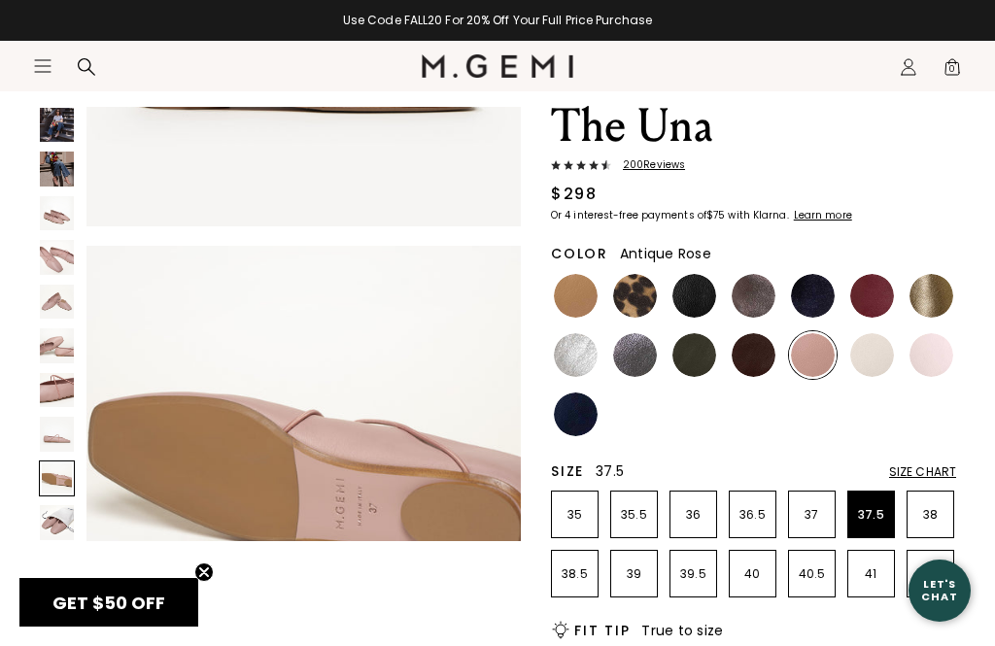
scroll to position [3627, 0]
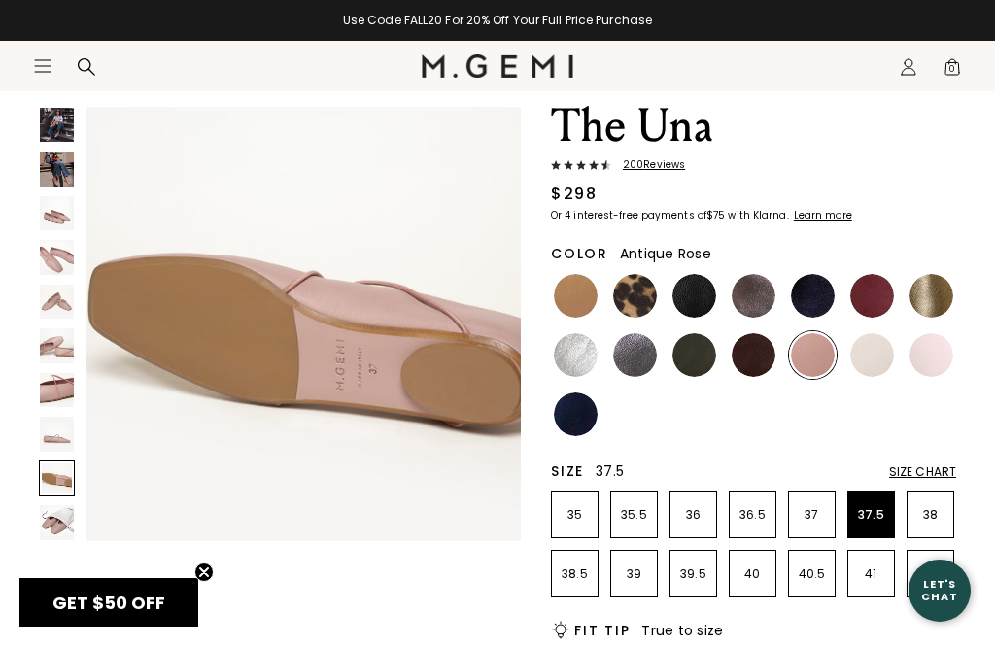
click at [56, 433] on img at bounding box center [57, 434] width 34 height 34
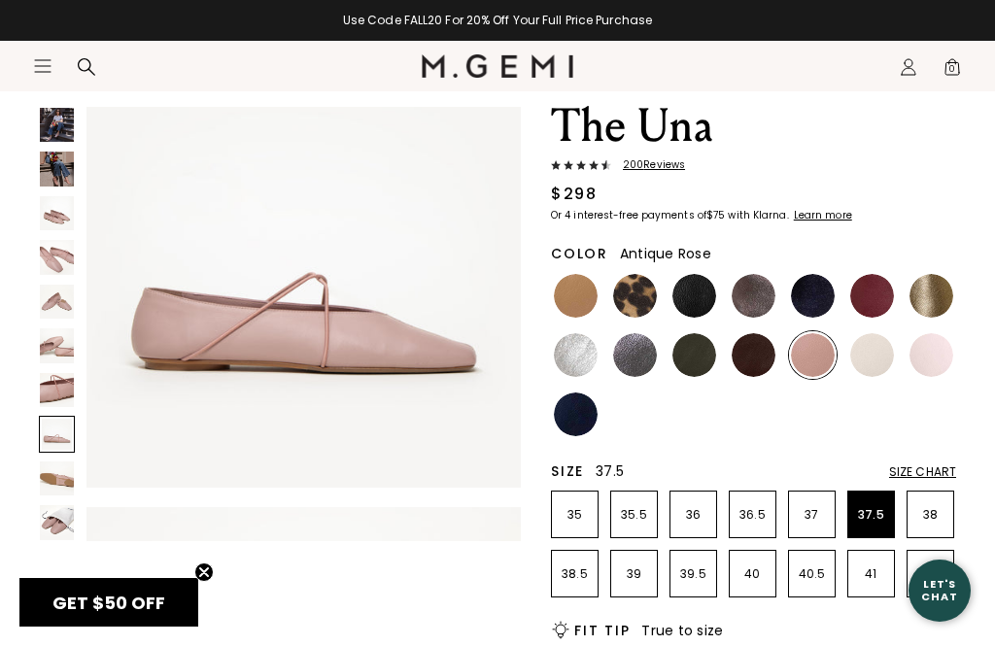
scroll to position [3174, 0]
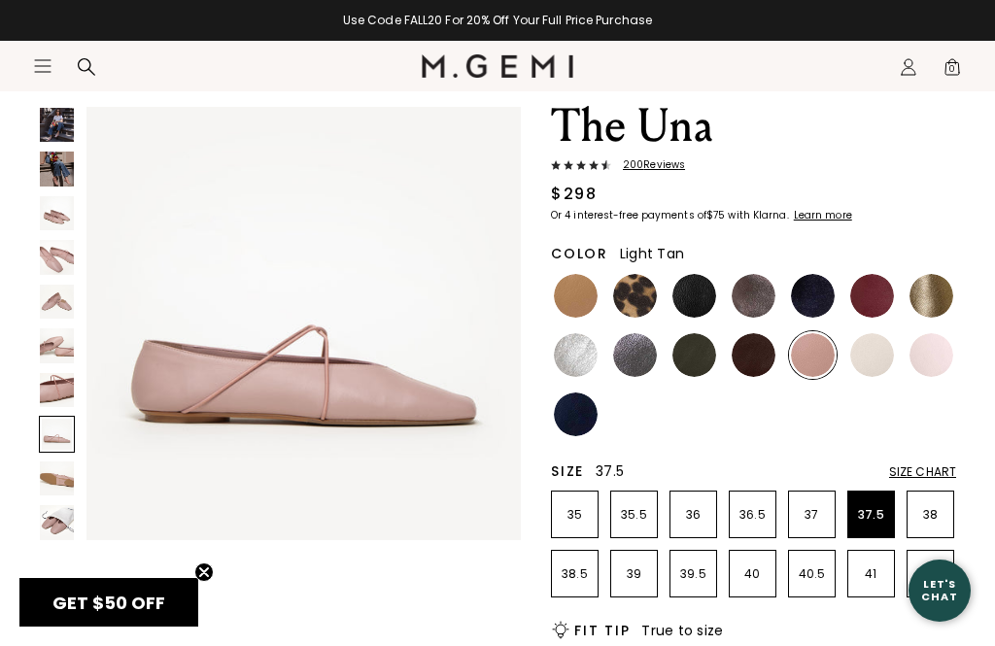
click at [555, 301] on img at bounding box center [576, 296] width 44 height 44
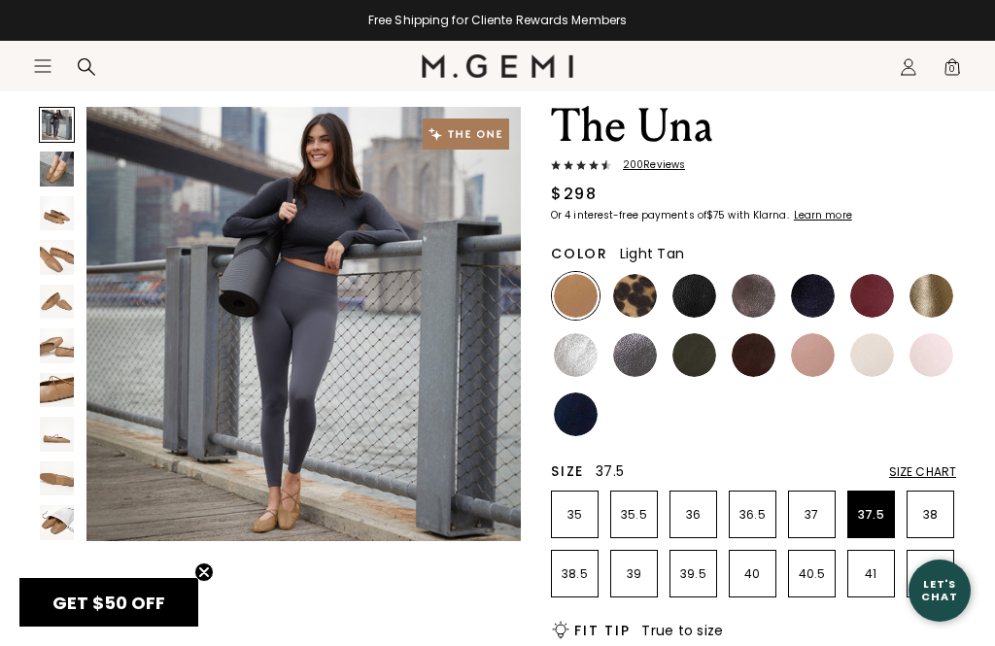
click at [63, 403] on img at bounding box center [57, 390] width 34 height 34
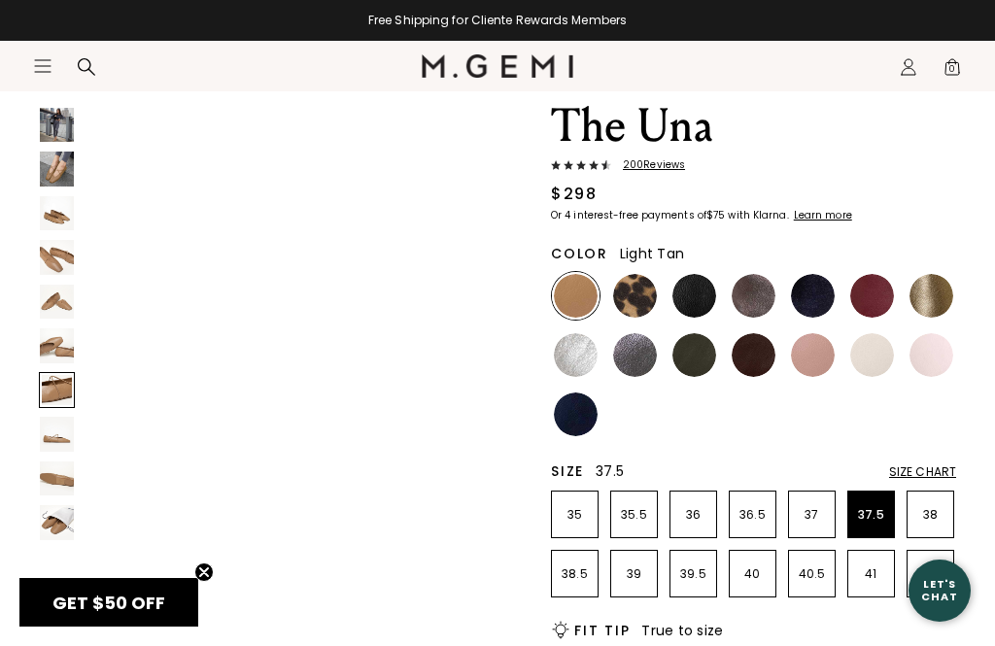
scroll to position [2721, 0]
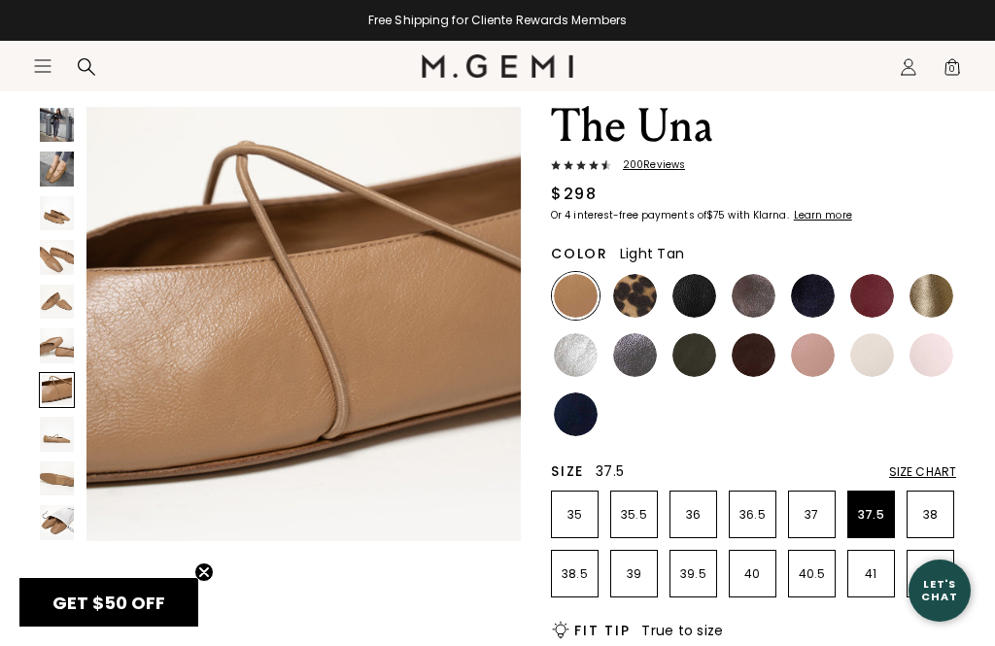
click at [63, 478] on img at bounding box center [57, 479] width 34 height 34
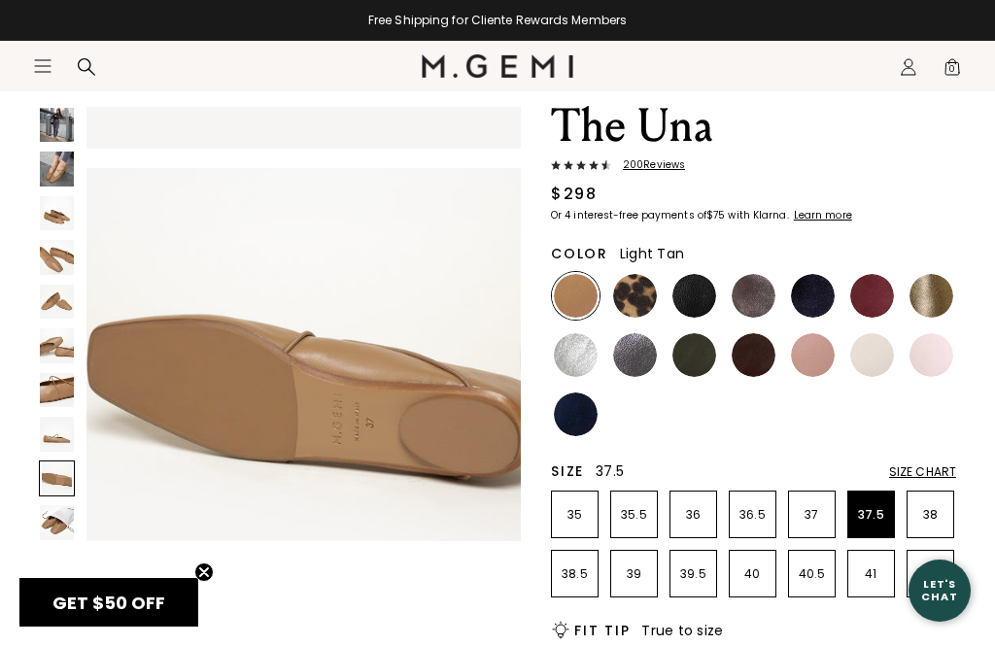
scroll to position [3627, 0]
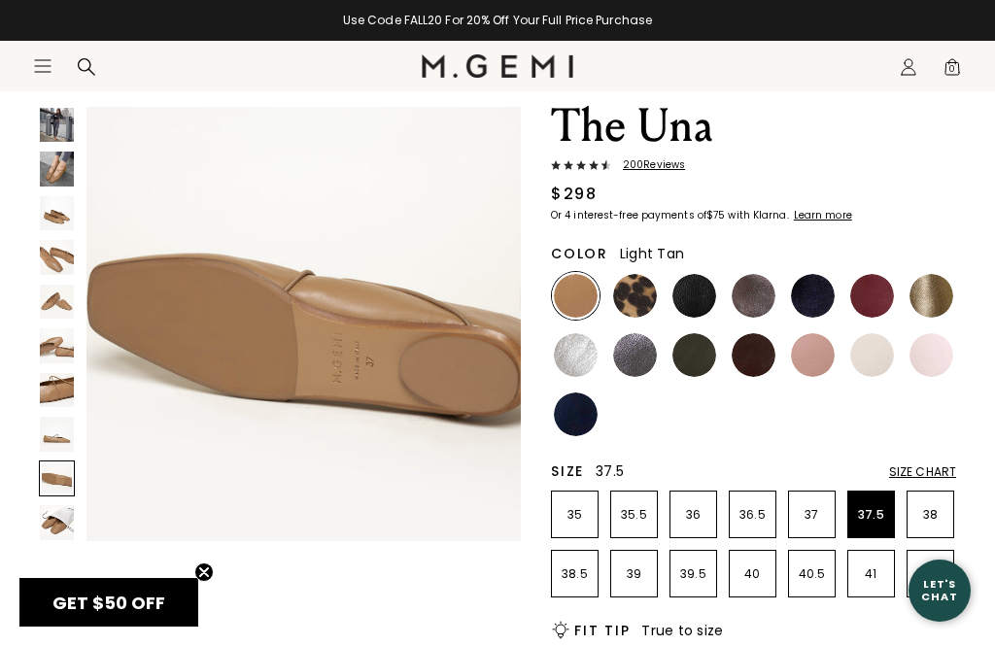
click at [52, 436] on img at bounding box center [57, 434] width 34 height 34
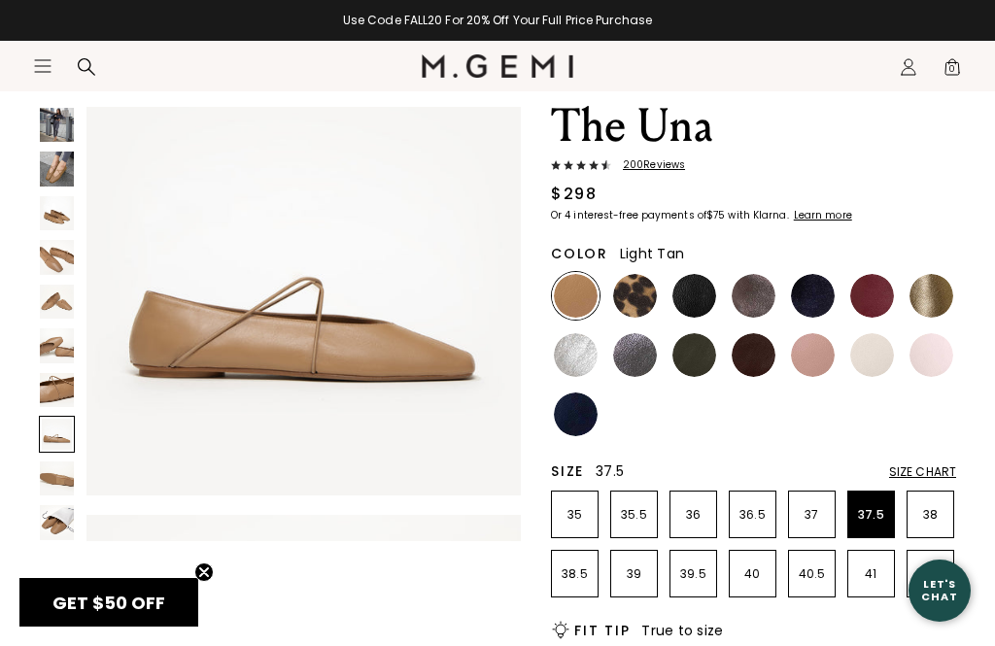
scroll to position [3174, 0]
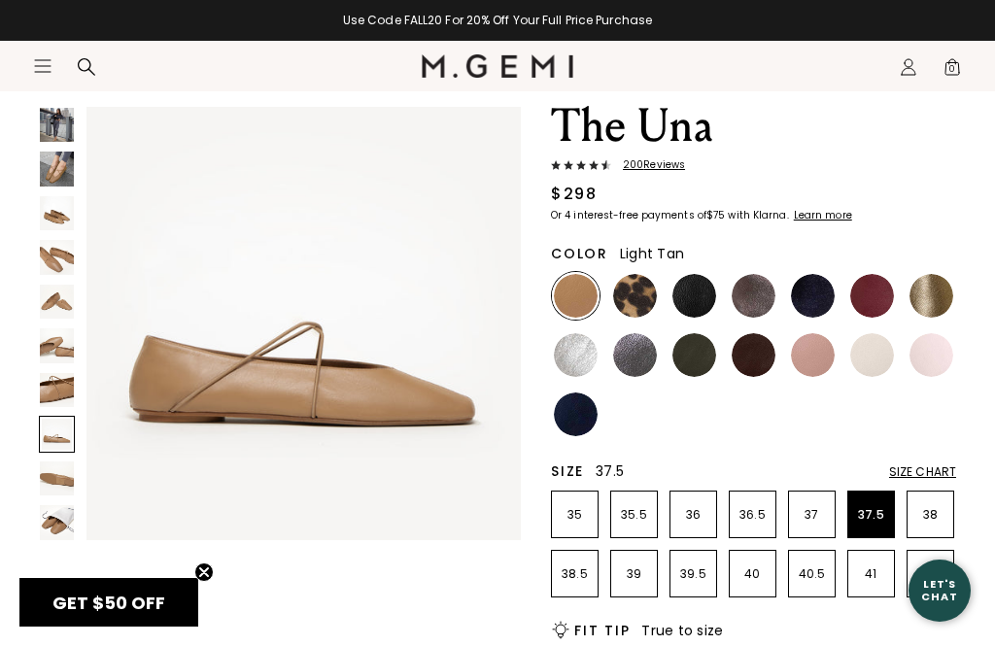
click at [52, 170] on img at bounding box center [57, 169] width 34 height 34
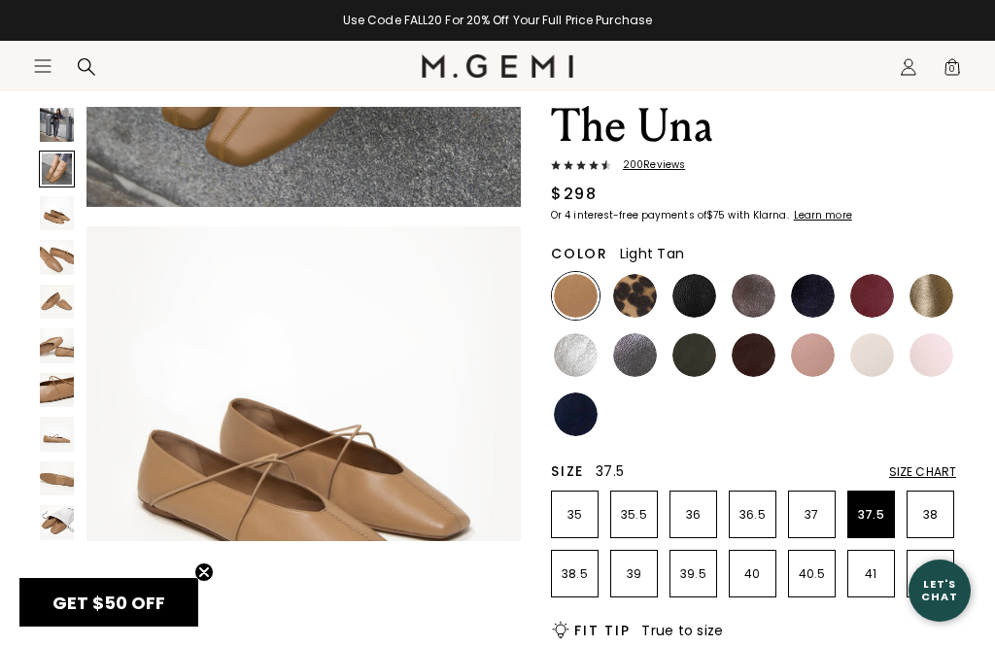
scroll to position [454, 0]
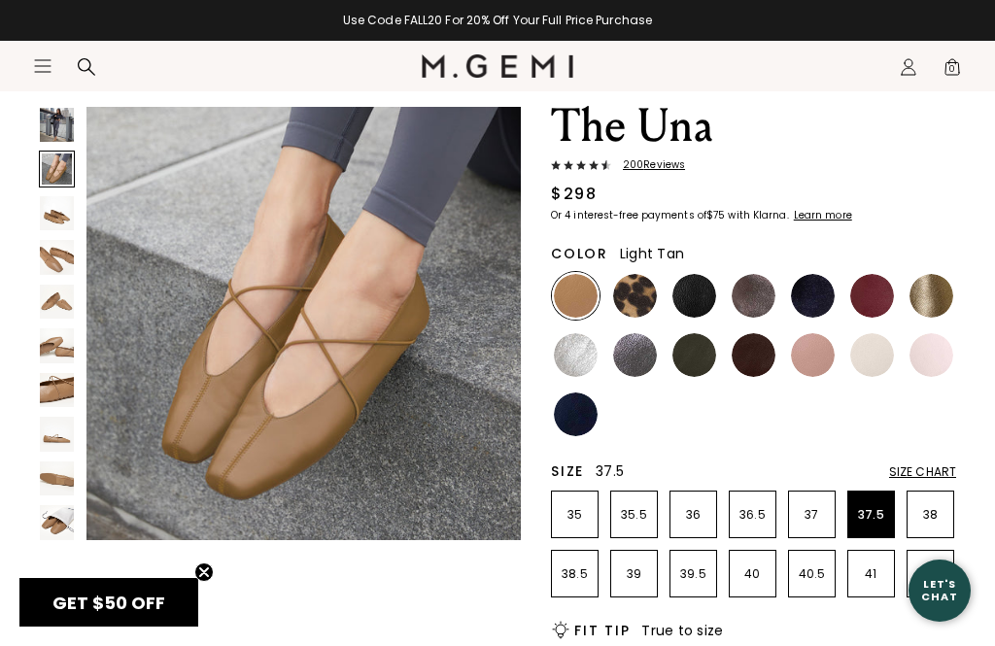
click at [62, 121] on section "Icons/20x20/hamburger@2x Women Shop All Shoes New Arrivals Bestsellers Essentia…" at bounding box center [497, 87] width 995 height 93
click at [64, 111] on section "Icons/20x20/hamburger@2x Women Shop All Shoes New Arrivals Bestsellers Essentia…" at bounding box center [497, 87] width 995 height 93
click at [58, 110] on section "Icons/20x20/hamburger@2x Women Shop All Shoes New Arrivals Bestsellers Essentia…" at bounding box center [497, 87] width 995 height 93
click at [67, 122] on section "Icons/20x20/hamburger@2x Women Shop All Shoes New Arrivals Bestsellers Essentia…" at bounding box center [497, 87] width 995 height 93
click at [59, 116] on section "Icons/20x20/hamburger@2x Women Shop All Shoes New Arrivals Bestsellers Essentia…" at bounding box center [497, 87] width 995 height 93
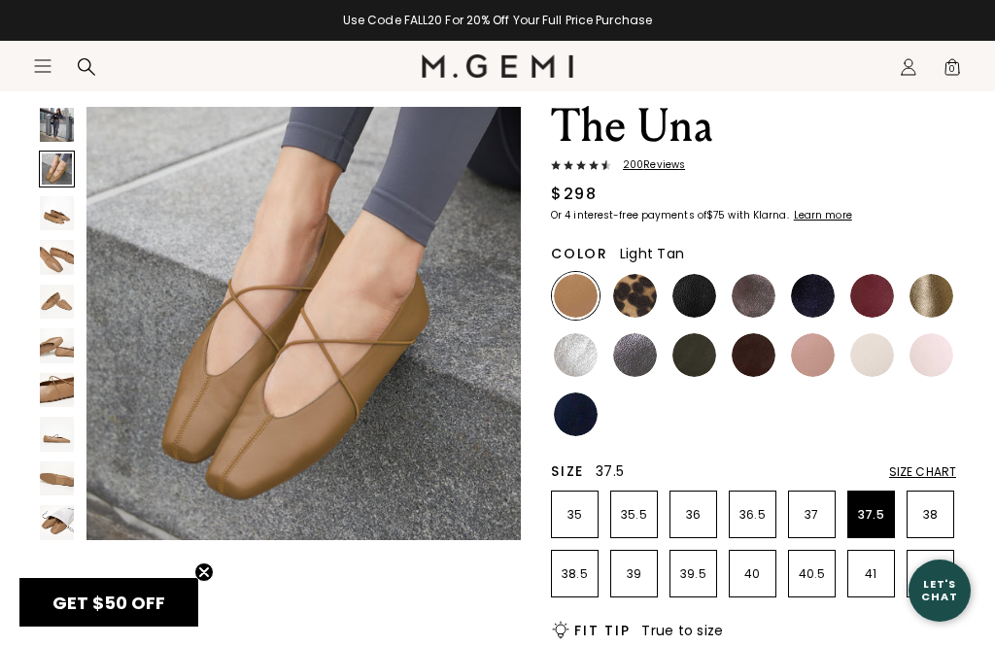
click at [72, 135] on img at bounding box center [57, 125] width 34 height 34
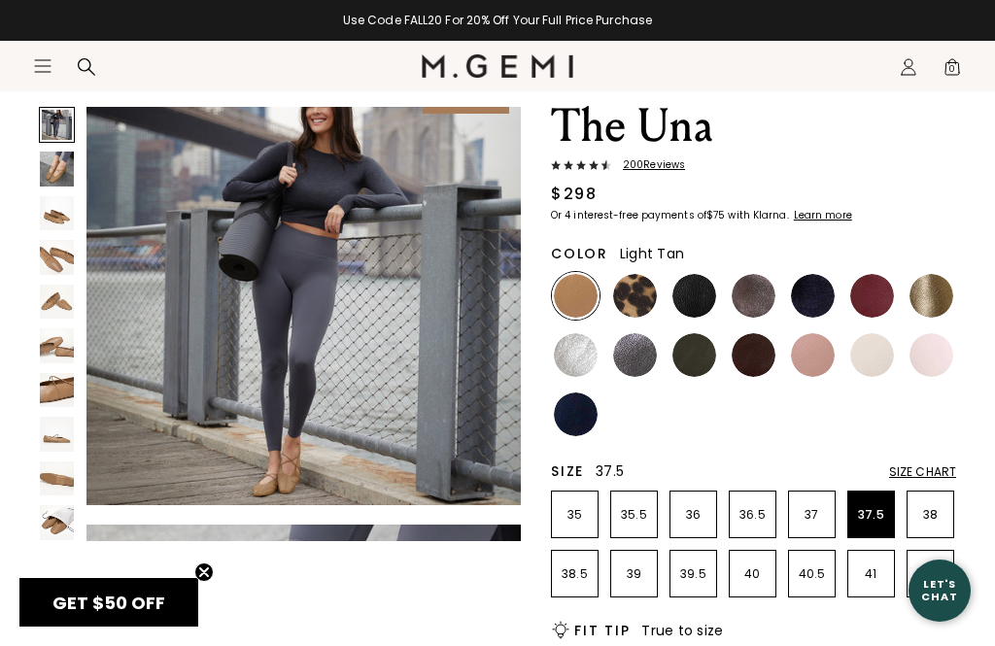
scroll to position [0, 0]
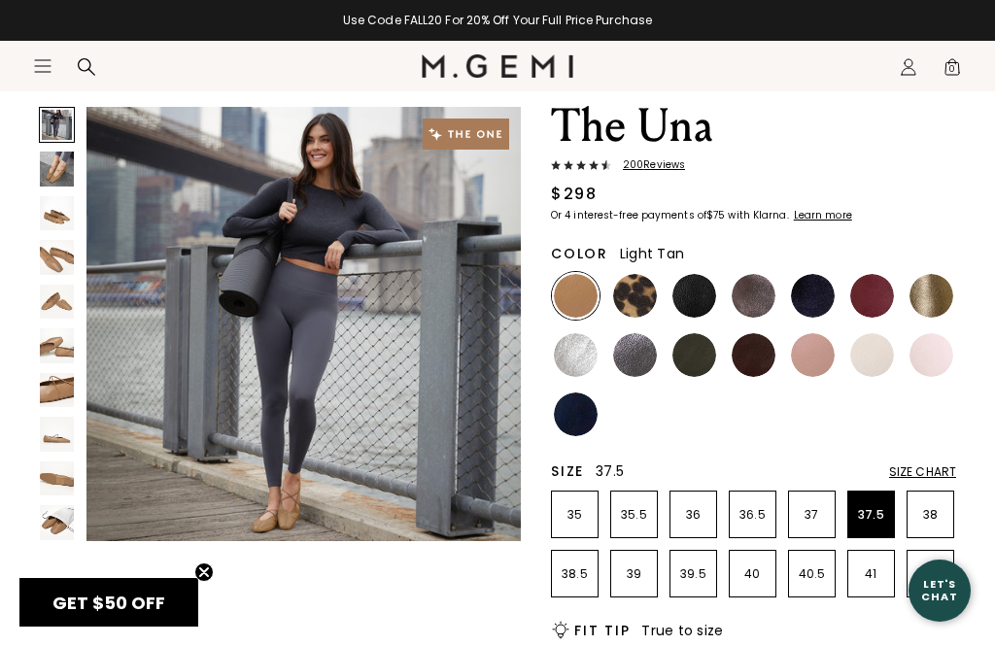
click at [63, 121] on section "Icons/20x20/hamburger@2x Women Shop All Shoes New Arrivals Bestsellers Essentia…" at bounding box center [497, 87] width 995 height 93
click at [745, 295] on img at bounding box center [813, 296] width 44 height 44
